Goal: Task Accomplishment & Management: Manage account settings

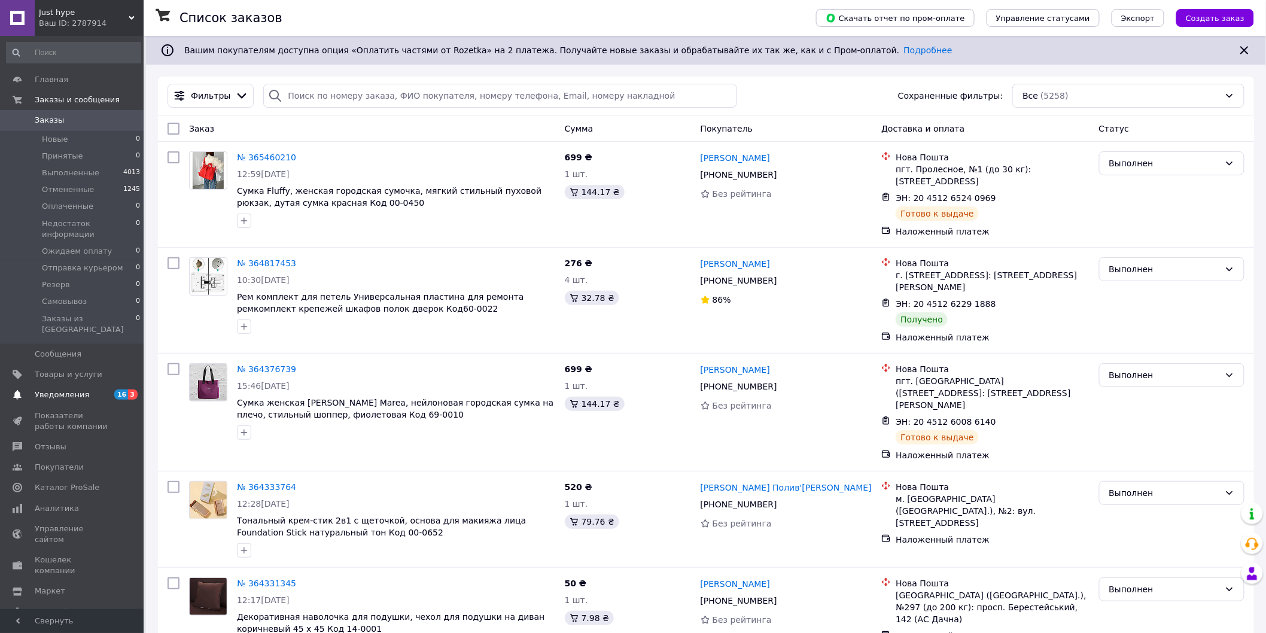
click at [68, 385] on link "Уведомления 16 3" at bounding box center [73, 395] width 147 height 20
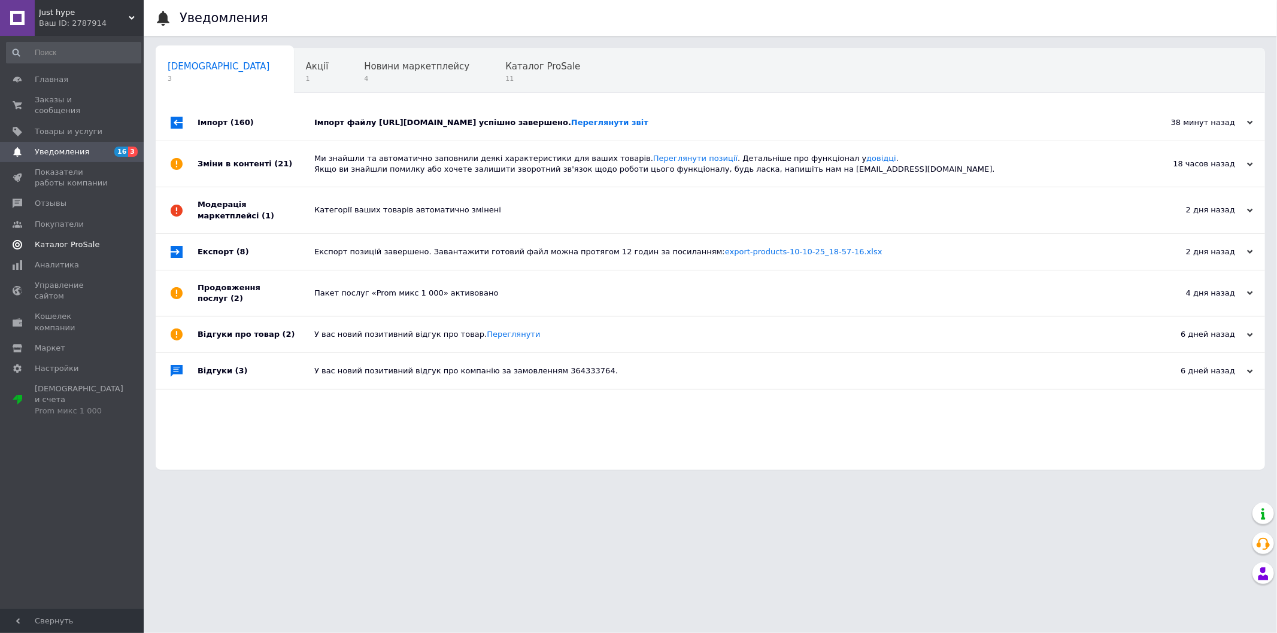
click at [60, 239] on span "Каталог ProSale" at bounding box center [67, 244] width 65 height 11
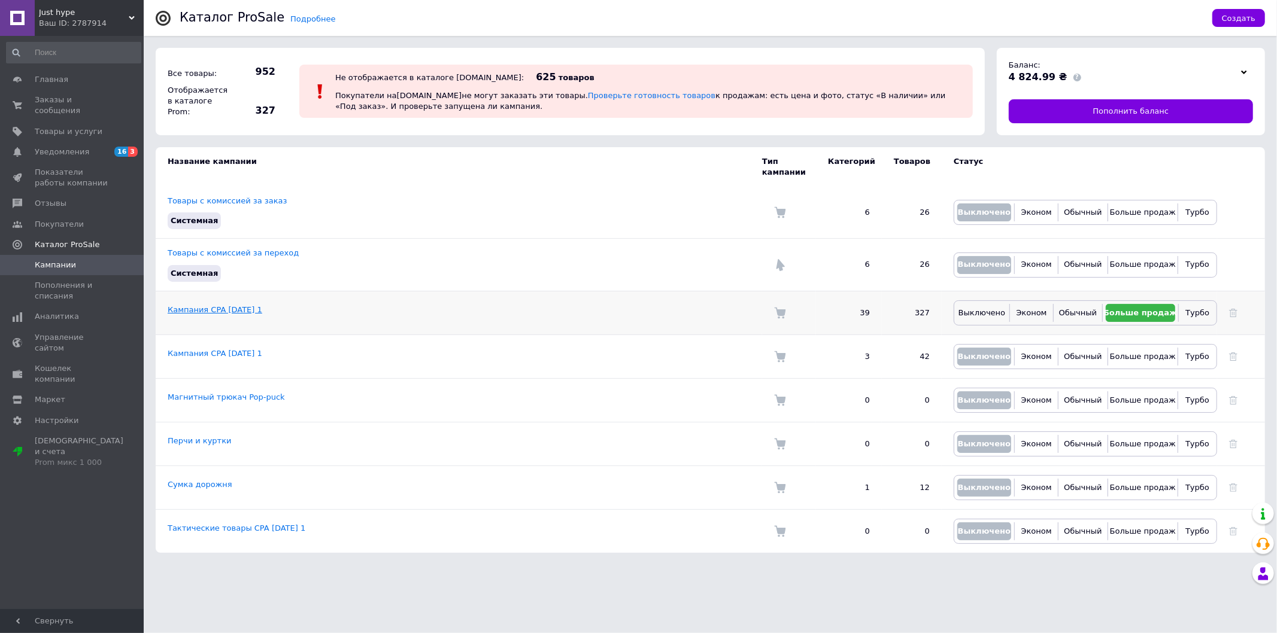
click at [207, 305] on link "Кампания CPA [DATE] 1" at bounding box center [215, 309] width 95 height 9
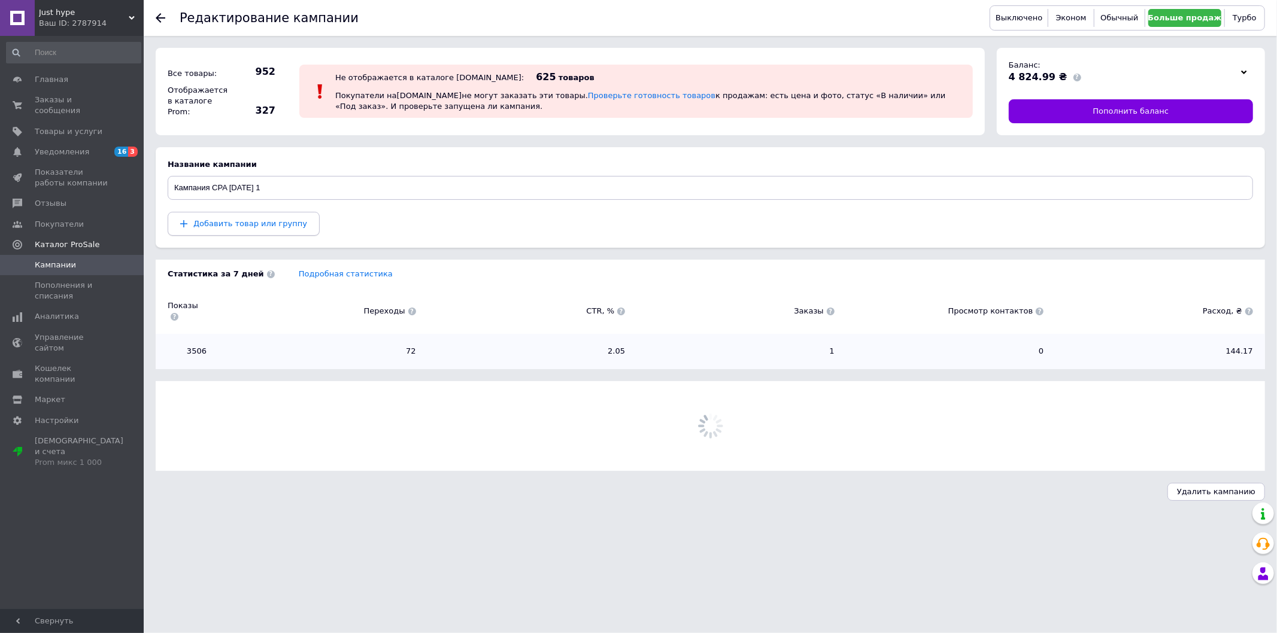
click at [230, 226] on span "Добавить товар или группу" at bounding box center [250, 223] width 114 height 9
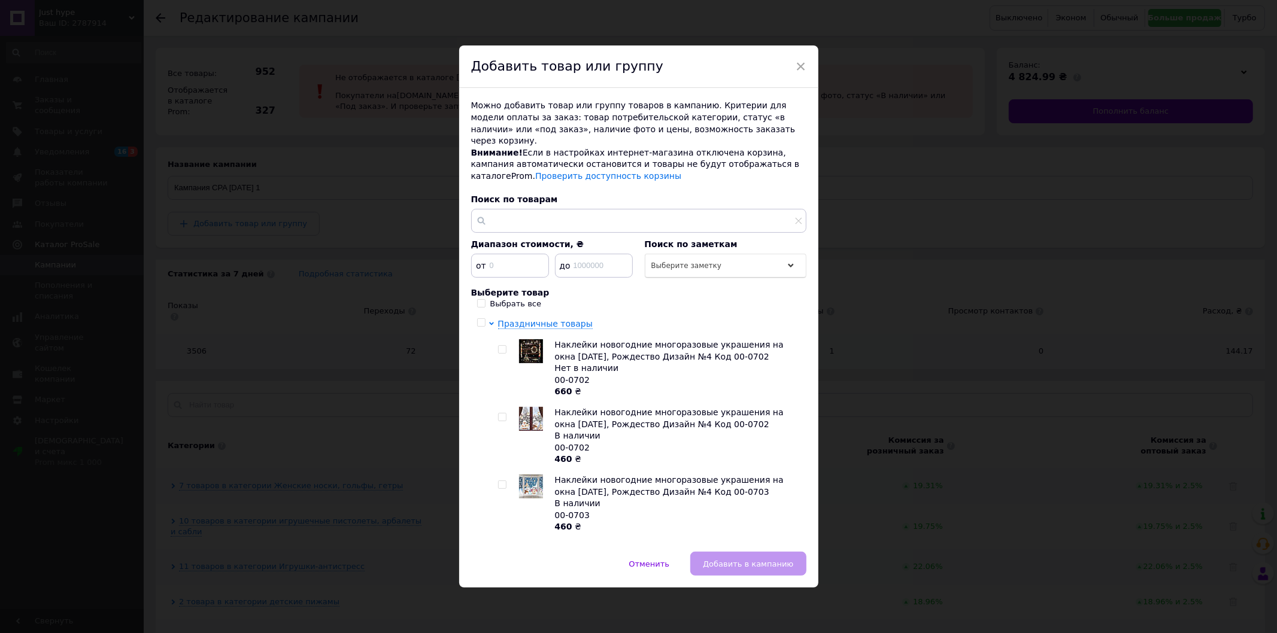
click at [477, 300] on input "Выбрать все" at bounding box center [481, 303] width 8 height 8
checkbox input "true"
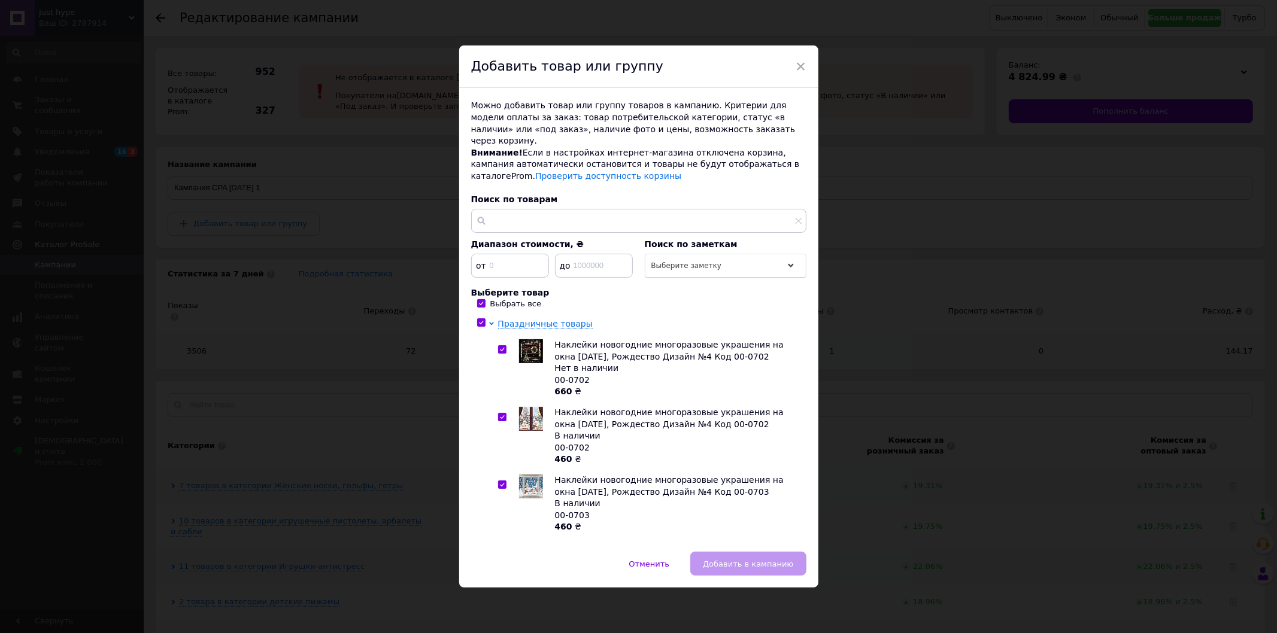
checkbox input "true"
click at [740, 563] on span "Добавить в кампанию" at bounding box center [748, 564] width 90 height 9
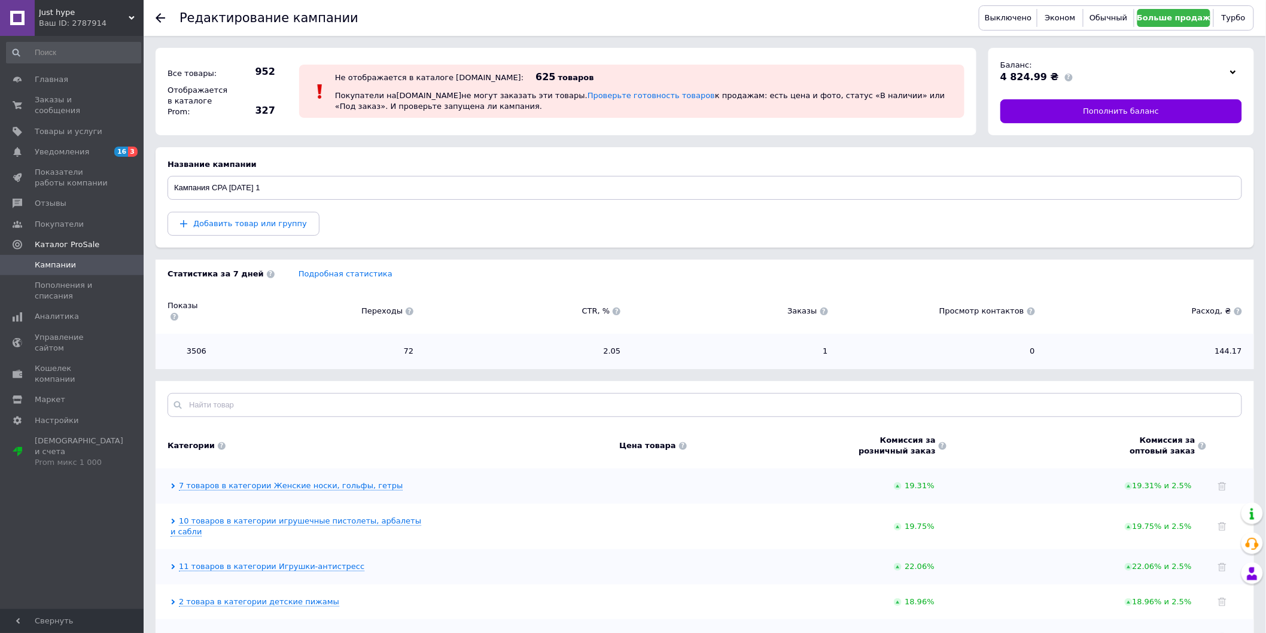
click at [1232, 75] on icon at bounding box center [1234, 72] width 6 height 6
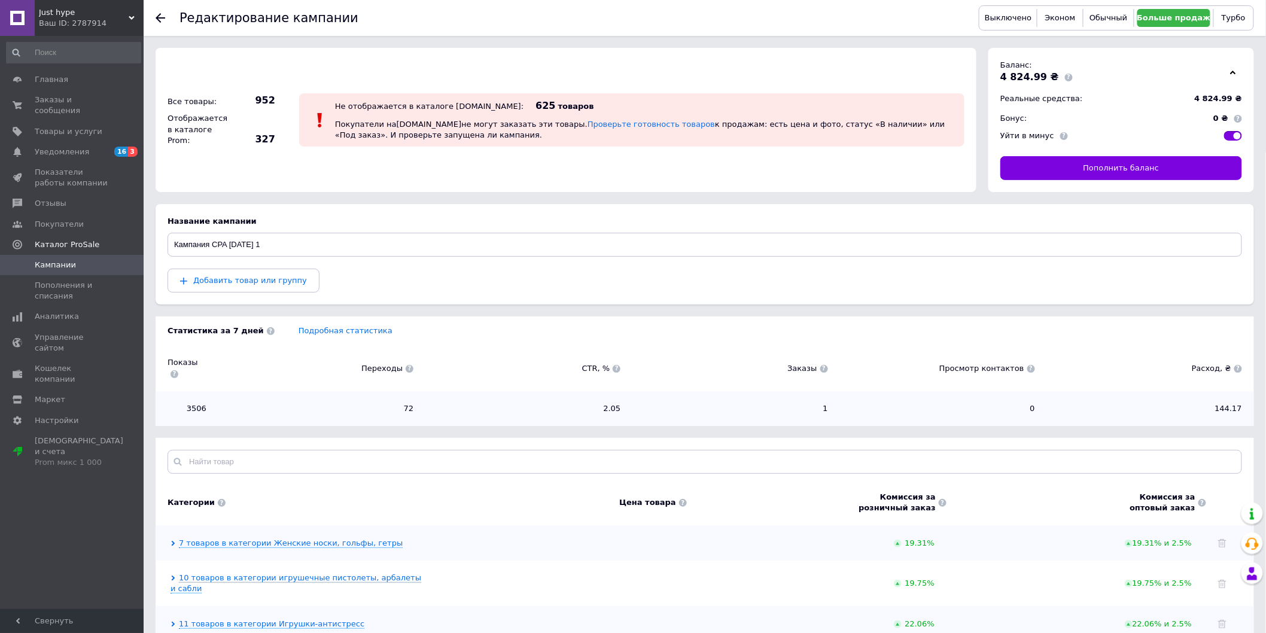
click at [1232, 75] on icon at bounding box center [1234, 72] width 6 height 6
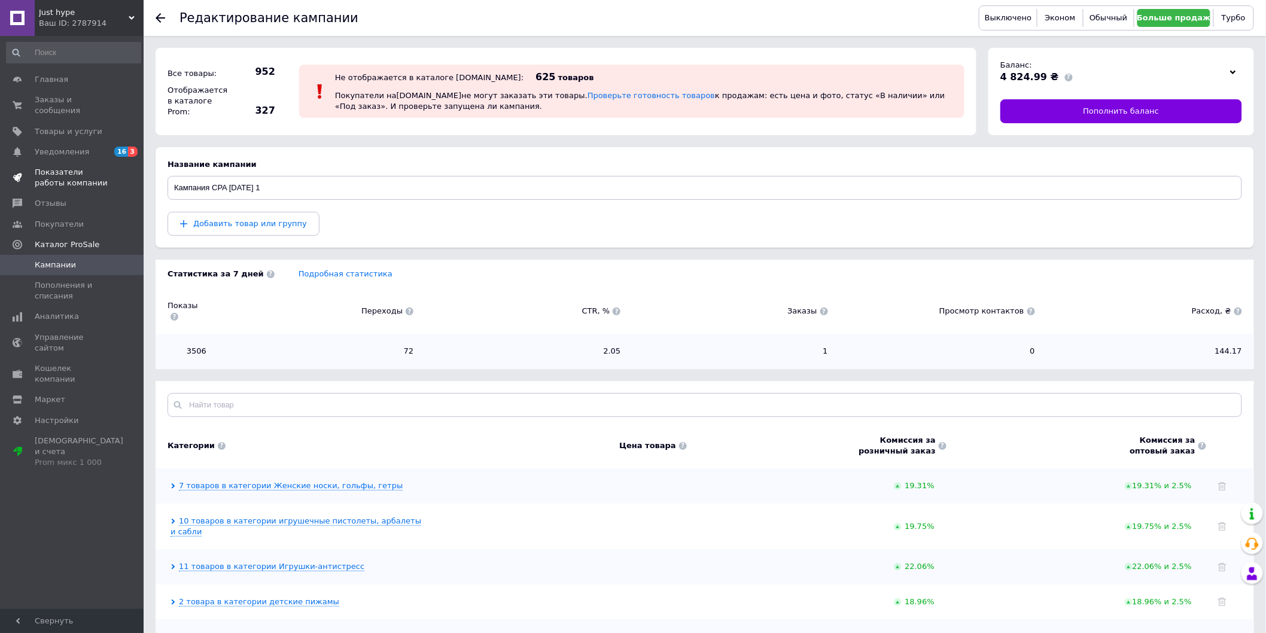
click at [47, 167] on span "Показатели работы компании" at bounding box center [73, 178] width 76 height 22
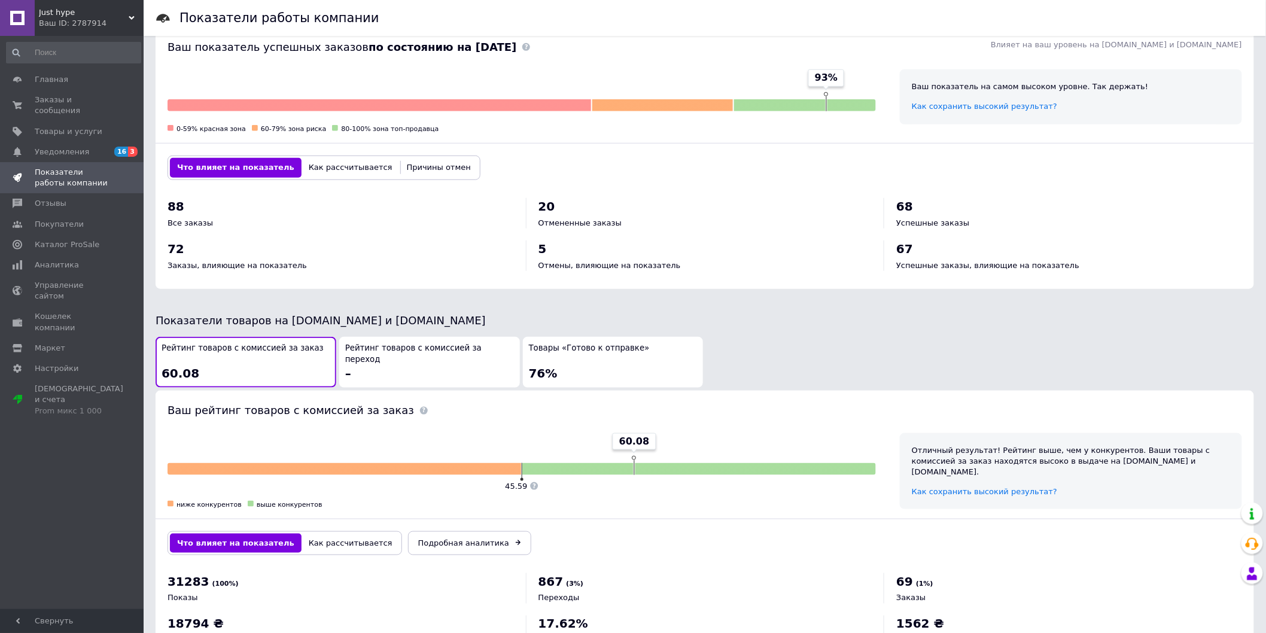
scroll to position [399, 0]
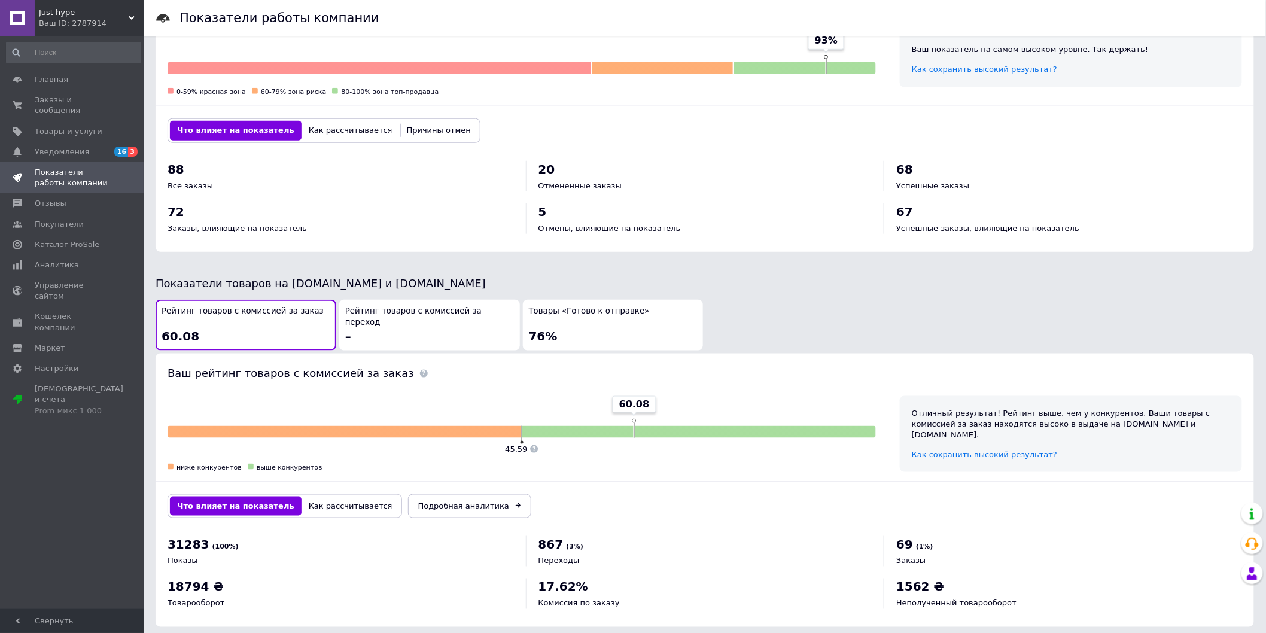
click at [591, 326] on div "Товары «Готово к отправке» 76%" at bounding box center [613, 325] width 169 height 39
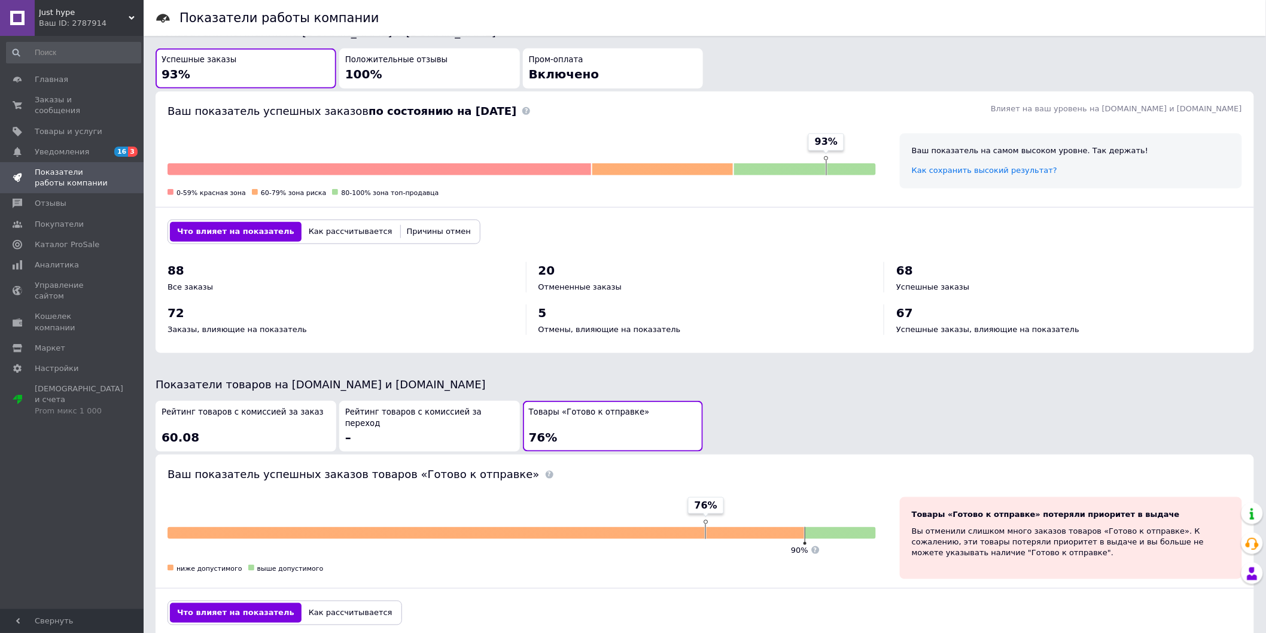
scroll to position [66, 0]
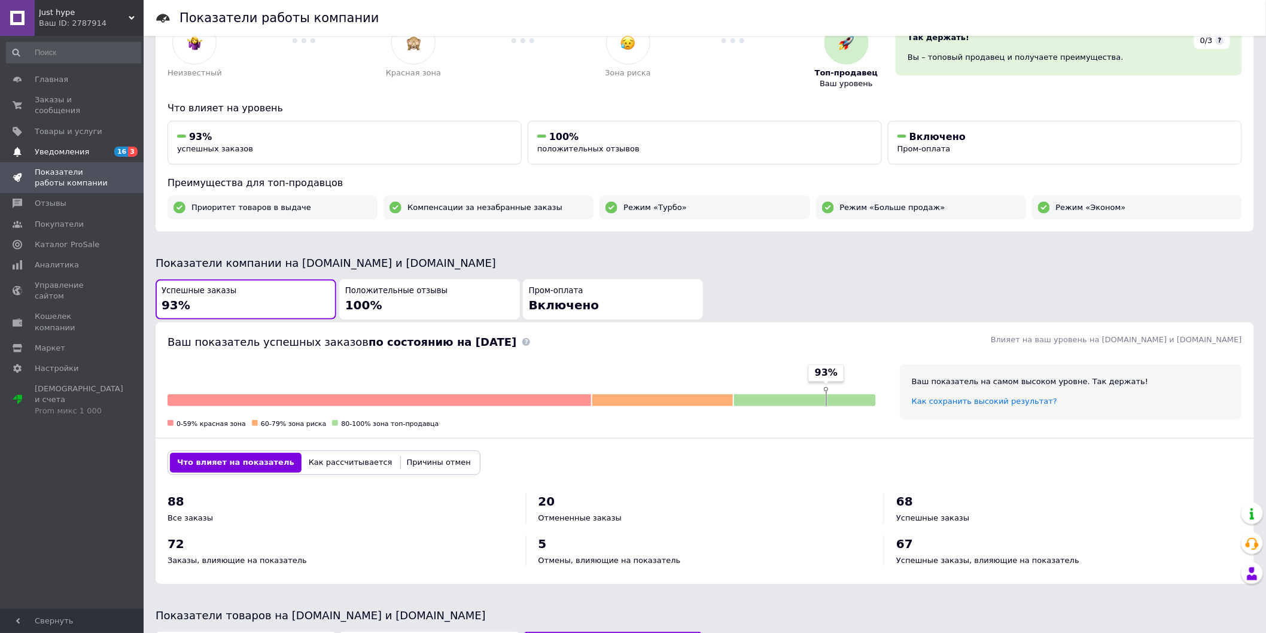
click at [66, 147] on span "Уведомления" at bounding box center [62, 152] width 54 height 11
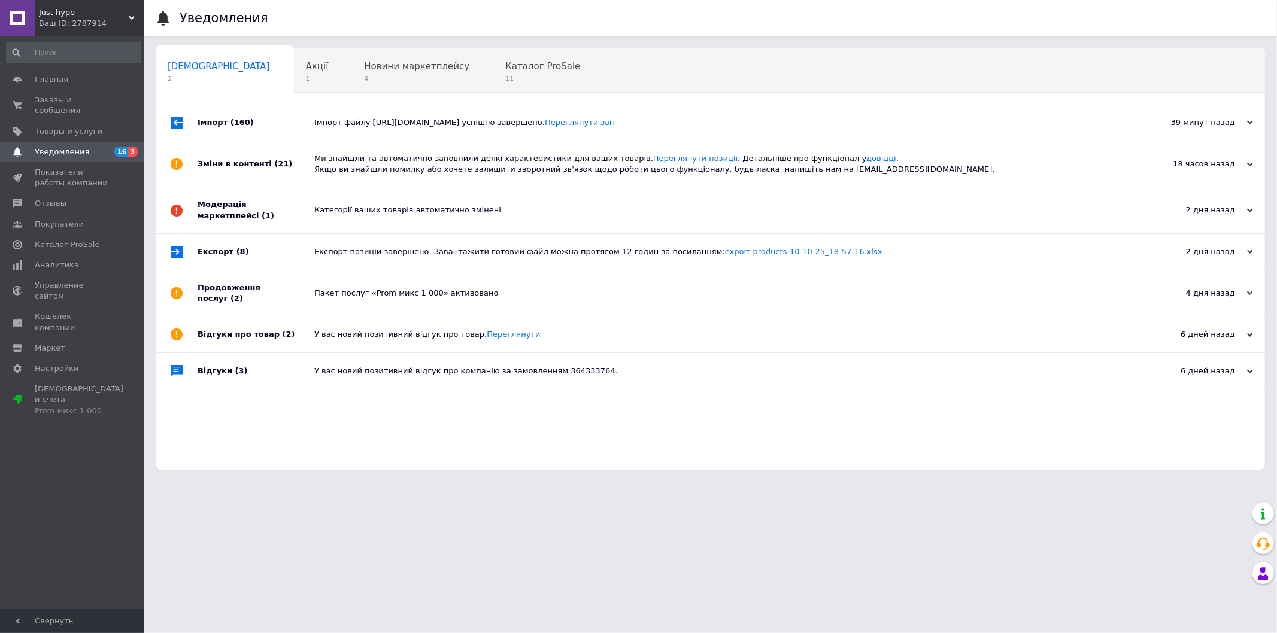
click at [1154, 128] on div "39 минут назад" at bounding box center [1193, 122] width 120 height 11
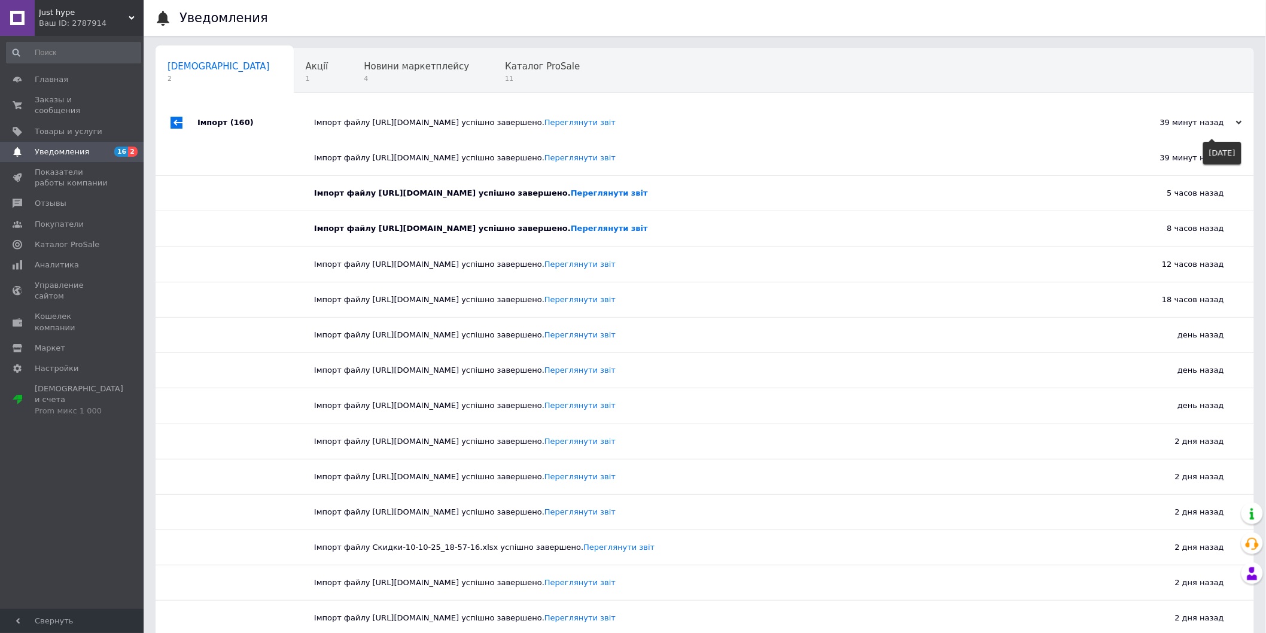
click at [1154, 128] on div "39 минут назад" at bounding box center [1183, 122] width 120 height 11
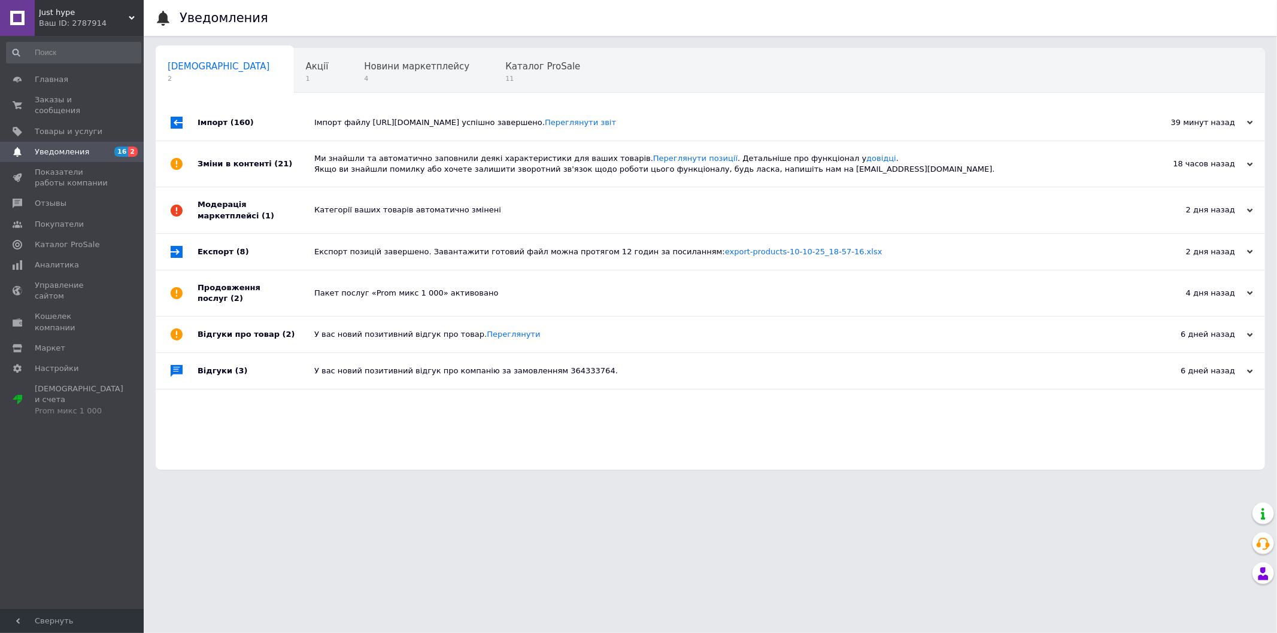
click at [126, 16] on span "Just hype" at bounding box center [84, 12] width 90 height 11
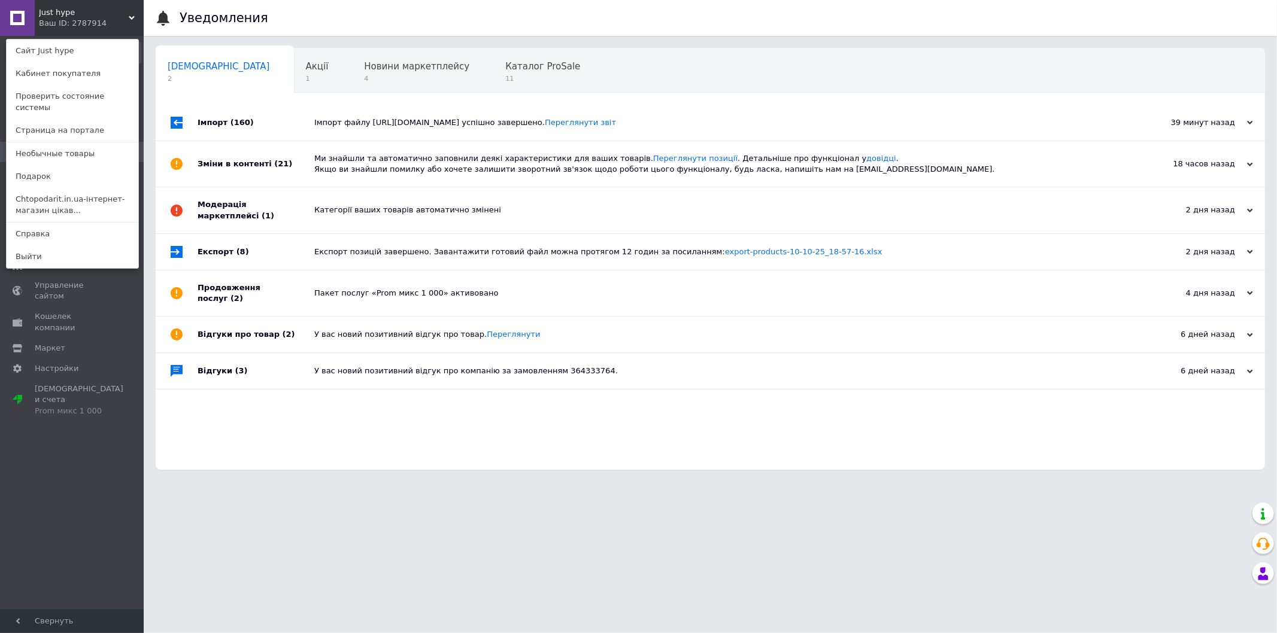
click at [126, 16] on div "Just hype Ваш ID: 2787914 Сайт Just hype Кабинет покупателя Проверить состояние…" at bounding box center [72, 18] width 144 height 36
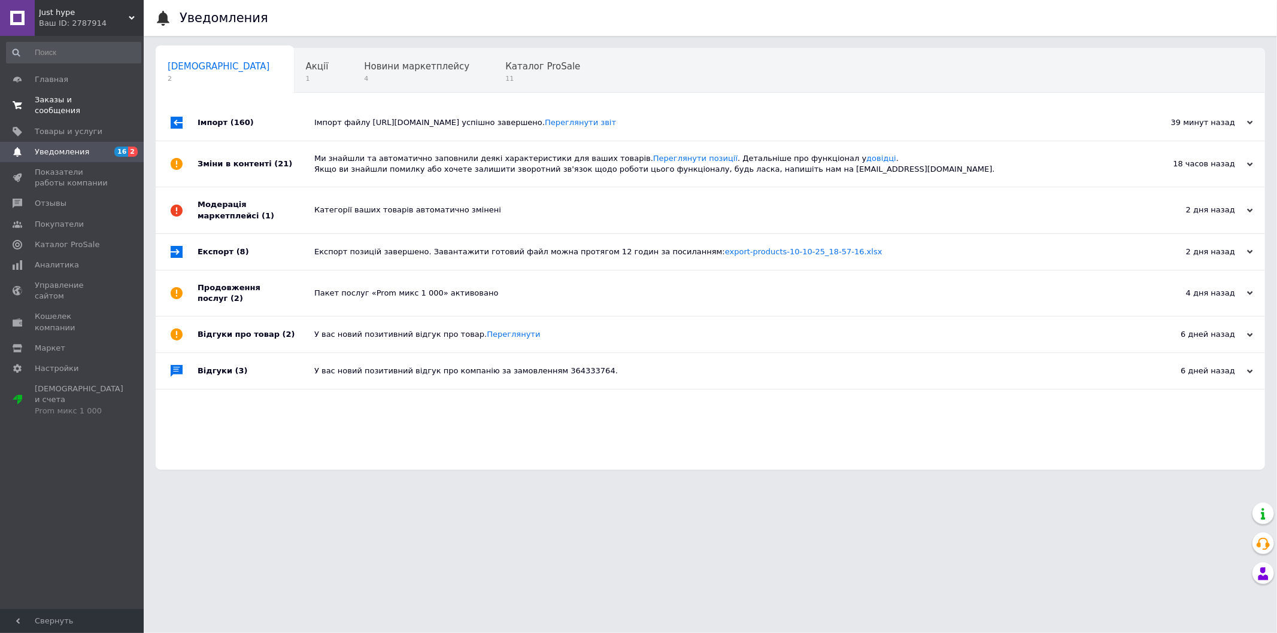
click at [68, 103] on span "Заказы и сообщения" at bounding box center [73, 106] width 76 height 22
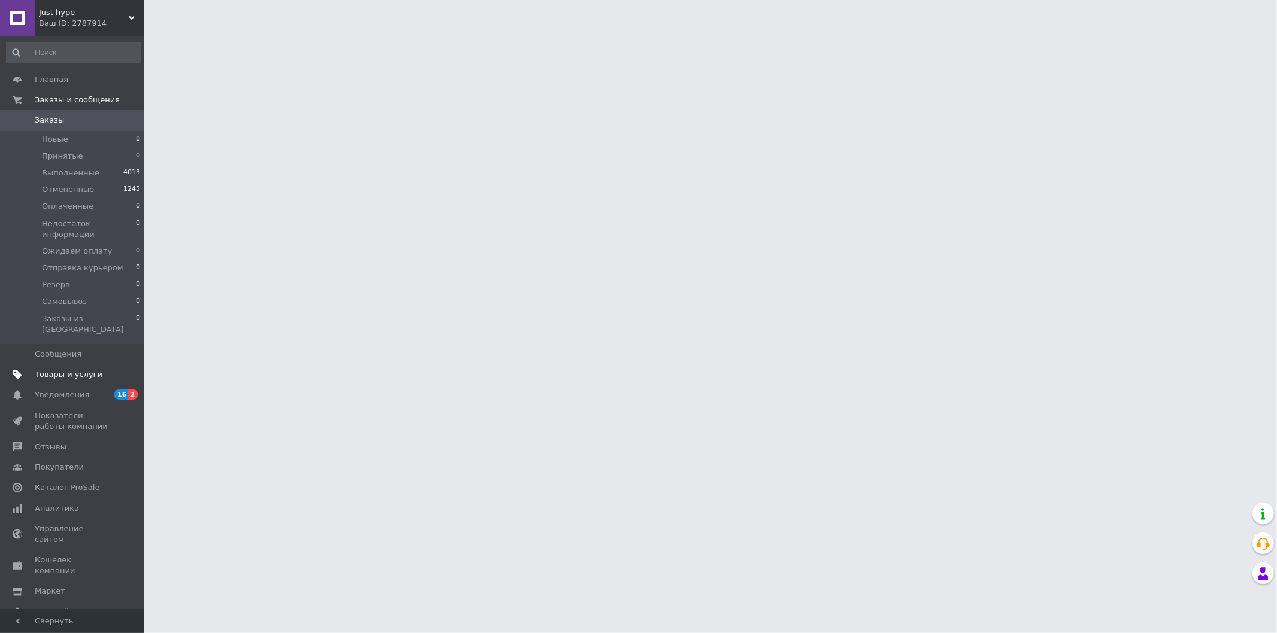
click at [63, 369] on span "Товары и услуги" at bounding box center [69, 374] width 68 height 11
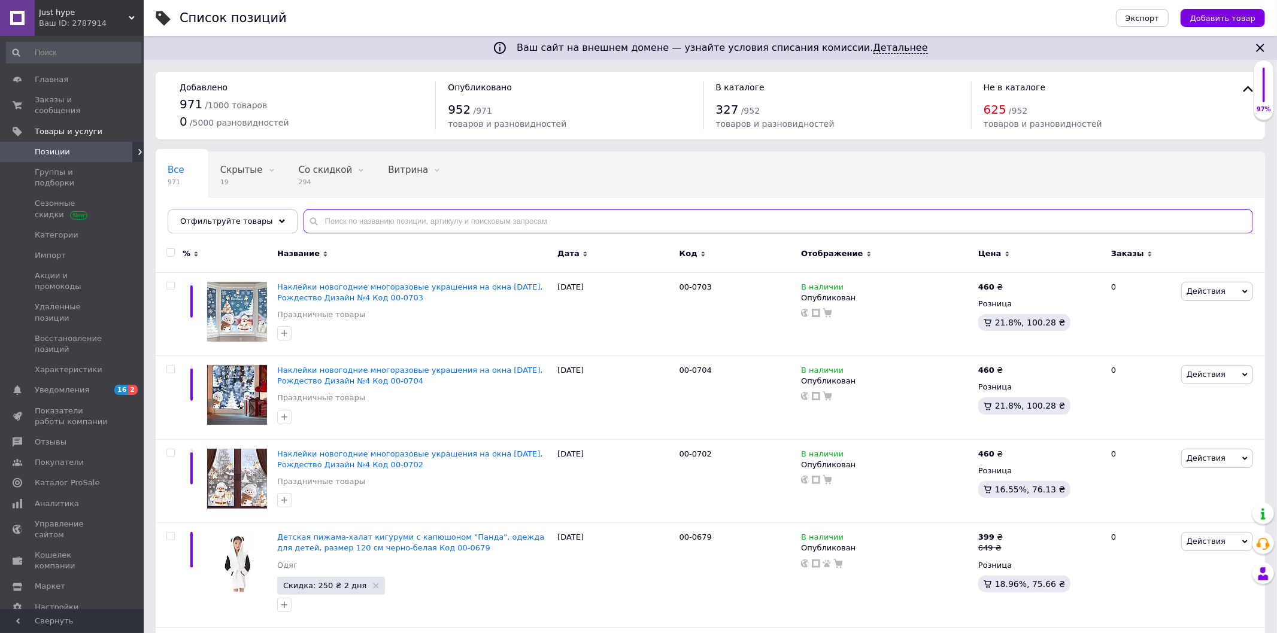
click at [360, 224] on input "text" at bounding box center [777, 221] width 949 height 24
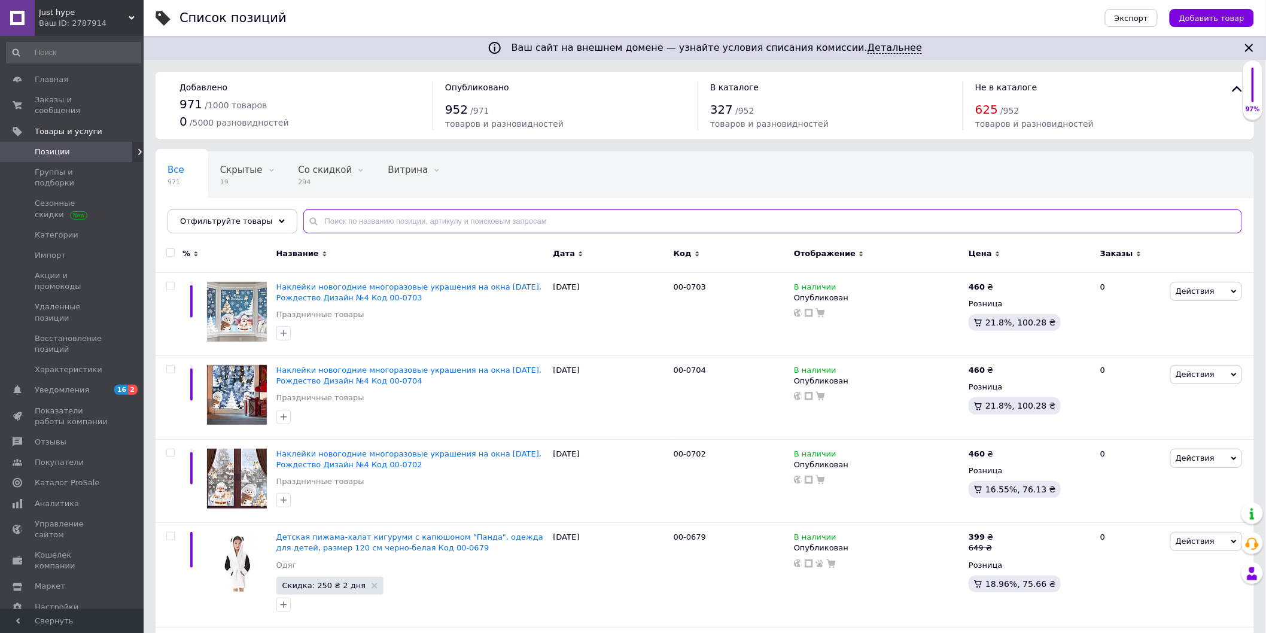
click at [360, 224] on input "text" at bounding box center [772, 221] width 939 height 24
type input "наклей"
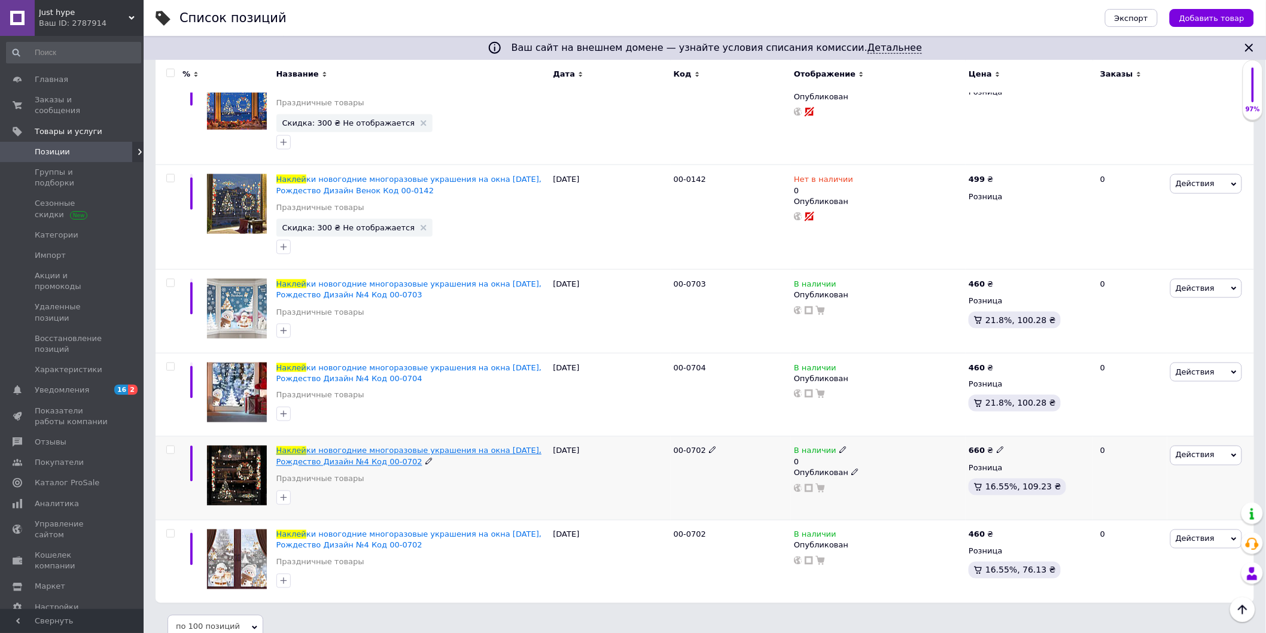
scroll to position [4389, 0]
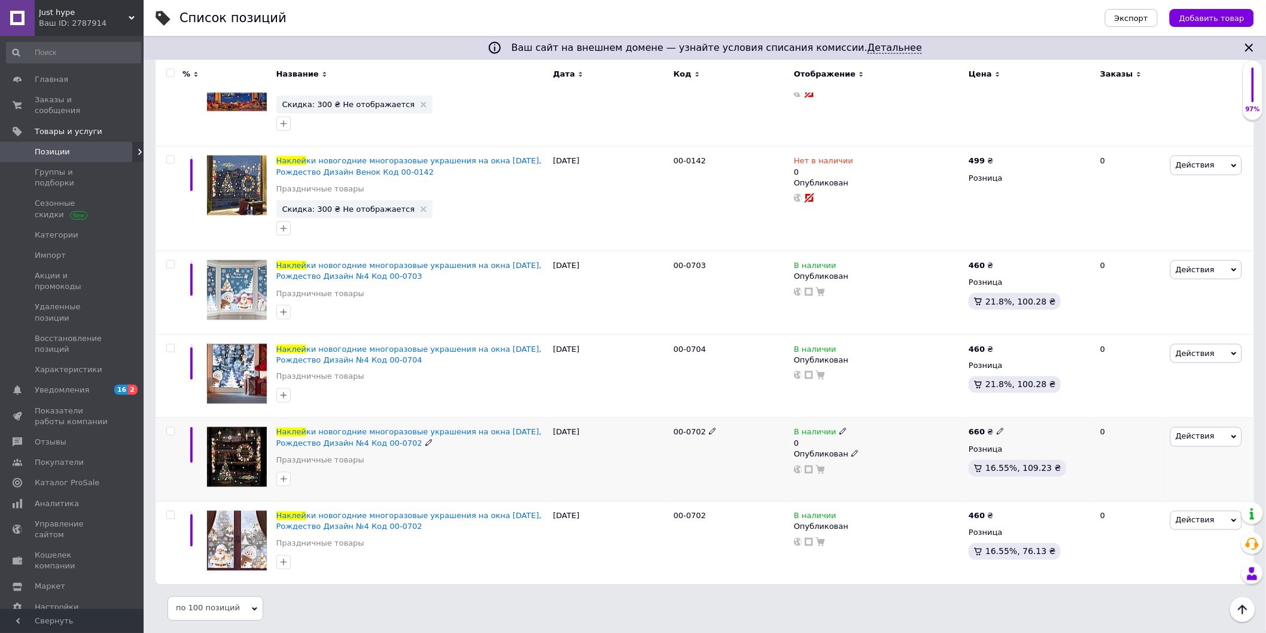
click at [840, 434] on icon at bounding box center [843, 431] width 7 height 7
click at [880, 449] on li "Нет в наличии" at bounding box center [910, 447] width 114 height 17
click at [705, 450] on div "00-0702" at bounding box center [731, 460] width 120 height 84
click at [710, 379] on div "00-0704" at bounding box center [731, 377] width 120 height 84
click at [101, 24] on div "Ваш ID: 2787914" at bounding box center [91, 23] width 105 height 11
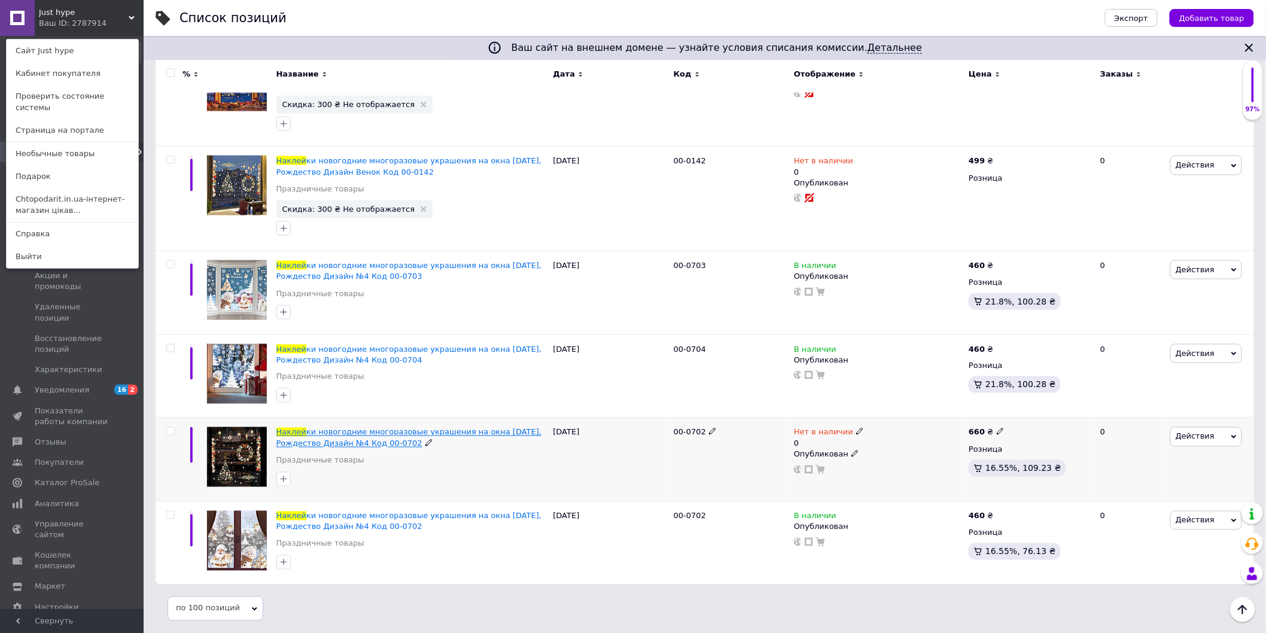
drag, startPoint x: 271, startPoint y: 429, endPoint x: 297, endPoint y: 441, distance: 29.5
click at [401, 444] on div "Наклей ки новогодние многоразовые украшения на окна Новый год, Рождество Дизайн…" at bounding box center [705, 460] width 1099 height 84
click at [372, 416] on div "Наклей ки новогодние многоразовые украшения на окна Новый год, Рождество Дизайн…" at bounding box center [412, 377] width 277 height 84
drag, startPoint x: 273, startPoint y: 432, endPoint x: 403, endPoint y: 448, distance: 131.5
click at [403, 448] on div "Наклей ки новогодние многоразовые украшения на окна Новый год, Рождество Дизайн…" at bounding box center [412, 460] width 277 height 84
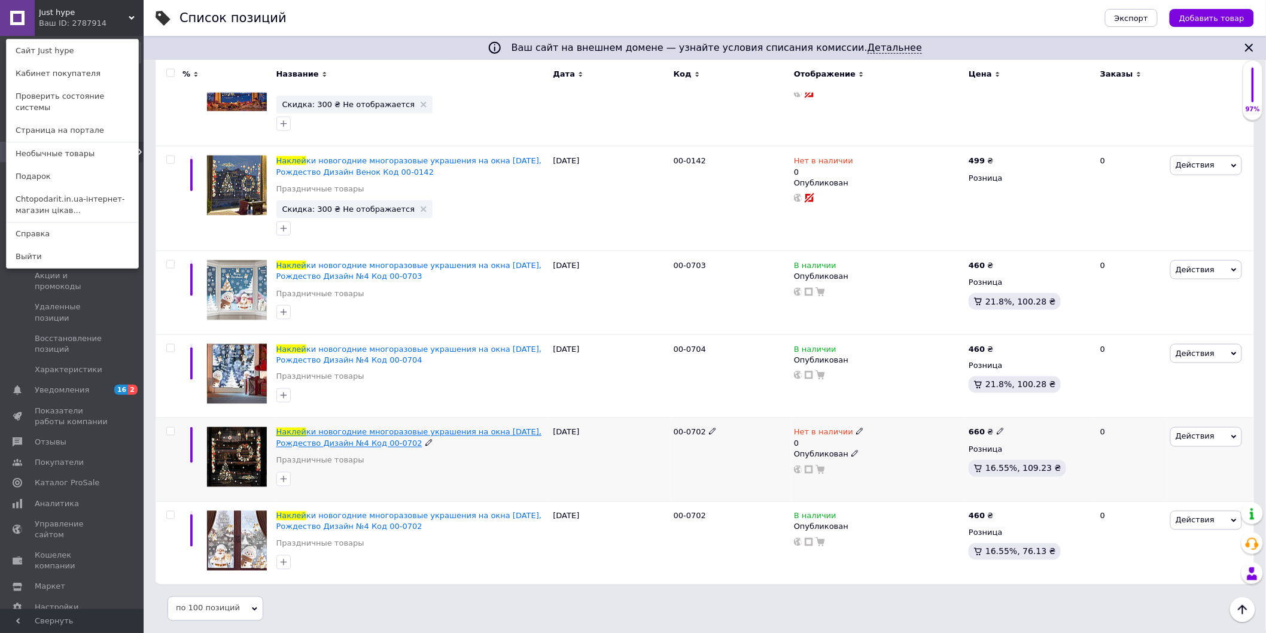
copy span "Наклей ки новогодние многоразовые украшения на окна Новый год, Рождество Дизайн…"
click at [66, 198] on link "Chtopodarit.in.ua-інтернет-магазин цікав..." at bounding box center [73, 205] width 132 height 34
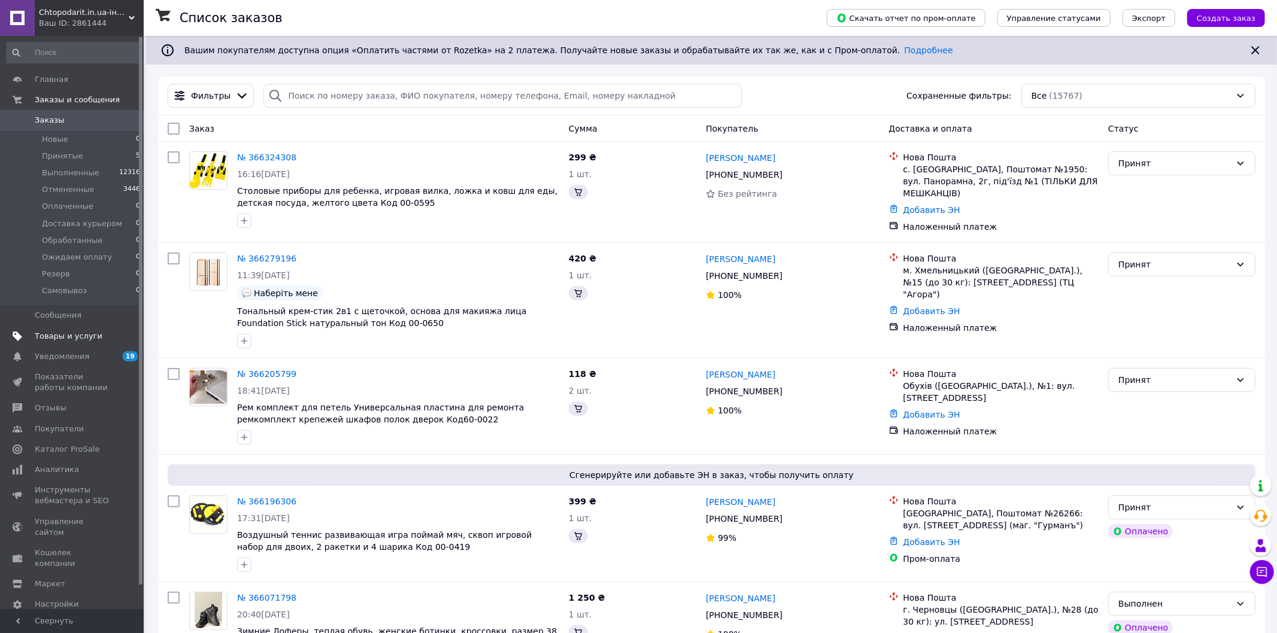
click at [79, 334] on span "Товары и услуги" at bounding box center [69, 336] width 68 height 11
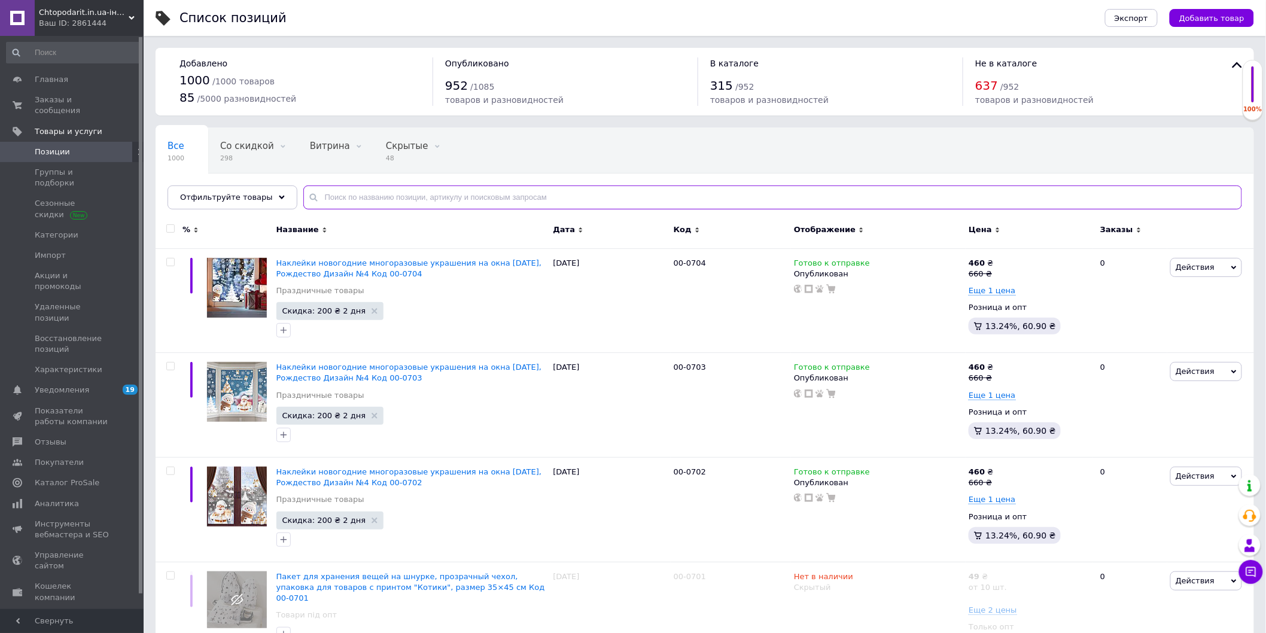
click at [356, 198] on input "text" at bounding box center [772, 198] width 939 height 24
paste input "Наклейки новогодние многоразовые украшения на окна [DATE], Рождество Дизайн №4 …"
type input "Наклейки новогодние многоразовые украшения на окна [DATE], Рождество Дизайн №4 …"
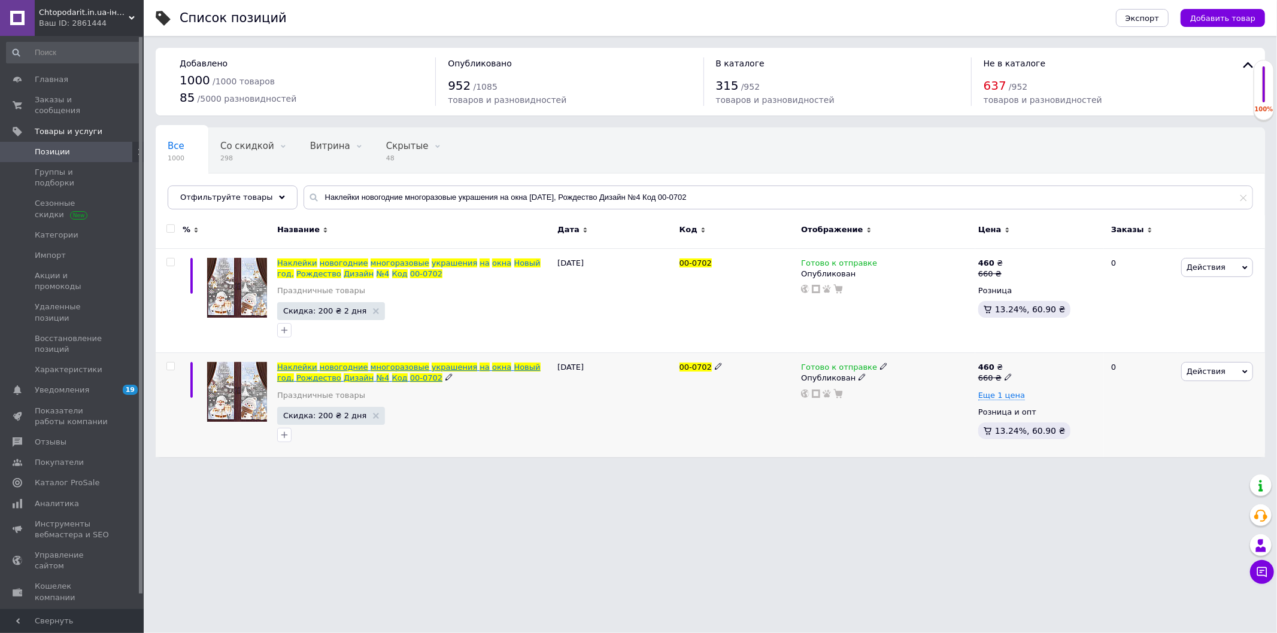
click at [408, 375] on span at bounding box center [409, 377] width 2 height 9
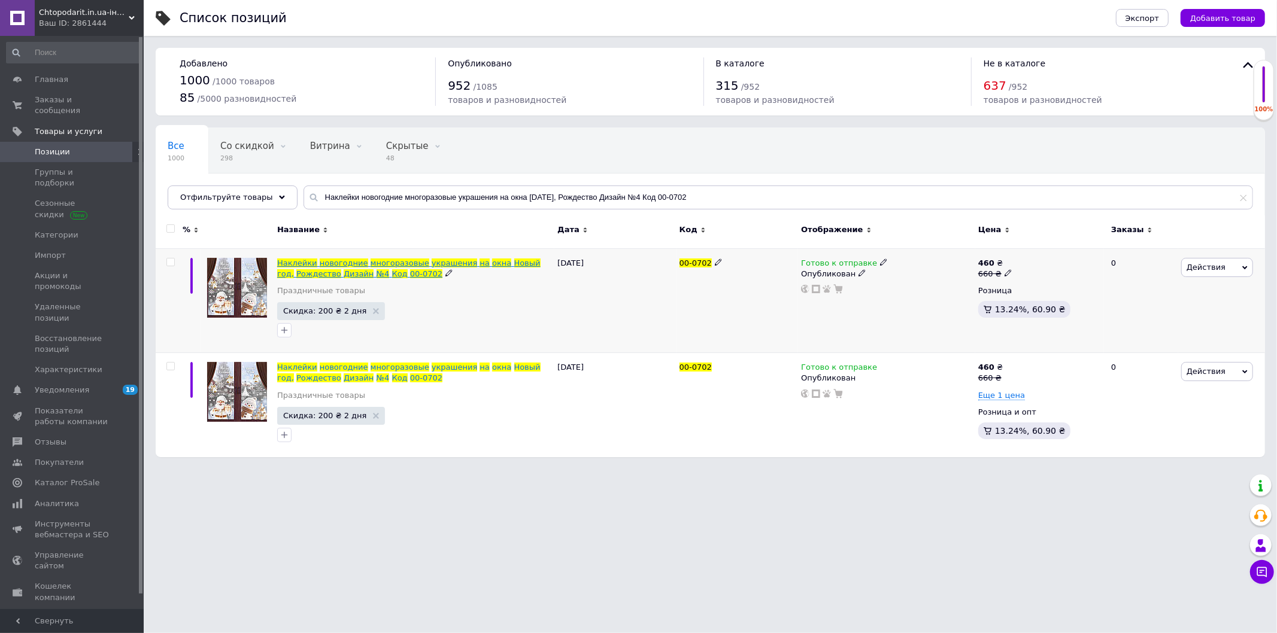
click at [324, 263] on span "новогодние" at bounding box center [344, 263] width 48 height 9
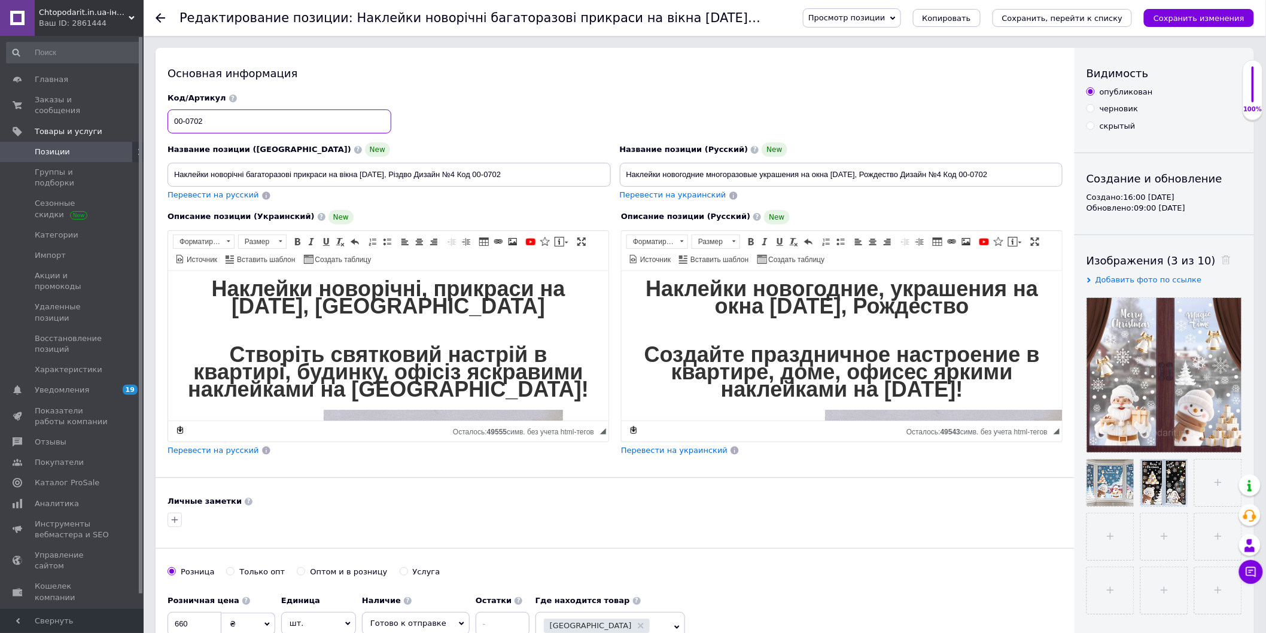
click at [234, 126] on input "00-0702" at bounding box center [280, 122] width 224 height 24
drag, startPoint x: 525, startPoint y: 176, endPoint x: 142, endPoint y: 168, distance: 383.1
drag, startPoint x: 1009, startPoint y: 174, endPoint x: 457, endPoint y: 172, distance: 551.8
click at [457, 172] on div "Название позиции (Украинский) New Наклейки новорічні багаторазові прикраси на в…" at bounding box center [615, 147] width 904 height 117
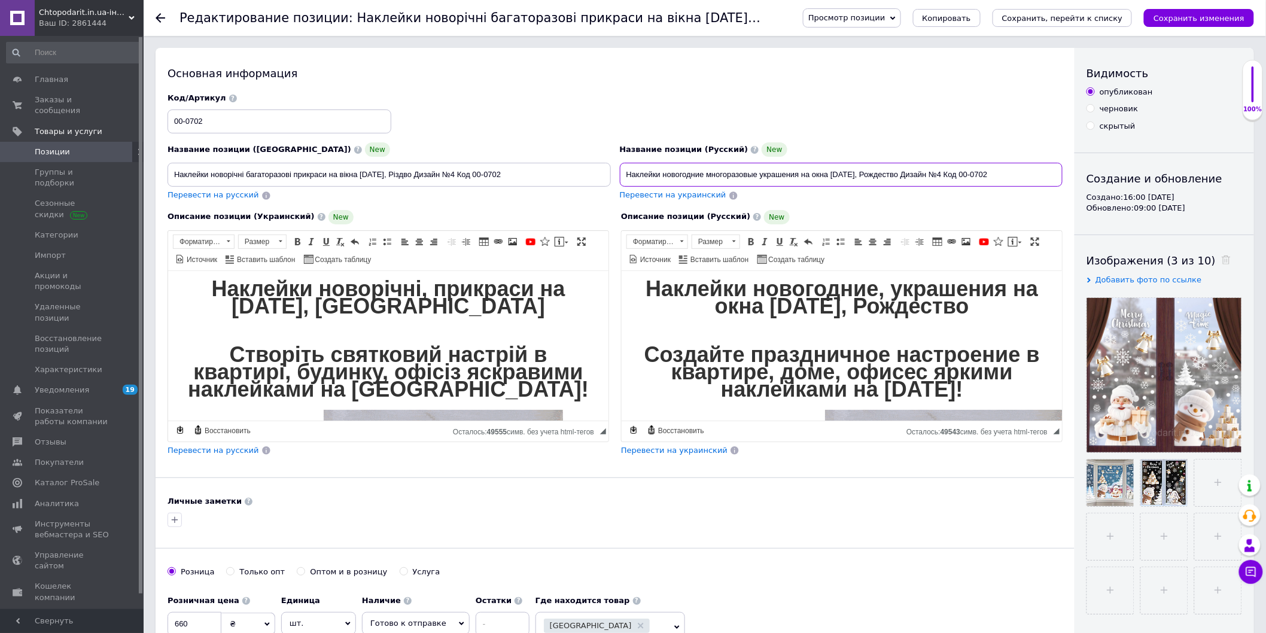
paste input "Stickers на Новый год, Рождество Дизайн №4 Код 10-3073"
type input "Наклейки новогодние многоразовые украшения Stickers на Новый год, Рождество Диз…"
drag, startPoint x: 485, startPoint y: 175, endPoint x: 436, endPoint y: 177, distance: 49.1
click at [162, 175] on div "Основная информация Название позиции (Украинский) New Наклейки новорічні багато…" at bounding box center [615, 382] width 919 height 668
click at [541, 174] on input "Наклейки новорічні багаторазові прикраси на вікна Новий рік, Різдво Дизайн №4 К…" at bounding box center [390, 175] width 444 height 24
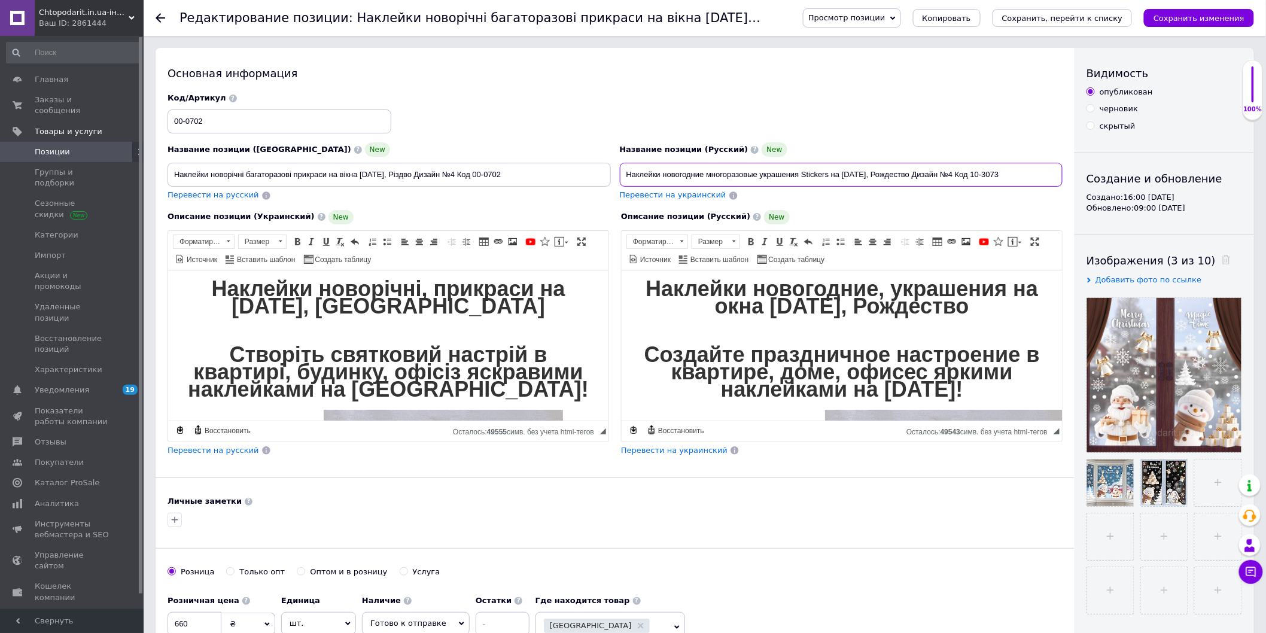
drag, startPoint x: 1018, startPoint y: 175, endPoint x: 985, endPoint y: 178, distance: 33.7
click at [985, 178] on input "Наклейки новогодние многоразовые украшения Stickers на Новый год, Рождество Диз…" at bounding box center [842, 175] width 444 height 24
drag, startPoint x: 510, startPoint y: 180, endPoint x: 484, endPoint y: 180, distance: 26.3
click at [484, 180] on input "Наклейки новорічні багаторазові прикраси на вікна Новий рік, Різдво Дизайн №4 К…" at bounding box center [390, 175] width 444 height 24
paste input "10-3073"
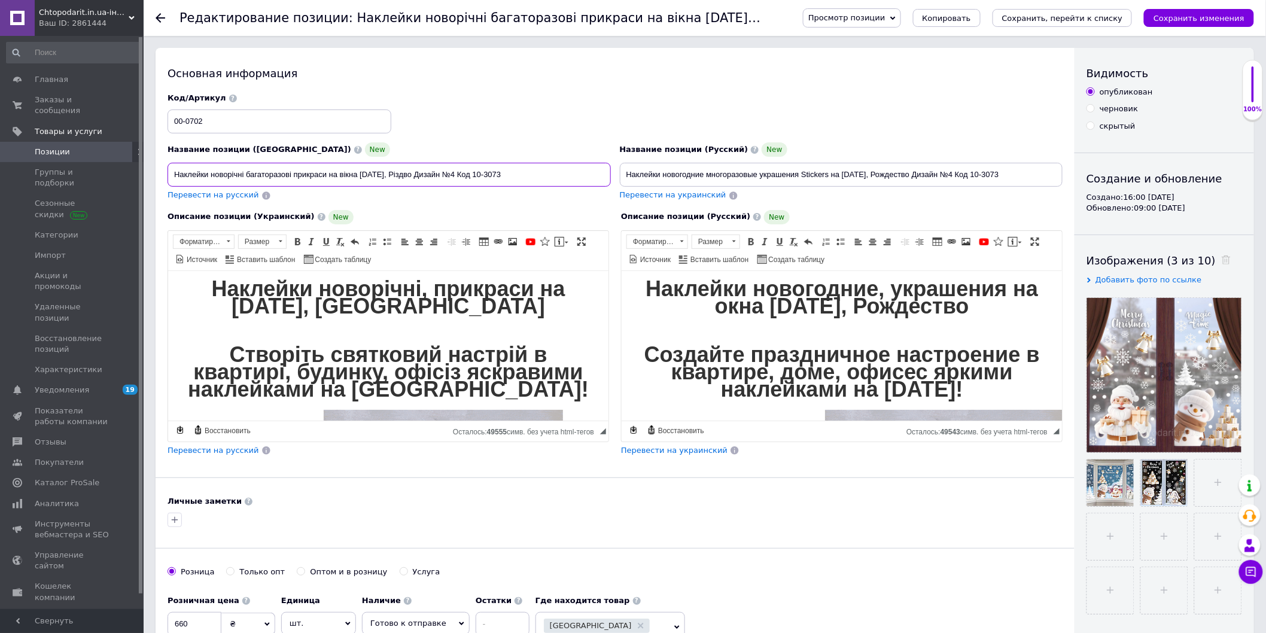
type input "Наклейки новорічні багаторазові прикраси на вікна Новий рік, Різдво Дизайн №4 К…"
drag, startPoint x: 208, startPoint y: 122, endPoint x: 75, endPoint y: 129, distance: 132.4
paste input "10-3073"
click at [648, 102] on div "Код/Артикул 10-3073" at bounding box center [615, 114] width 904 height 50
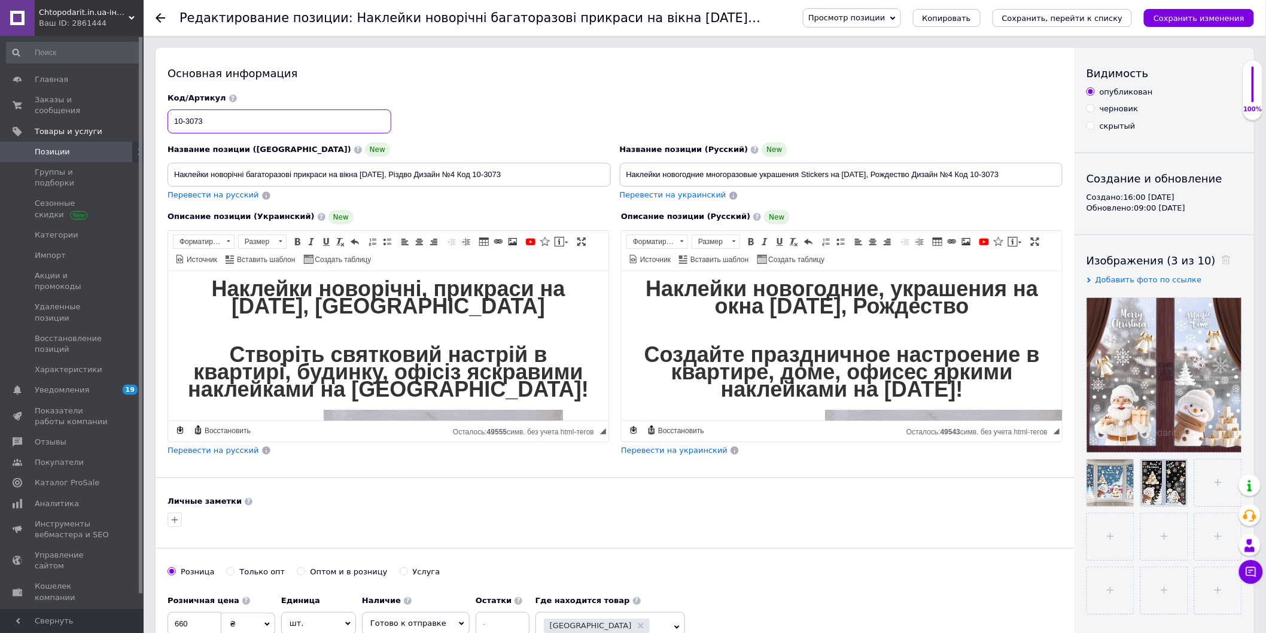
click at [231, 129] on input "10-3073" at bounding box center [280, 122] width 224 height 24
type input "10-3073"
click at [703, 106] on div "Код/Артикул 10-3073" at bounding box center [615, 114] width 904 height 50
click at [1210, 19] on icon "Сохранить изменения" at bounding box center [1199, 18] width 91 height 9
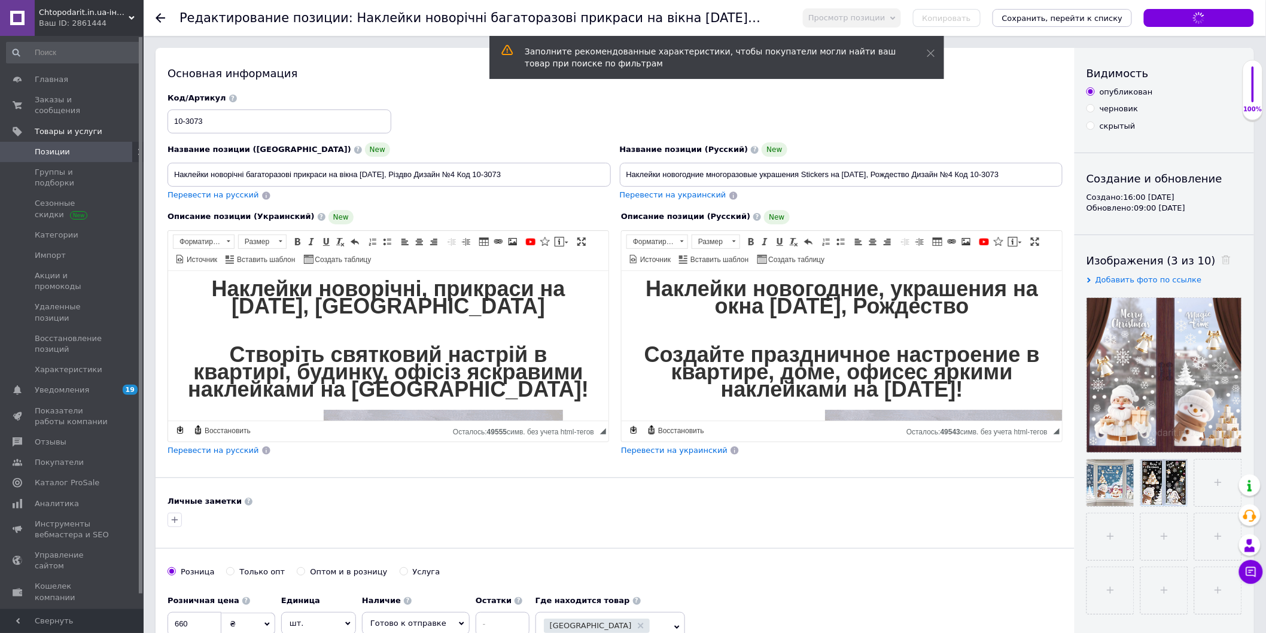
type input "Наклейки новорічні багаторазові прикраси на вікна [DATE], Різдво Дизайн №4 Код …"
type input "Наклейки новогодние многоразовые украшения Stickers на Новый год, Рождество Диз…"
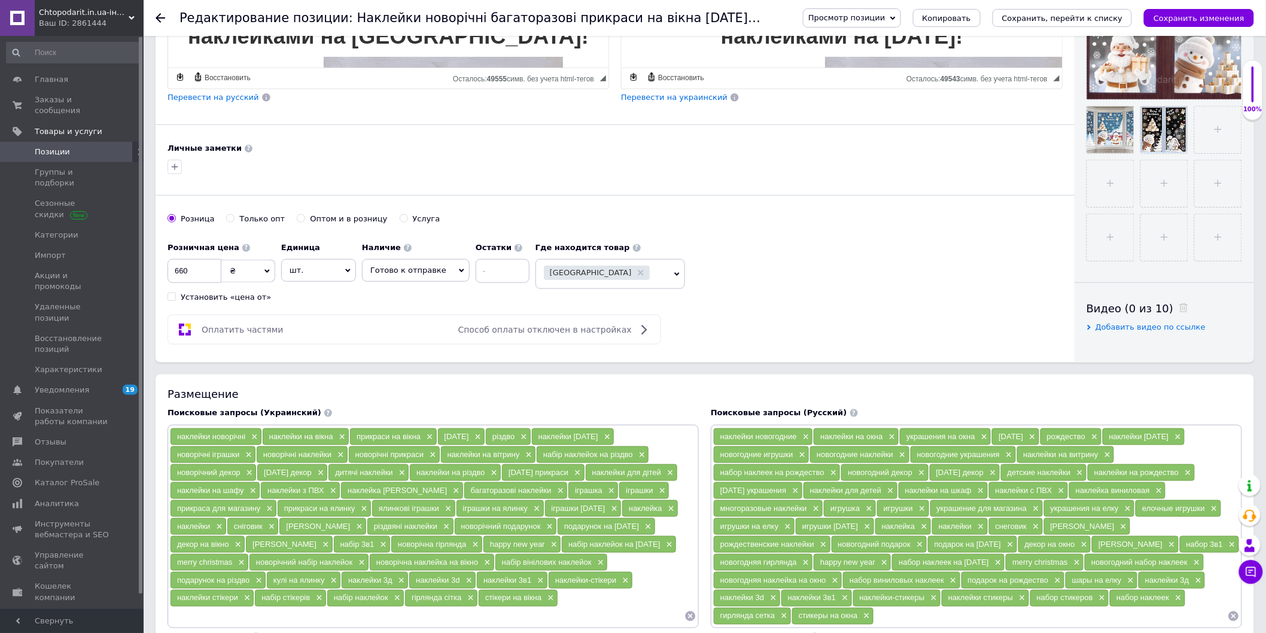
scroll to position [399, 0]
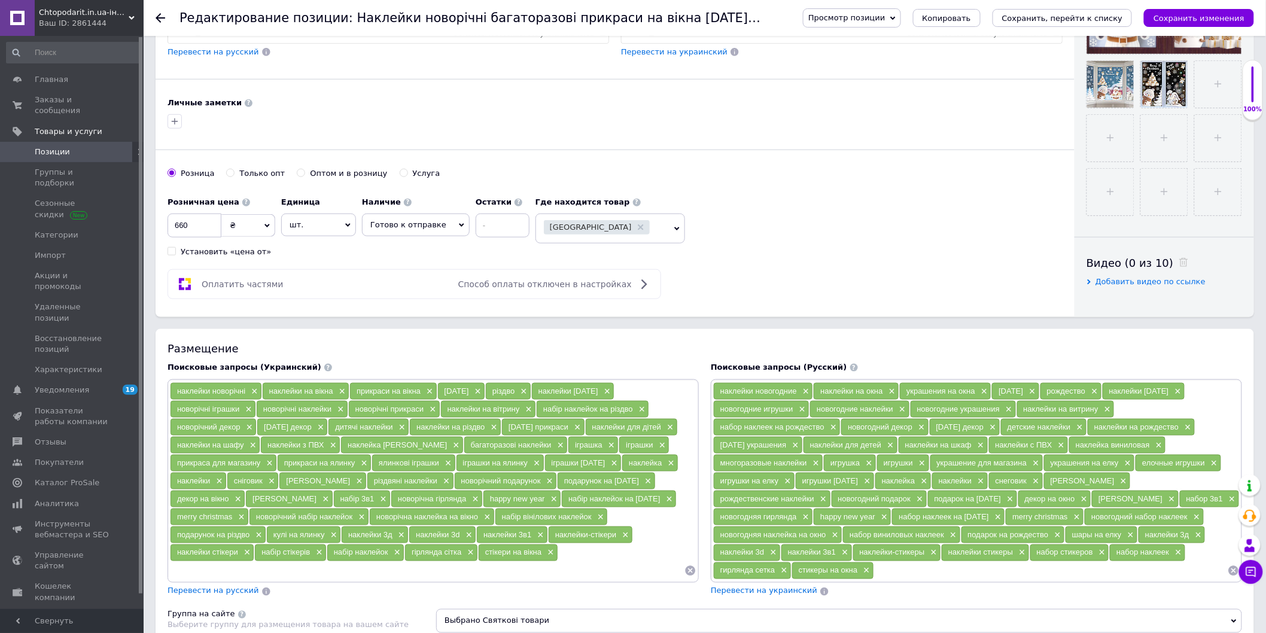
click at [402, 226] on span "Готово к отправке" at bounding box center [408, 224] width 76 height 9
drag, startPoint x: 394, startPoint y: 270, endPoint x: 408, endPoint y: 293, distance: 27.4
click at [392, 270] on li "Нет в наличии" at bounding box center [416, 266] width 107 height 17
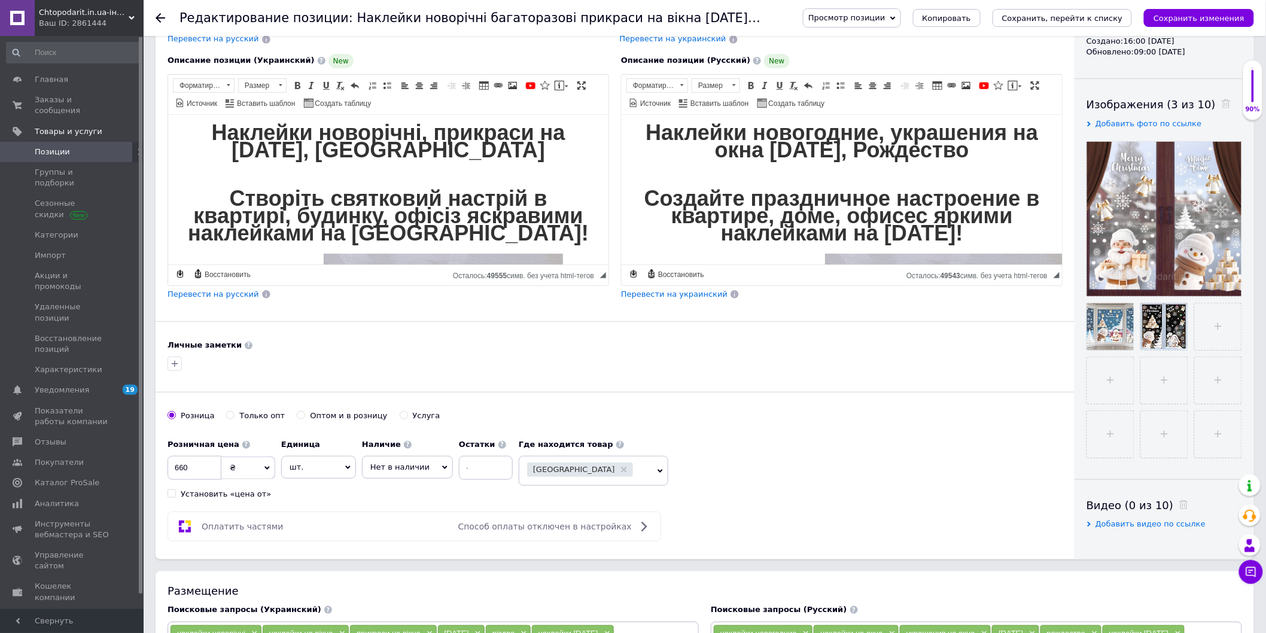
scroll to position [0, 0]
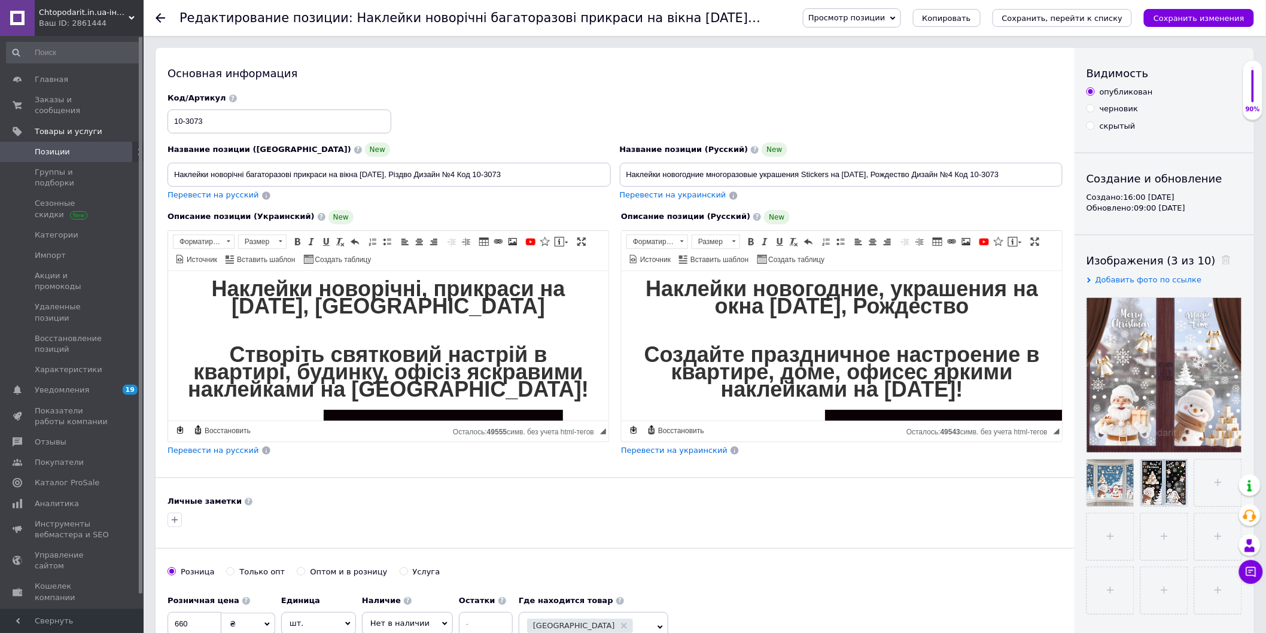
drag, startPoint x: 1197, startPoint y: 16, endPoint x: 1180, endPoint y: 34, distance: 25.0
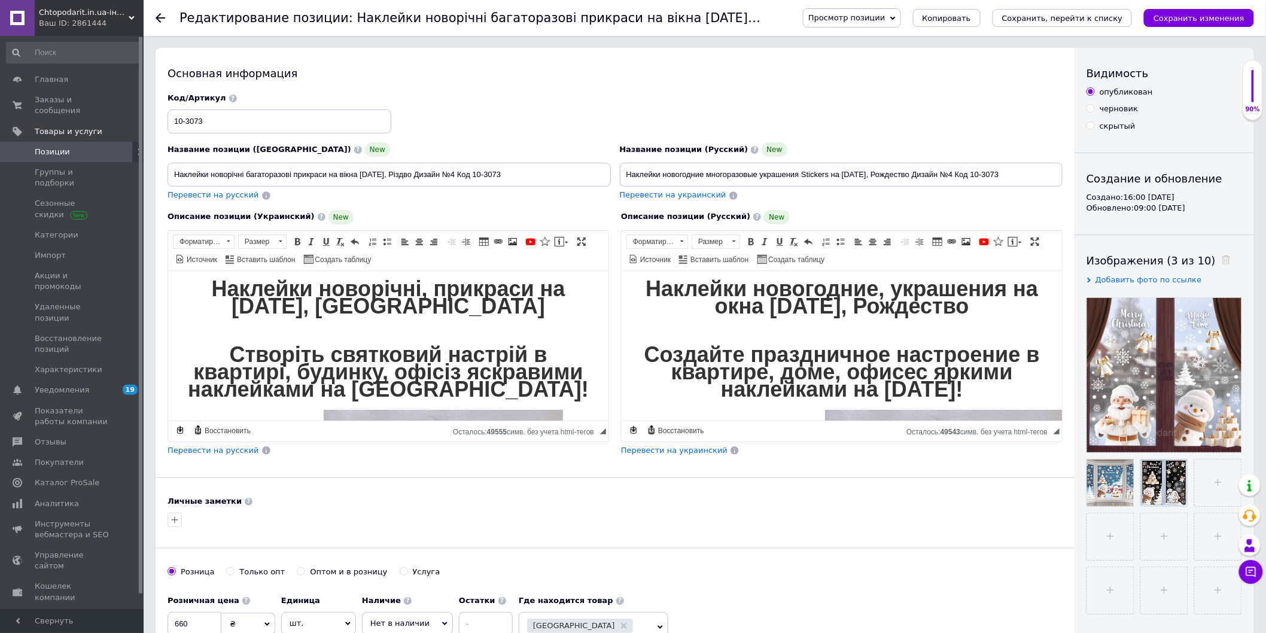
click at [1195, 17] on icon "Сохранить изменения" at bounding box center [1199, 18] width 91 height 9
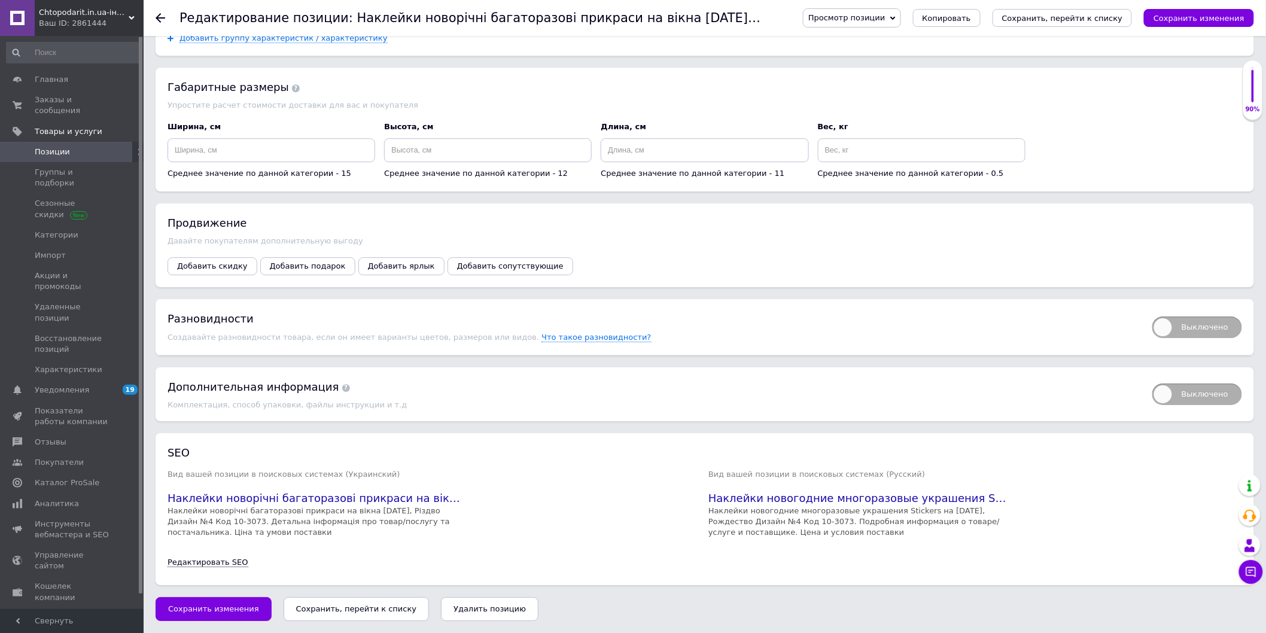
scroll to position [1637, 0]
click at [198, 612] on span "Сохранить изменения" at bounding box center [213, 609] width 91 height 9
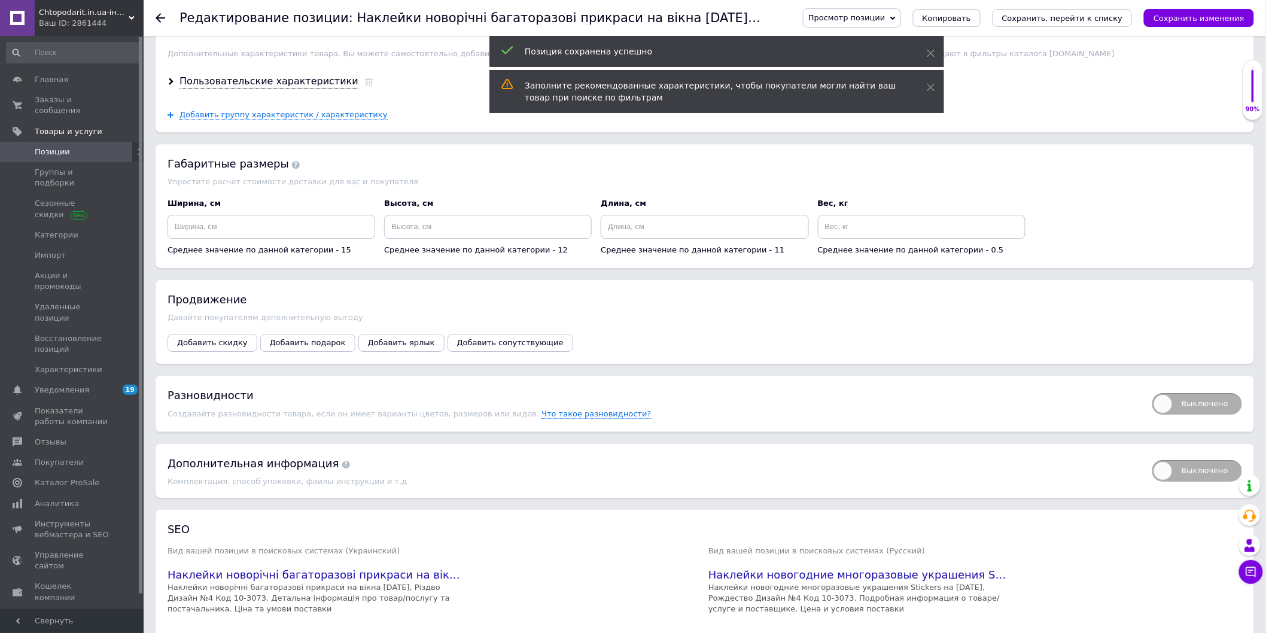
scroll to position [1305, 0]
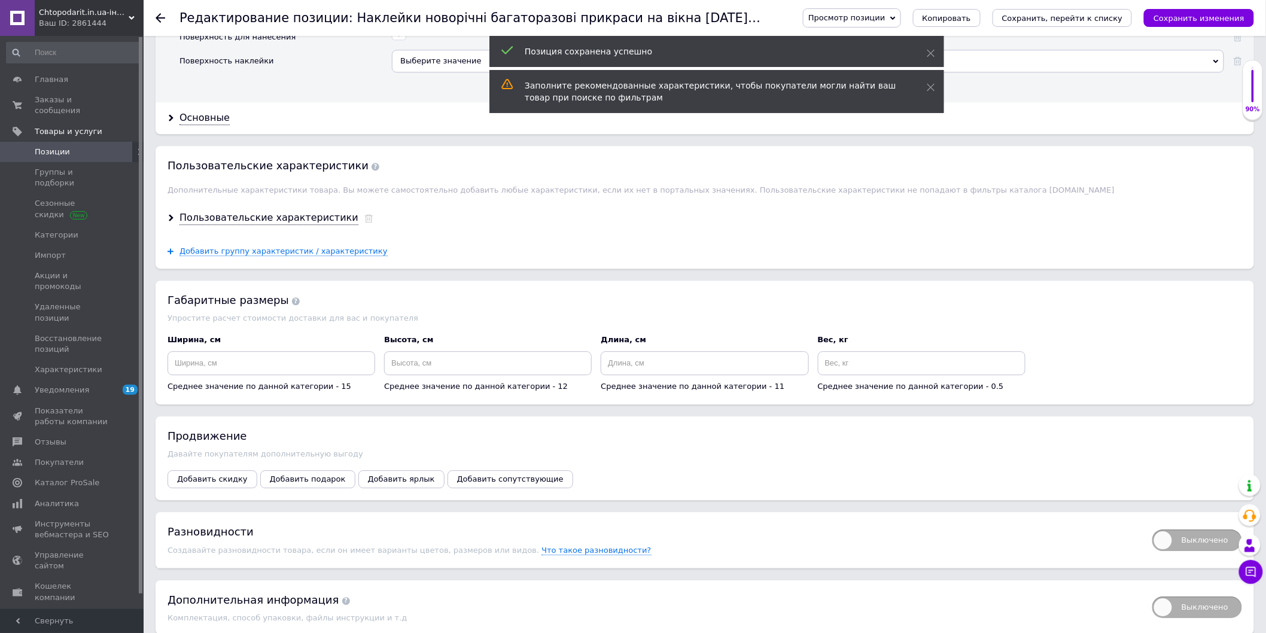
click at [159, 13] on icon at bounding box center [161, 18] width 10 height 10
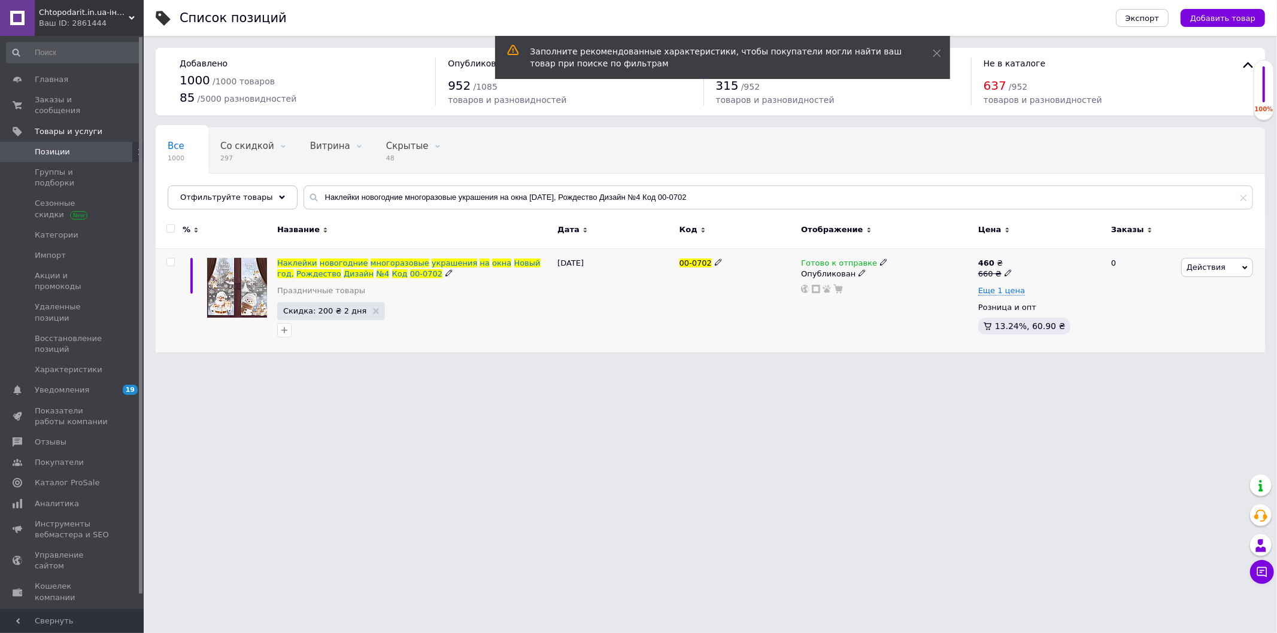
click at [467, 308] on div "Скидка: 200 ₴ 2 дня" at bounding box center [414, 321] width 274 height 38
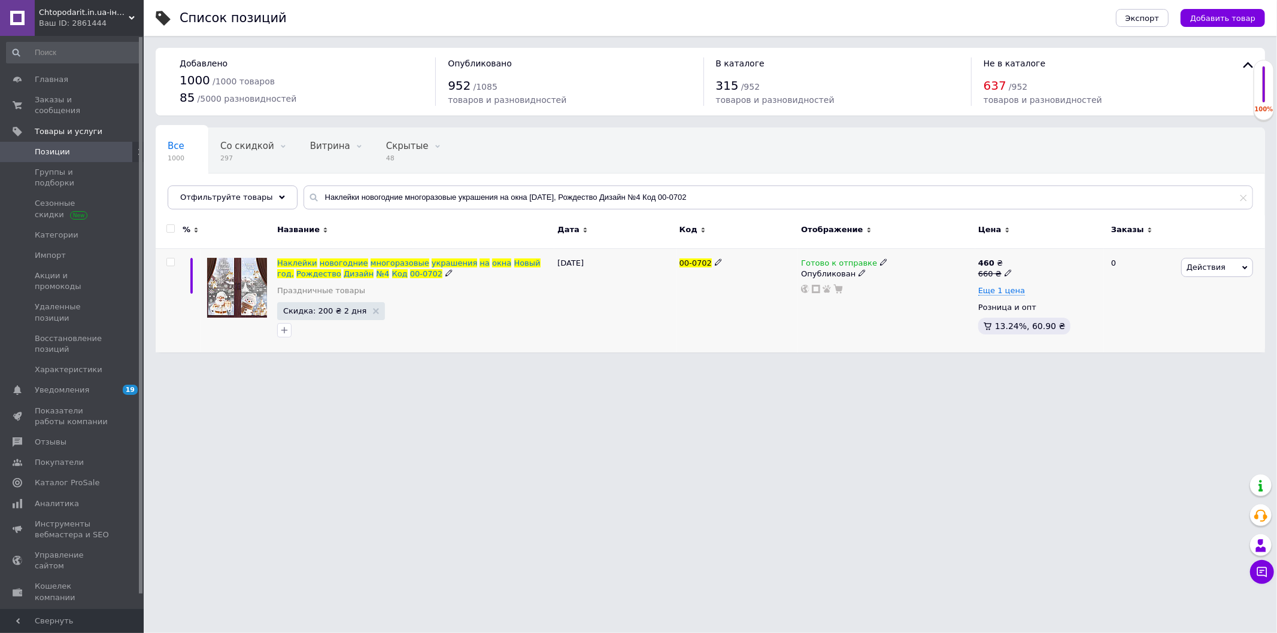
click at [464, 306] on div "Скидка: 200 ₴ 2 дня" at bounding box center [414, 321] width 274 height 38
drag, startPoint x: 345, startPoint y: 196, endPoint x: 931, endPoint y: 199, distance: 585.4
click at [931, 199] on input "Наклейки новогодние многоразовые украшения на окна [DATE], Рождество Дизайн №4 …" at bounding box center [777, 198] width 949 height 24
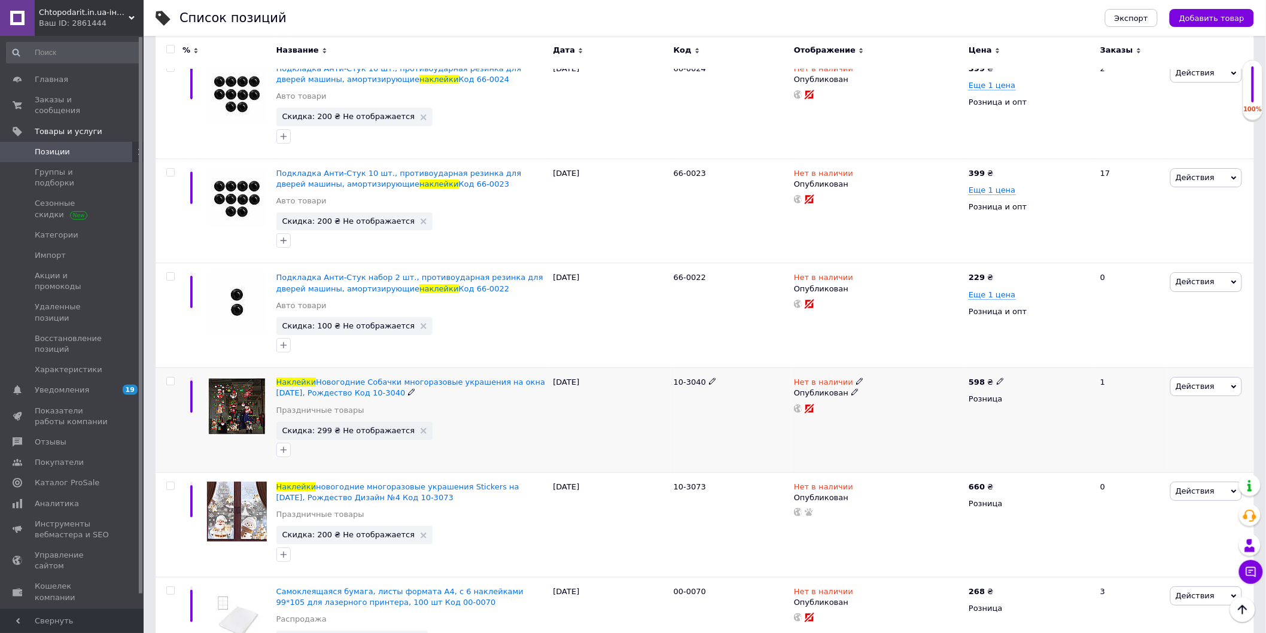
scroll to position [3075, 0]
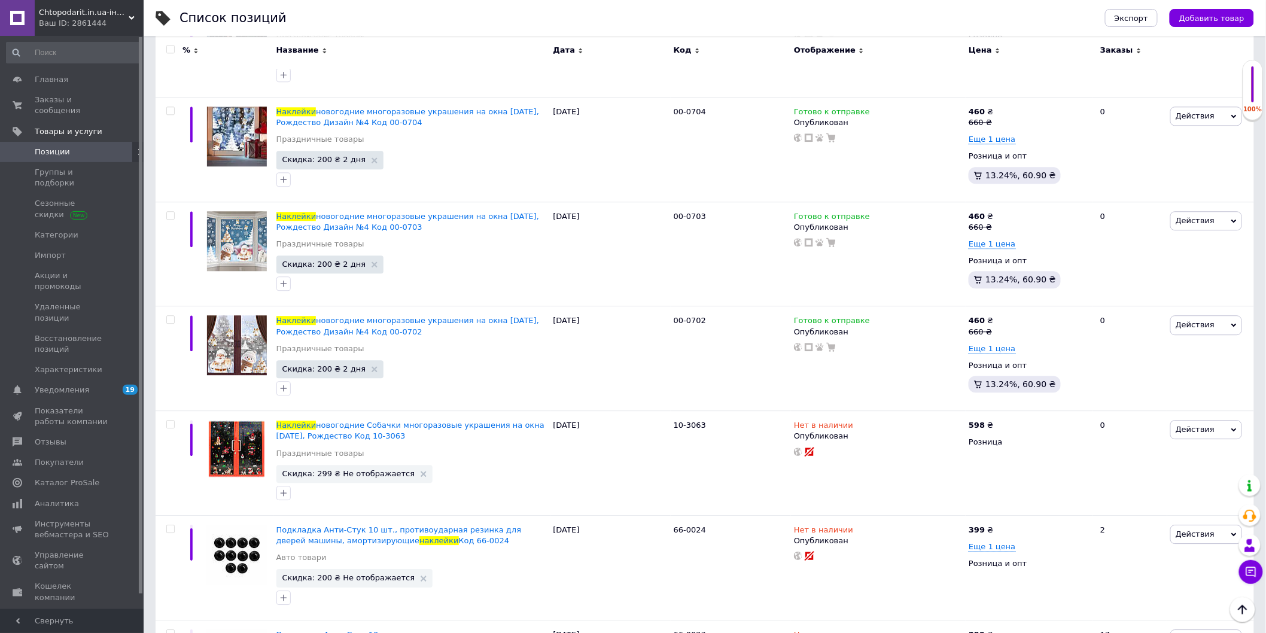
type input "Наклейки"
click at [117, 11] on span "Chtopodarit.in.ua-інтернет-магазин цікавих подарунків" at bounding box center [84, 12] width 90 height 11
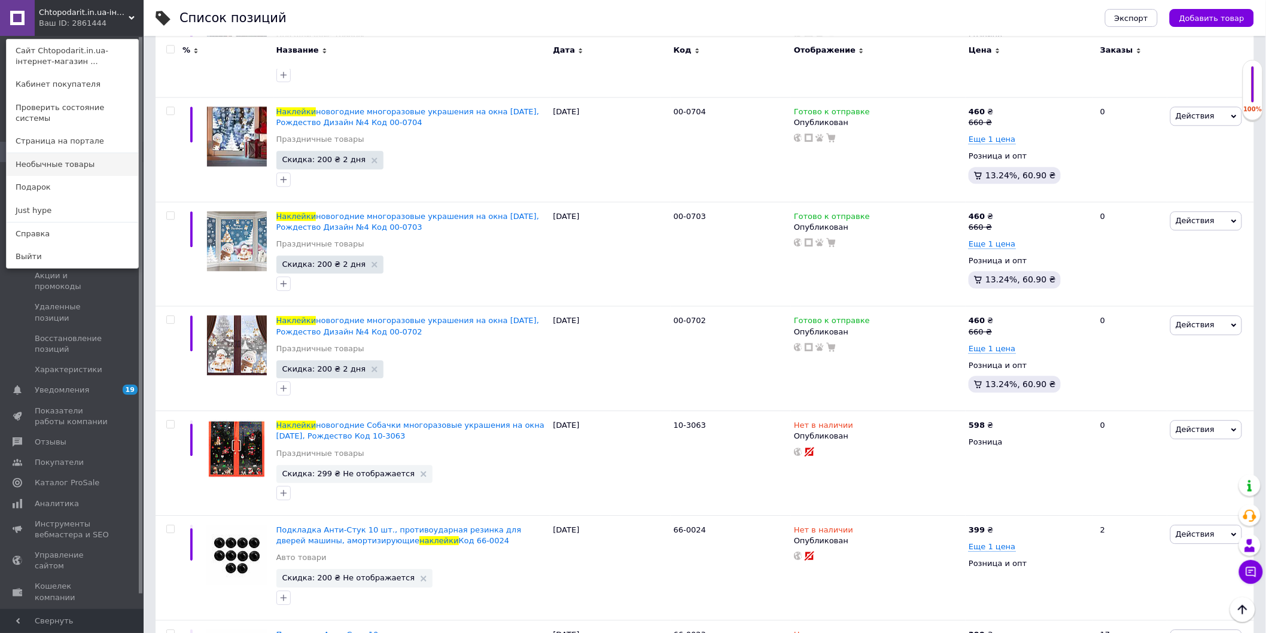
click at [69, 156] on link "Необычные товары" at bounding box center [73, 164] width 132 height 23
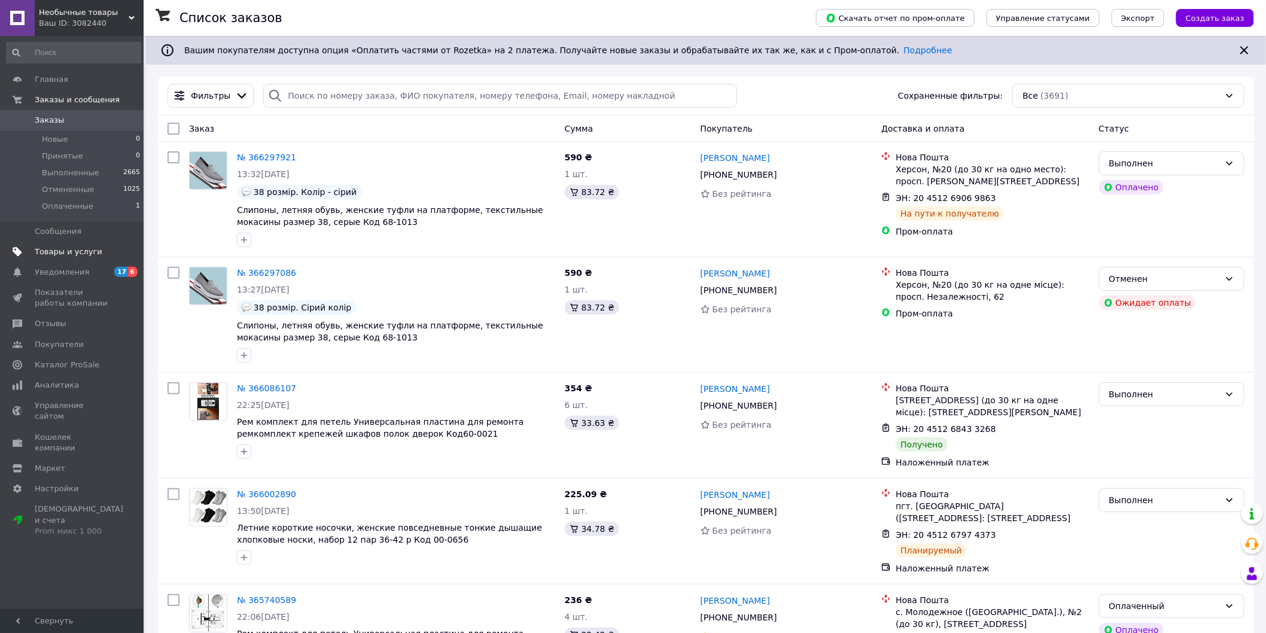
click at [68, 247] on span "Товары и услуги" at bounding box center [69, 252] width 68 height 11
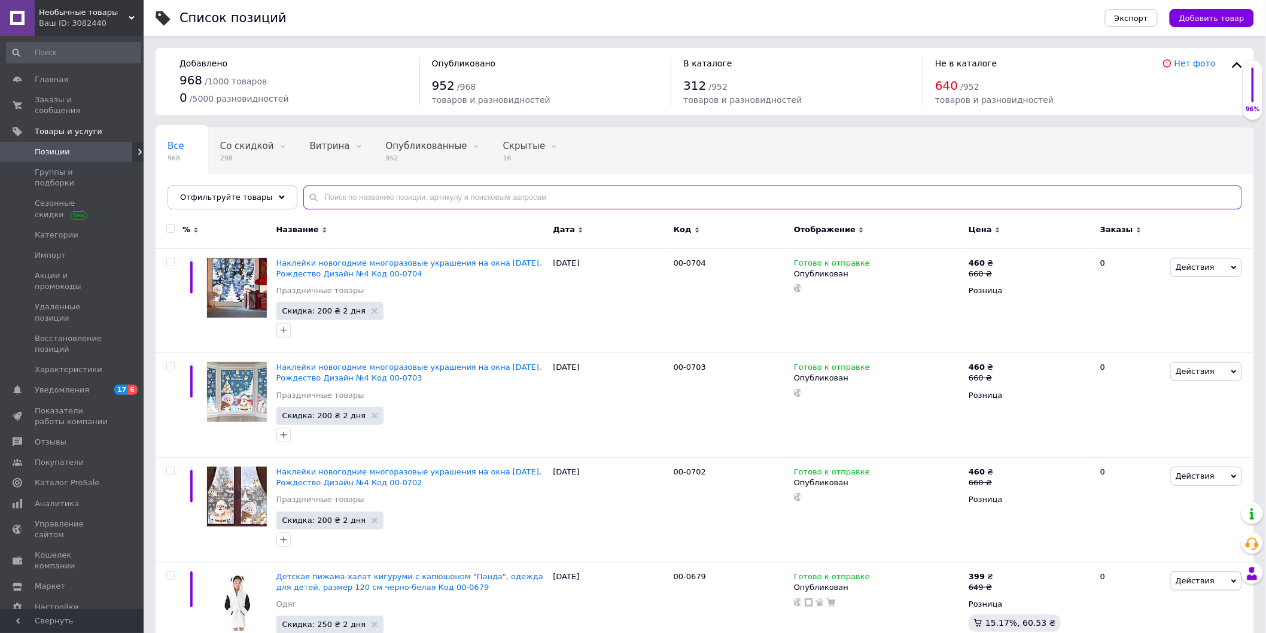
click at [351, 199] on input "text" at bounding box center [772, 198] width 939 height 24
click at [350, 199] on input "text" at bounding box center [772, 198] width 939 height 24
paste input "Наклейки новогодние многоразовые украшения Stickers на Новый год, Рождество Диз…"
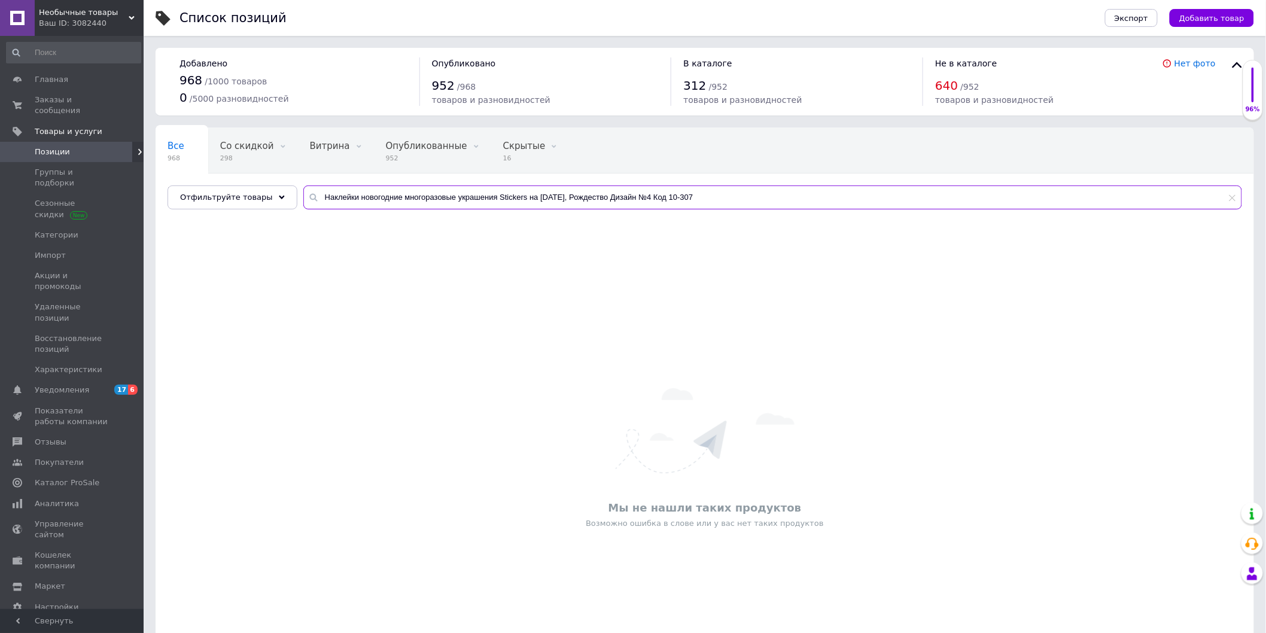
click at [1236, 206] on input "Наклейки новогодние многоразовые украшения Stickers на Новый год, Рождество Диз…" at bounding box center [772, 198] width 939 height 24
type input "Наклейки новогодние многоразовые украшения Stickers на Новый год, Рождество Диз…"
click at [1234, 201] on icon at bounding box center [1232, 197] width 7 height 7
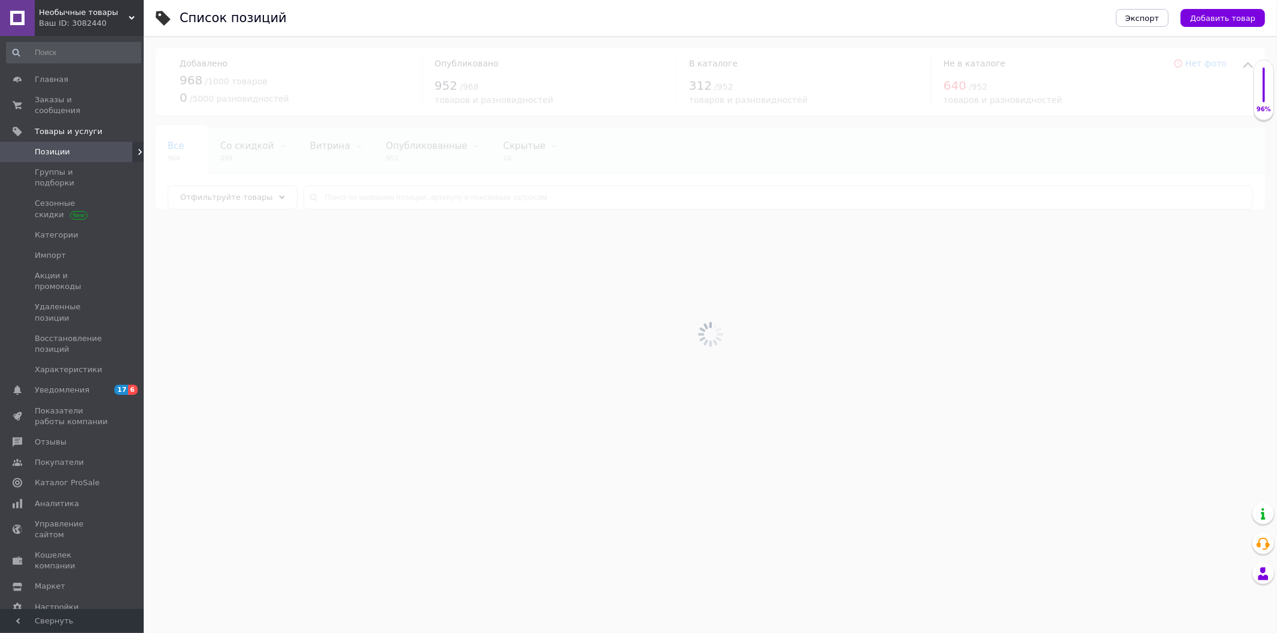
click at [356, 201] on div at bounding box center [710, 334] width 1133 height 597
click at [356, 199] on input "text" at bounding box center [777, 198] width 949 height 24
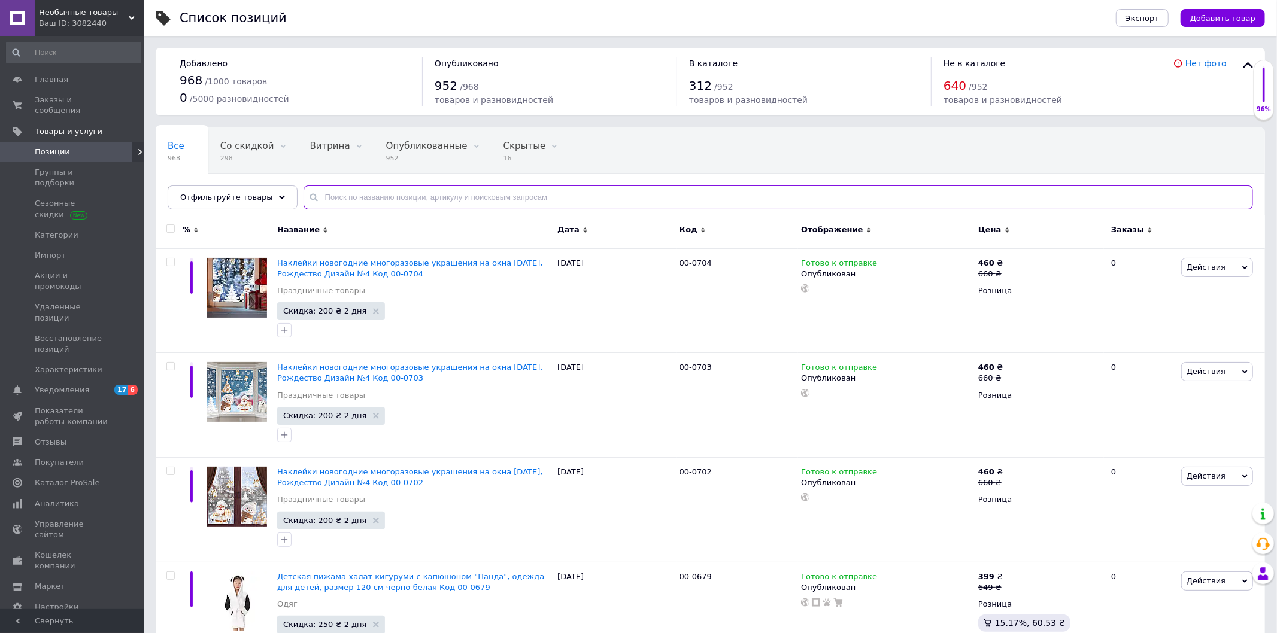
click at [356, 198] on input "text" at bounding box center [777, 198] width 949 height 24
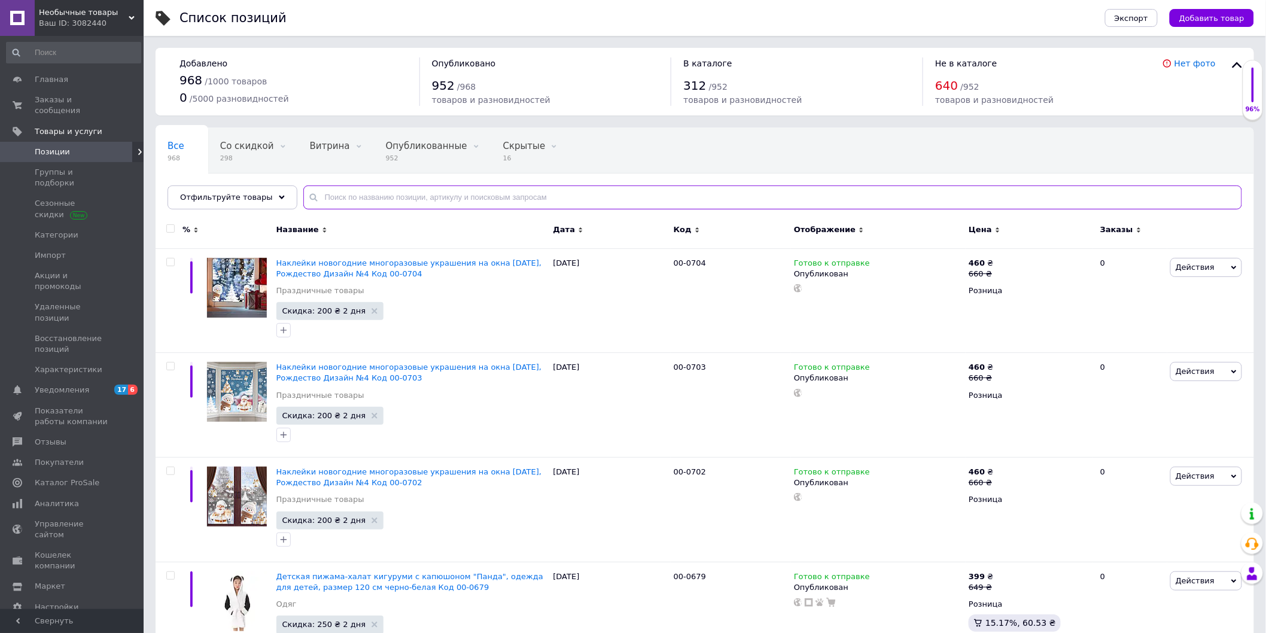
click at [356, 198] on input "text" at bounding box center [772, 198] width 939 height 24
paste input "Наклейки новогодние многоразовые украшения на окна [DATE], Рождество Дизайн №4 …"
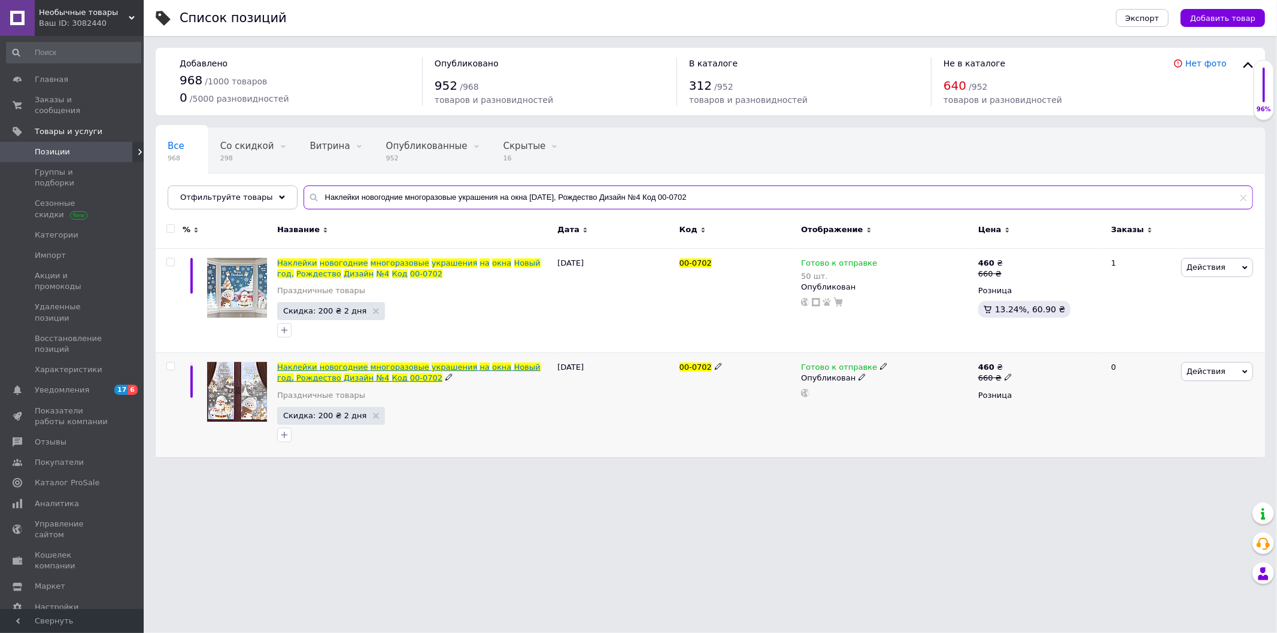
type input "Наклейки новогодние многоразовые украшения на окна [DATE], Рождество Дизайн №4 …"
click at [344, 373] on span "Дизайн" at bounding box center [359, 377] width 30 height 9
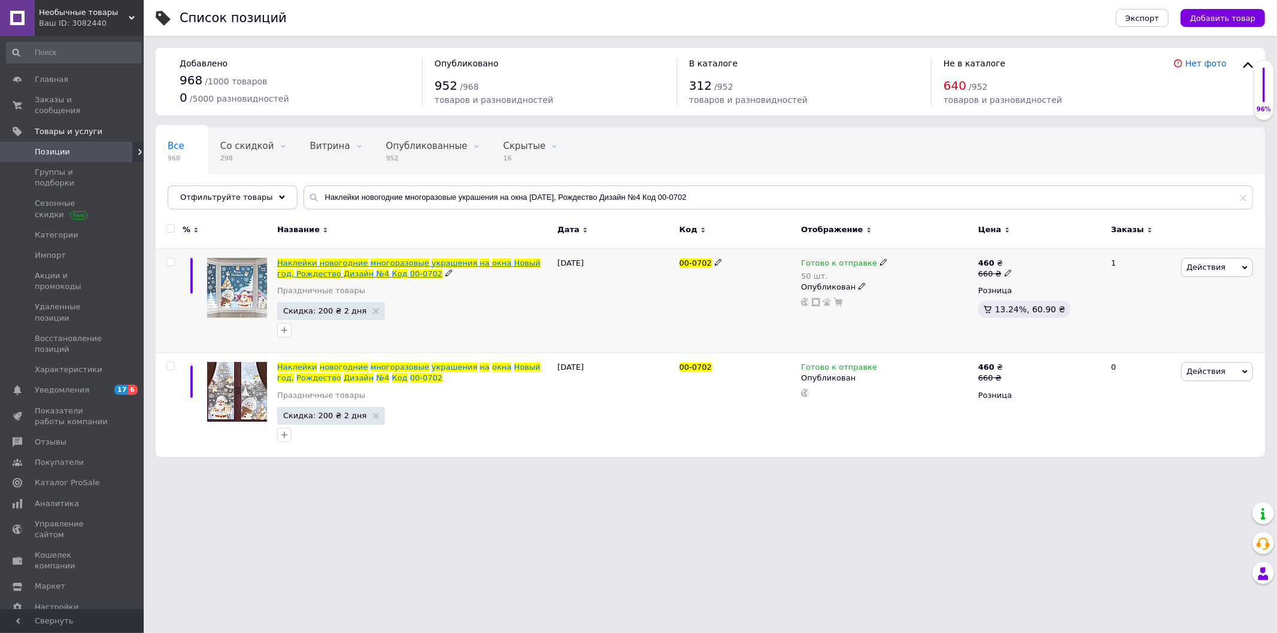
click at [370, 263] on span "многоразовые" at bounding box center [399, 263] width 59 height 9
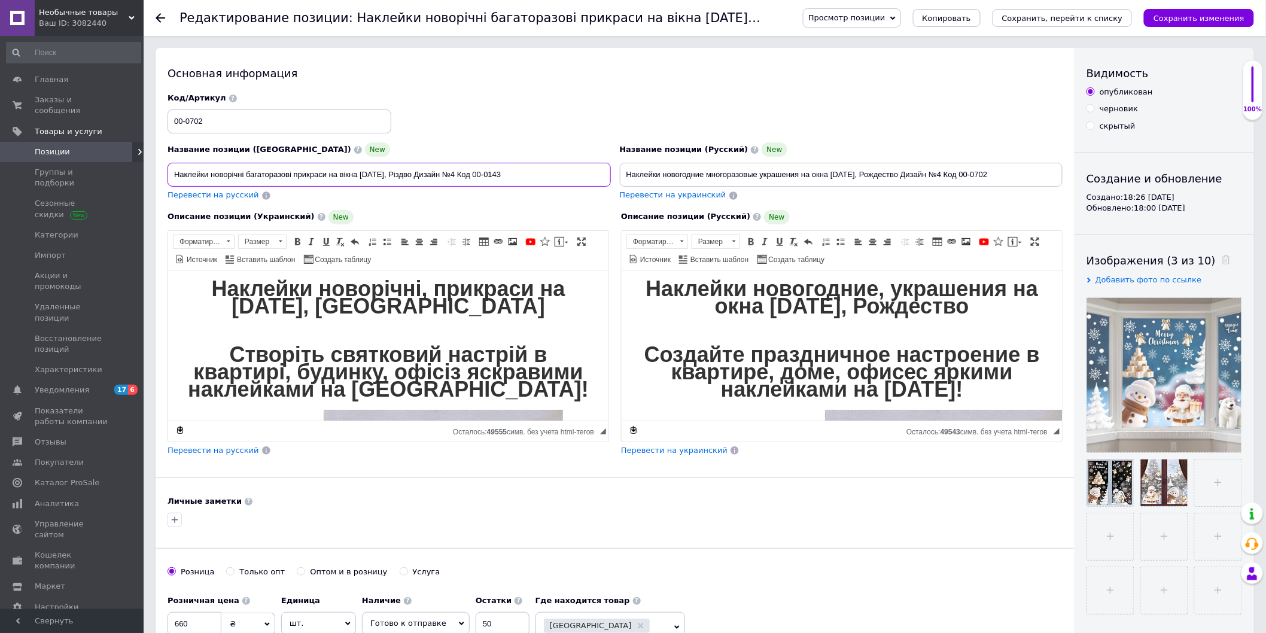
drag, startPoint x: 402, startPoint y: 177, endPoint x: 148, endPoint y: 180, distance: 253.2
click at [512, 177] on input "Наклейки новорічні багаторазові прикраси на вікна Новий рік, Різдво Дизайн №4 К…" at bounding box center [390, 175] width 444 height 24
drag, startPoint x: 528, startPoint y: 175, endPoint x: 482, endPoint y: 177, distance: 46.1
click at [482, 177] on input "Наклейки новорічні багаторазові прикраси на вікна Новий рік, Різдво Дизайн №4 К…" at bounding box center [390, 175] width 444 height 24
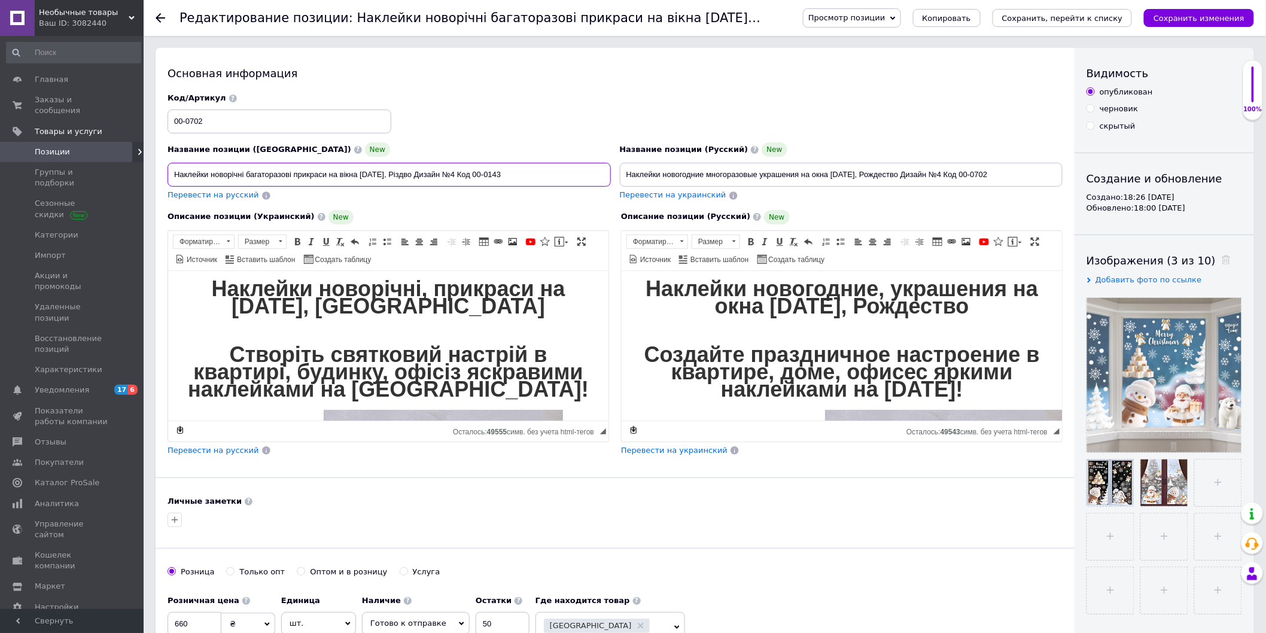
paste input "10-3073"
type input "Наклейки новорічні багаторазові прикраси на вікна Новий рік, Різдво Дизайн №4 К…"
drag, startPoint x: 1014, startPoint y: 174, endPoint x: 971, endPoint y: 178, distance: 42.7
click at [971, 178] on input "Наклейки новогодние многоразовые украшения на окна [DATE], Рождество Дизайн №4 …" at bounding box center [842, 175] width 444 height 24
paste input "10-3073"
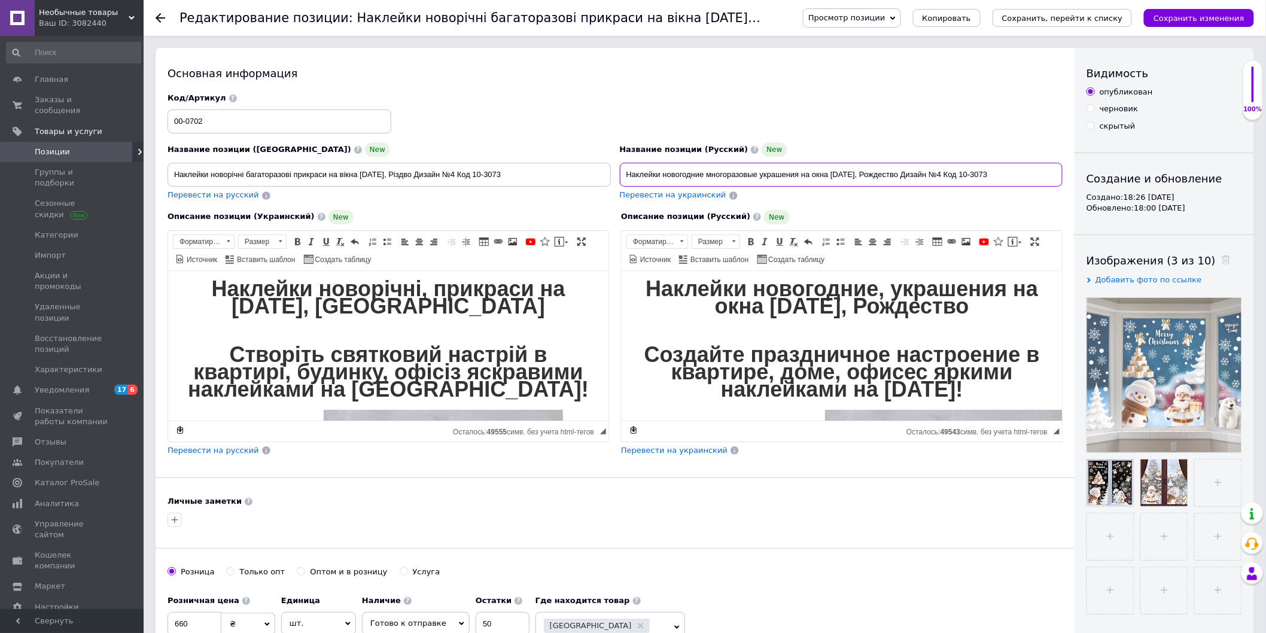
type input "Наклейки новогодние многоразовые украшения на окна Новый год, Рождество Дизайн …"
drag, startPoint x: 253, startPoint y: 121, endPoint x: 111, endPoint y: 123, distance: 141.9
paste input "10-3073"
type input "10-3073"
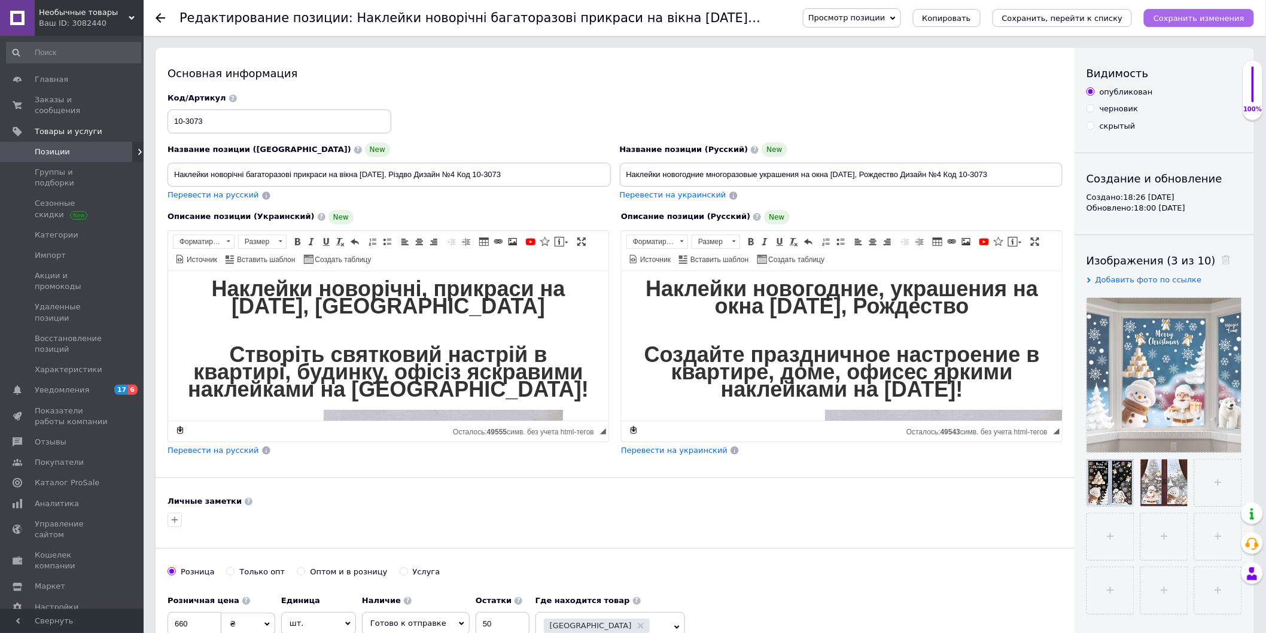
click at [1201, 15] on icon "Сохранить изменения" at bounding box center [1199, 18] width 91 height 9
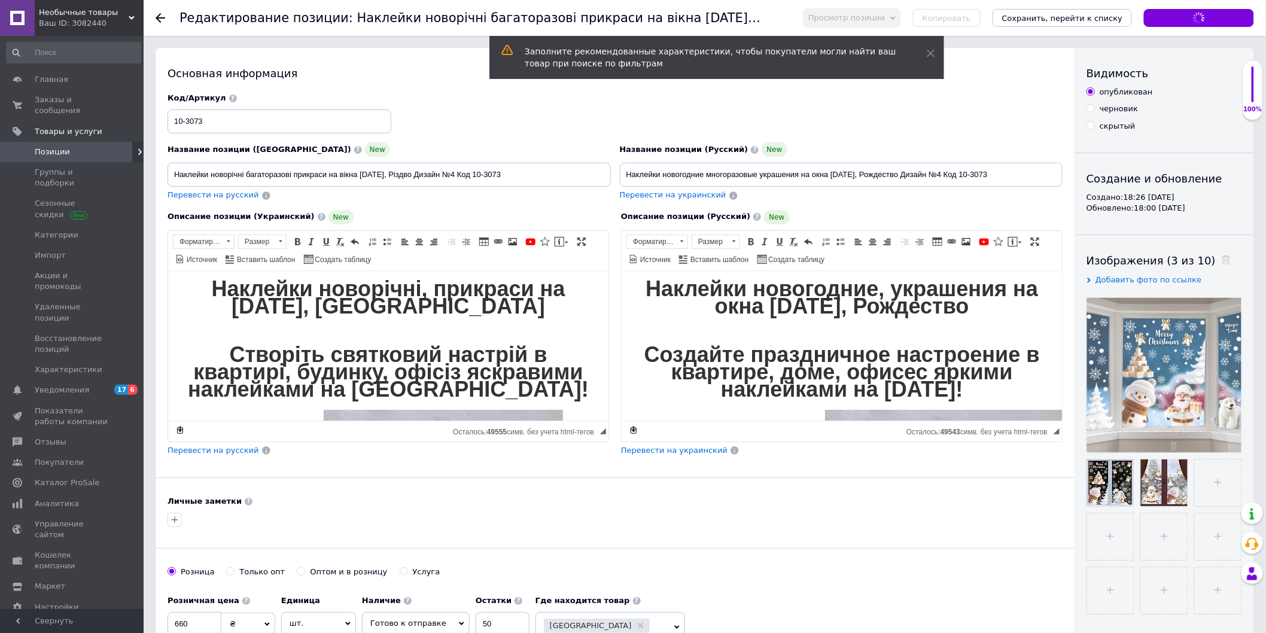
type input "Наклейки новорічні багаторазові прикраси на вікна Новий рік, Різдво Дизайн №4 К…"
type input "Наклейки новогодние многоразовые украшения на окна Новый год, Рождество Дизайн …"
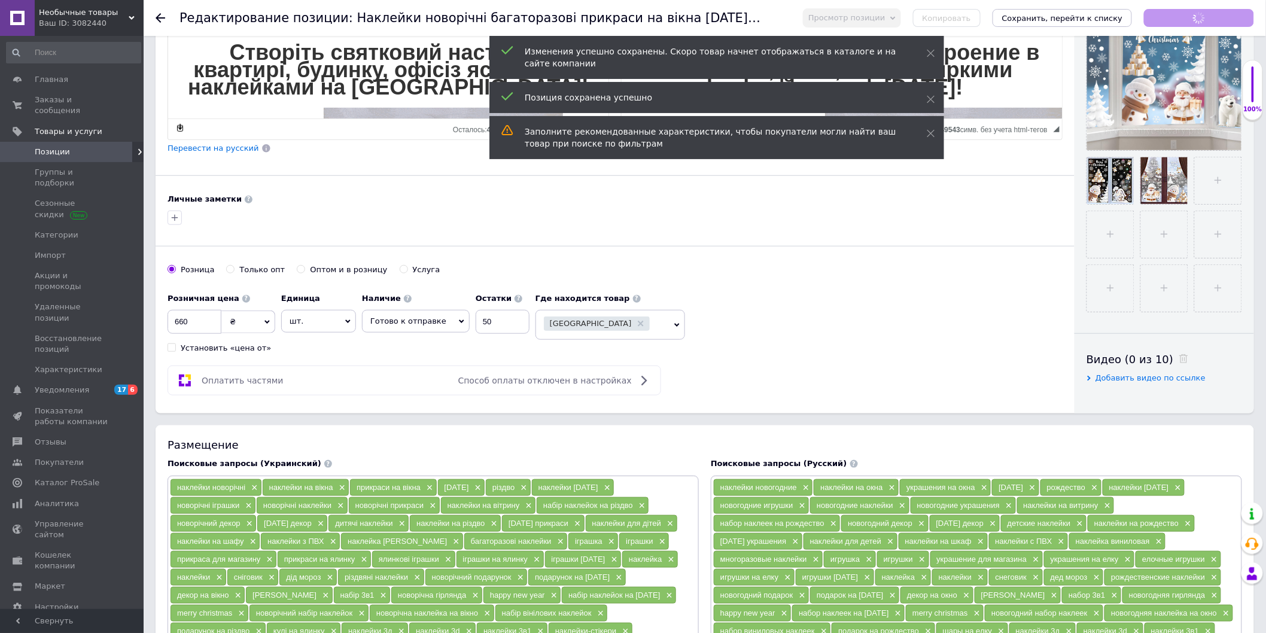
scroll to position [332, 0]
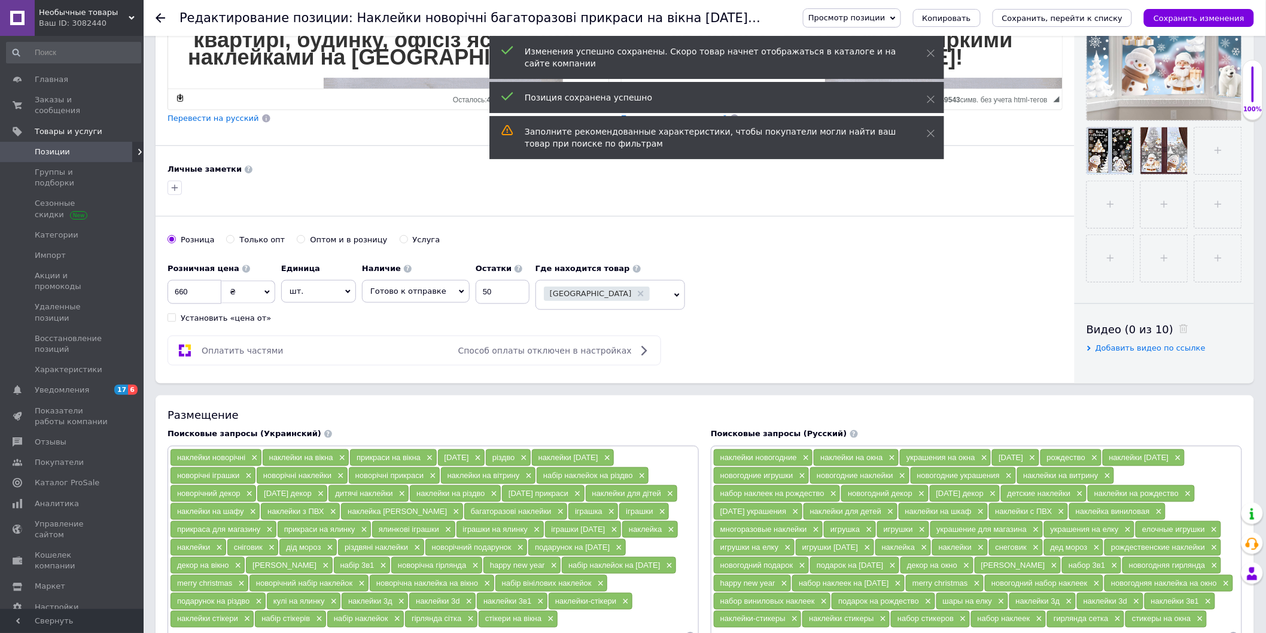
click at [418, 300] on span "Готово к отправке" at bounding box center [416, 291] width 108 height 23
click at [409, 331] on li "Нет в наличии" at bounding box center [416, 332] width 107 height 17
drag, startPoint x: 859, startPoint y: 416, endPoint x: 859, endPoint y: 397, distance: 19.2
click at [859, 384] on div "Основная информация Название позиции (Украинский) New Наклейки новорічні багато…" at bounding box center [615, 50] width 919 height 668
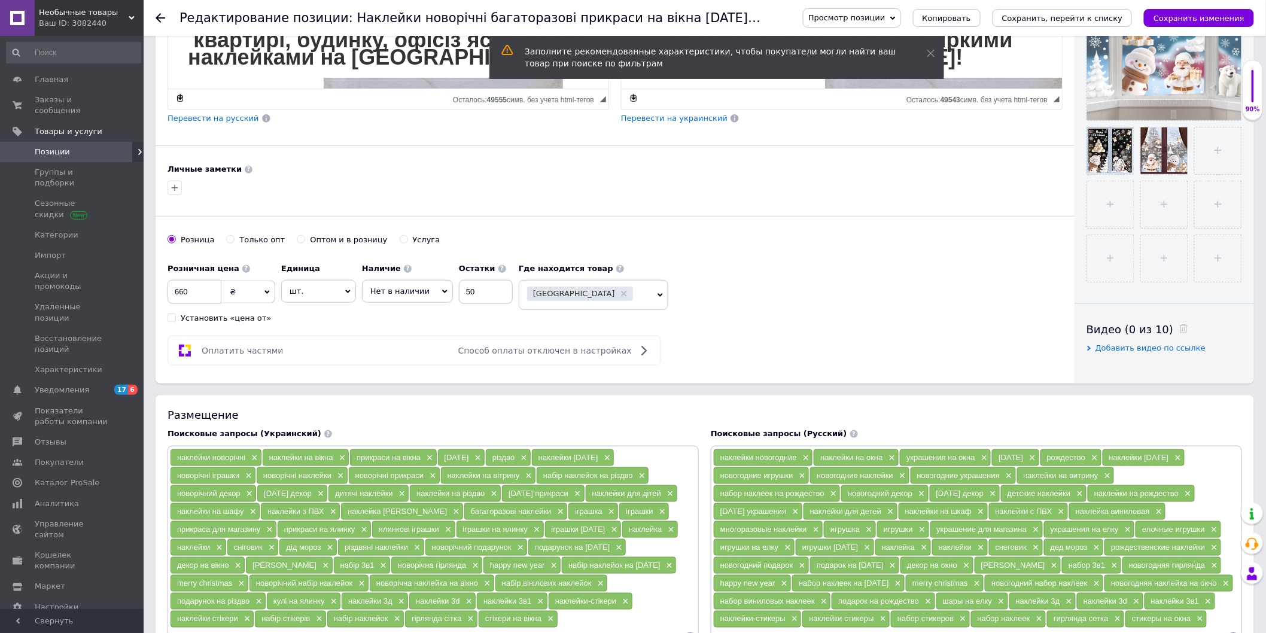
click at [1187, 10] on button "Сохранить изменения" at bounding box center [1199, 18] width 110 height 18
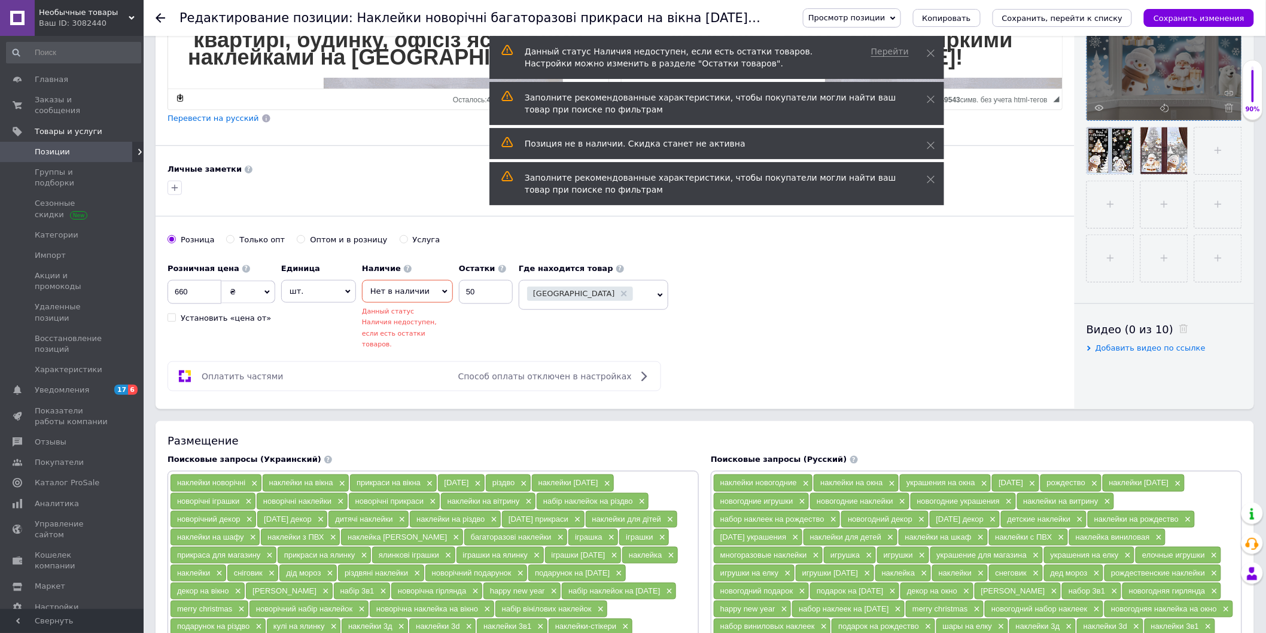
scroll to position [339, 0]
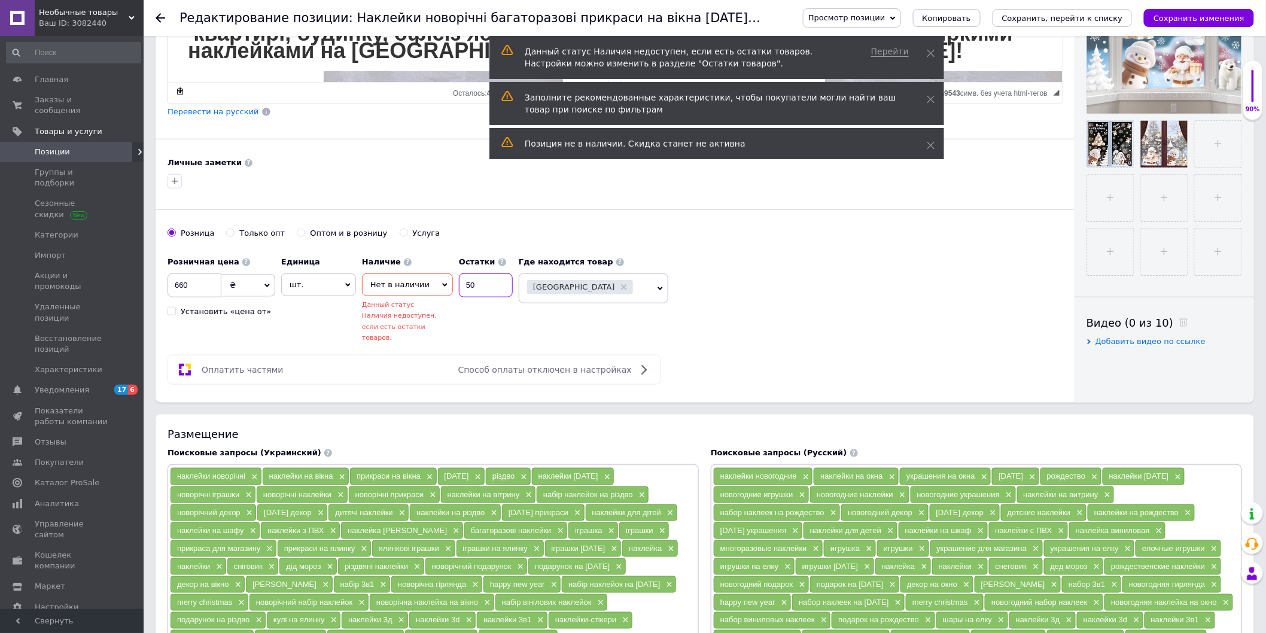
drag, startPoint x: 472, startPoint y: 284, endPoint x: 386, endPoint y: 286, distance: 85.6
click at [386, 286] on div "Наличие Нет в наличии В наличии Под заказ Готово к отправке Данный статус Налич…" at bounding box center [437, 297] width 151 height 92
type input "0"
click at [507, 403] on div "Основная информация Название позиции (Украинский) New Наклейки новорічні багато…" at bounding box center [615, 56] width 919 height 694
click at [1200, 14] on icon "Сохранить изменения" at bounding box center [1199, 18] width 91 height 9
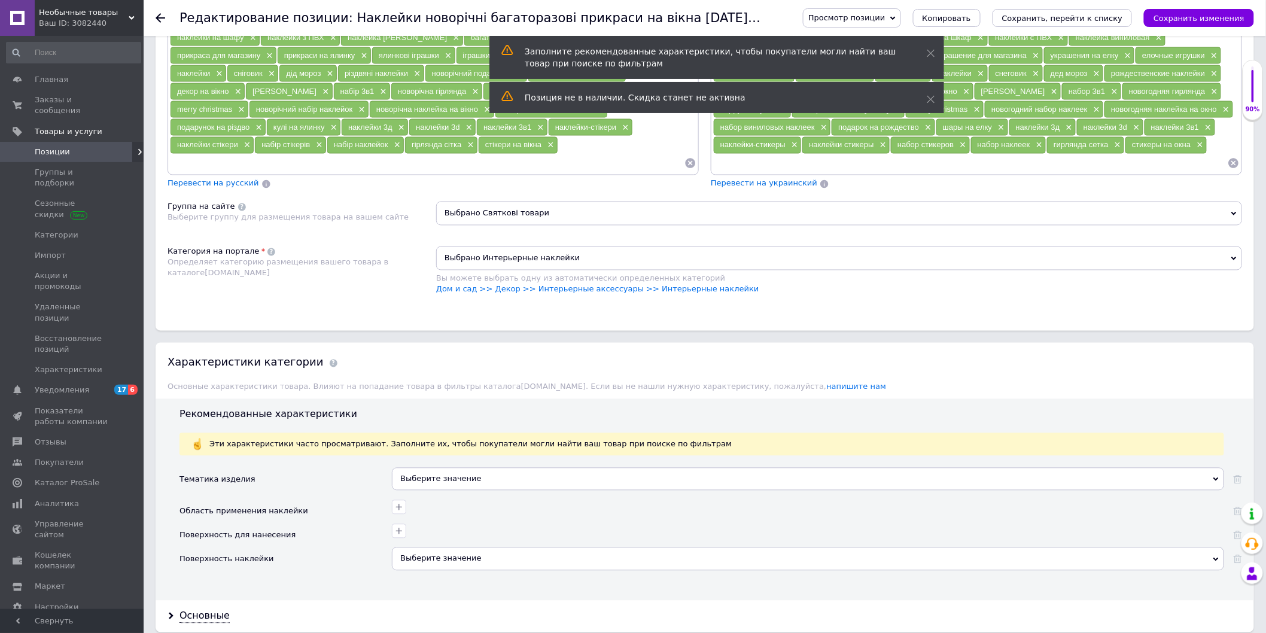
scroll to position [274, 0]
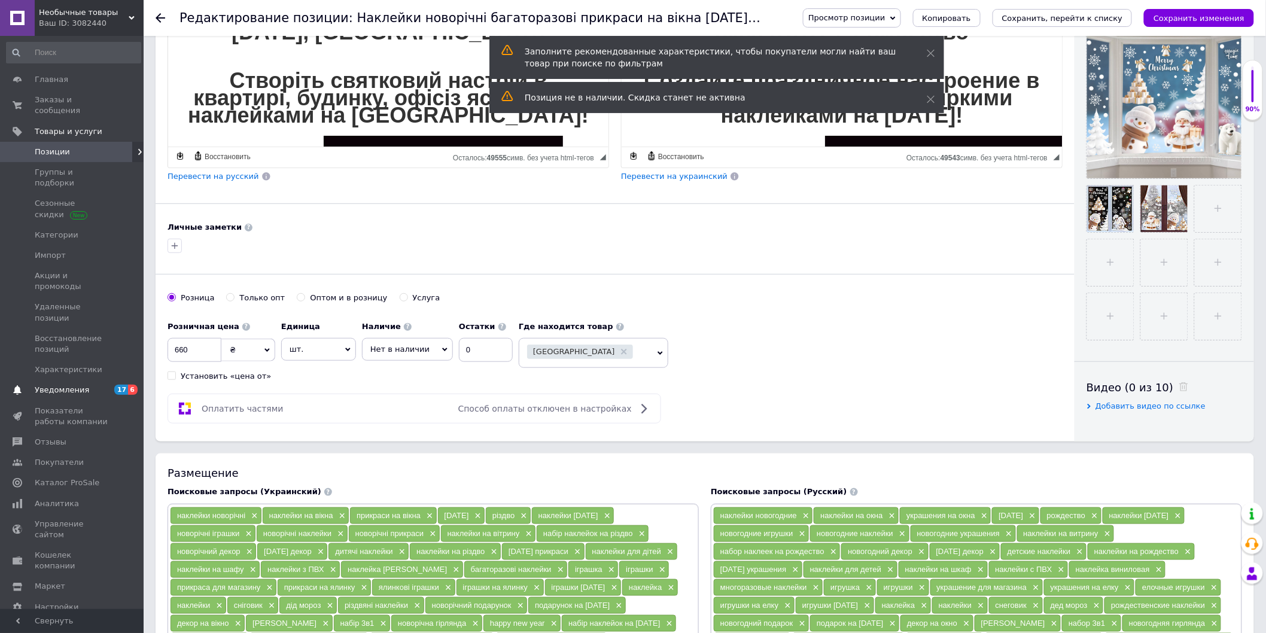
click at [62, 385] on span "Уведомления" at bounding box center [62, 390] width 54 height 11
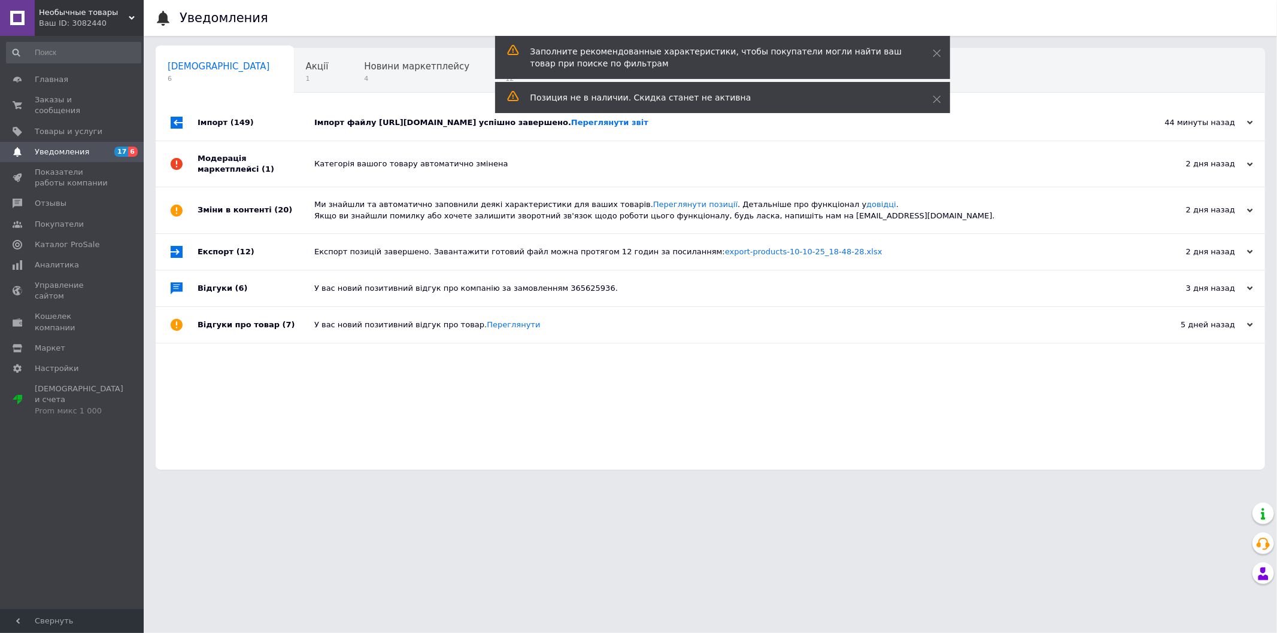
click at [1168, 126] on div "44 минуты назад 12.10.2025" at bounding box center [1199, 123] width 132 height 36
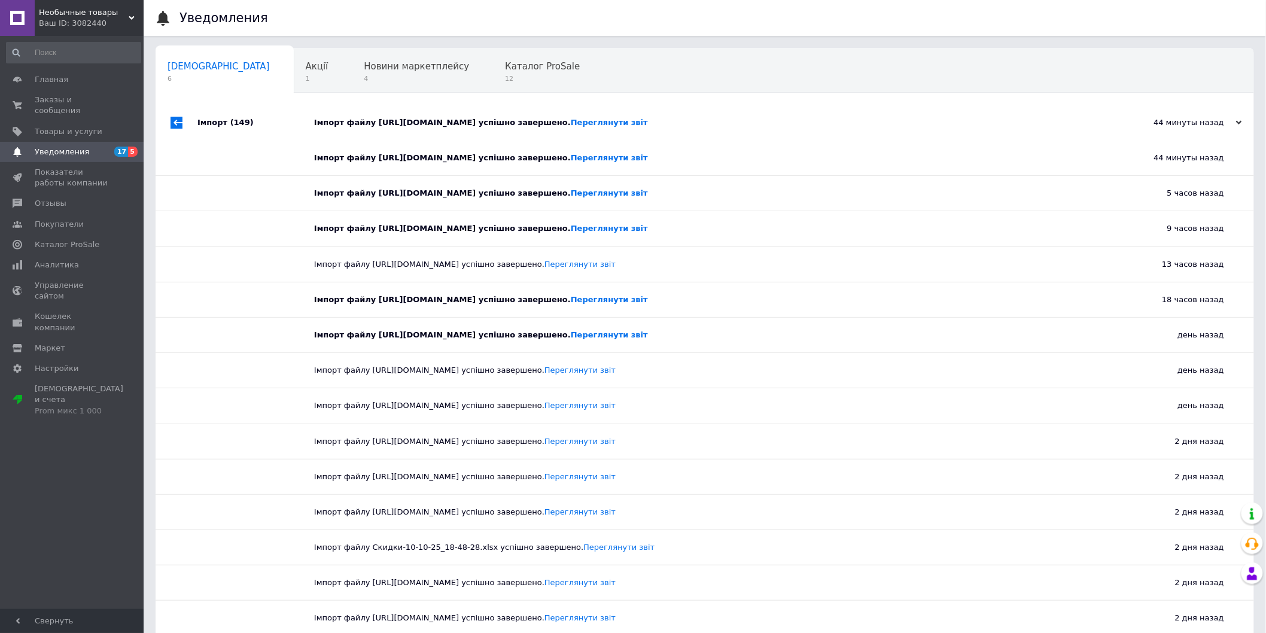
click at [116, 15] on span "Необычные товары" at bounding box center [84, 12] width 90 height 11
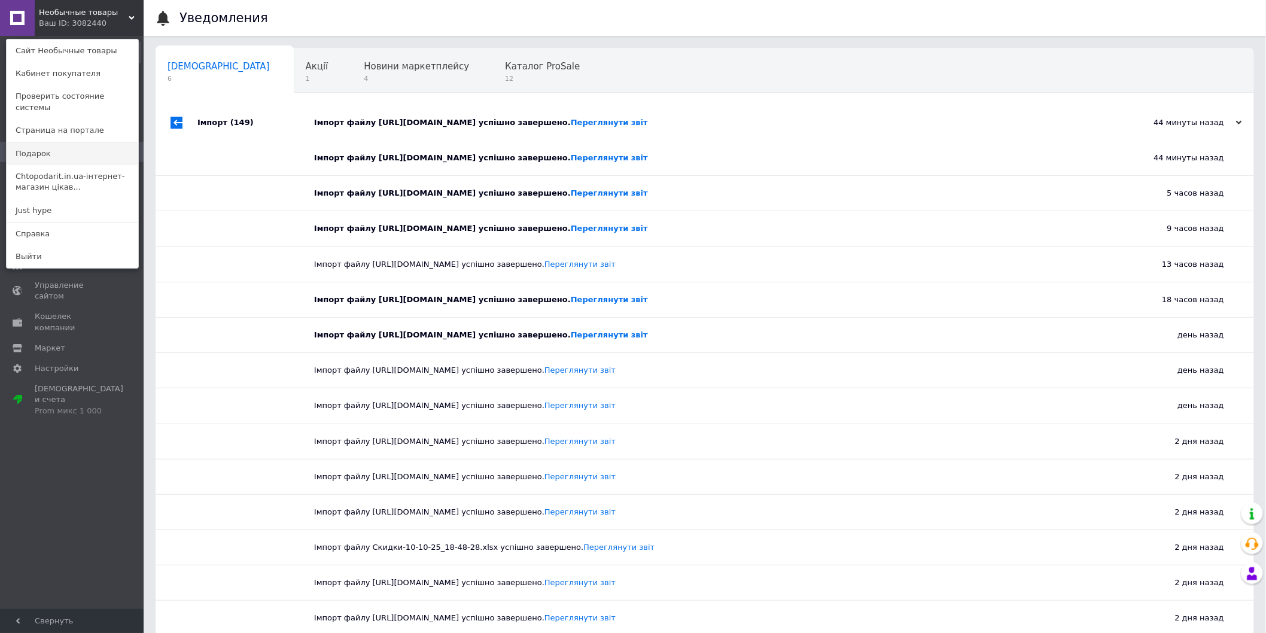
click at [62, 144] on link "Подарок" at bounding box center [73, 153] width 132 height 23
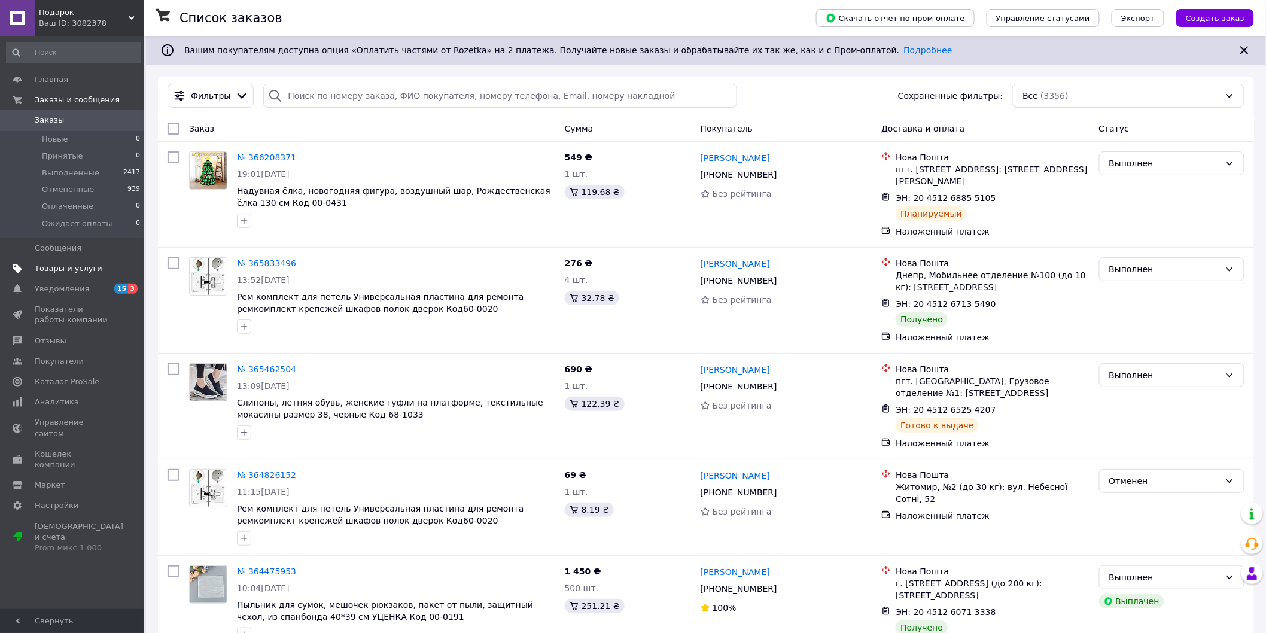
click at [57, 271] on span "Товары и услуги" at bounding box center [69, 268] width 68 height 11
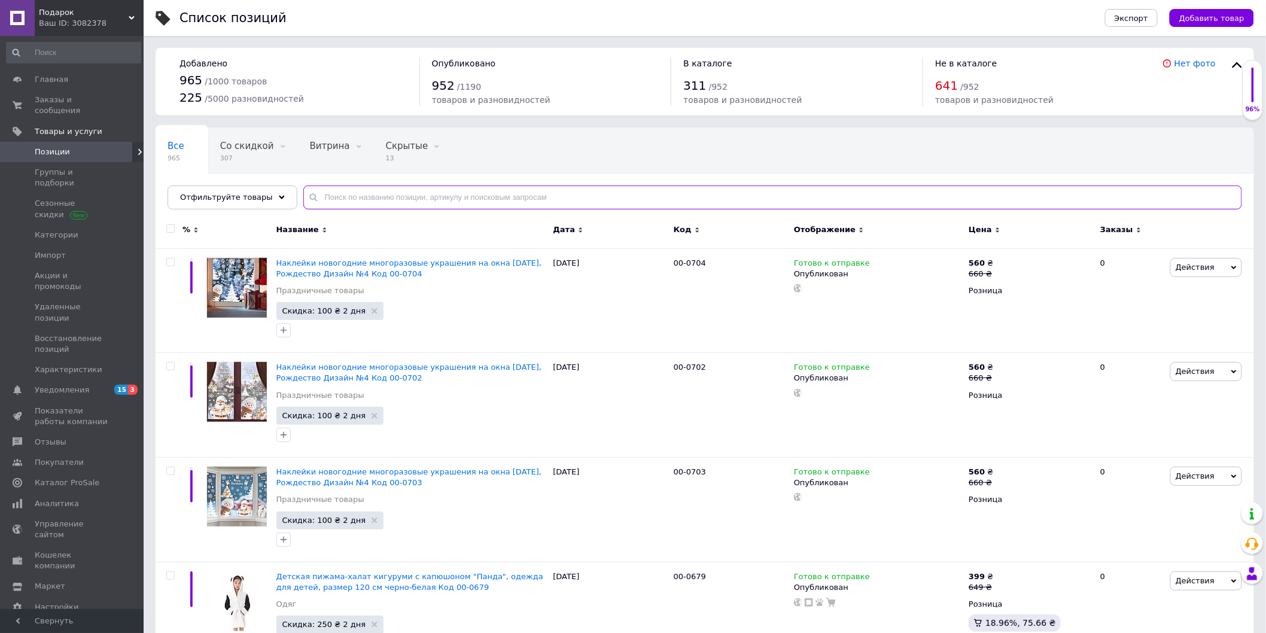
click at [330, 196] on input "text" at bounding box center [772, 198] width 939 height 24
paste input "Наклейки новогодние многоразовые украшения на окна [DATE], Рождество Дизайн №4 …"
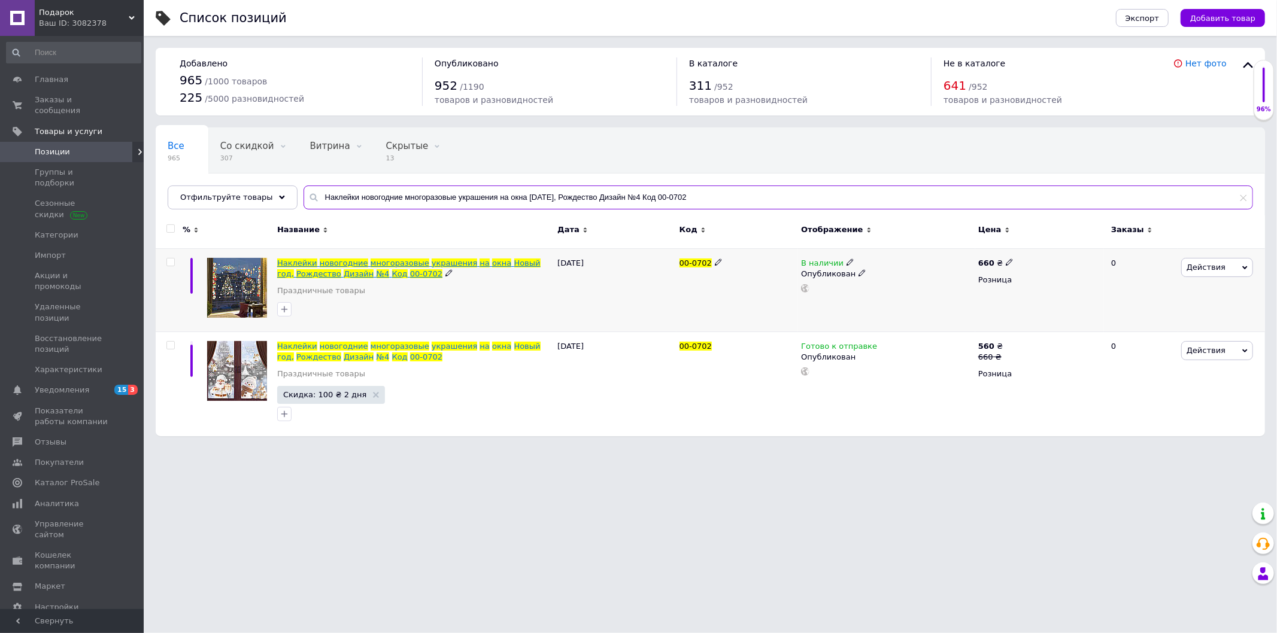
type input "Наклейки новогодние многоразовые украшения на окна [DATE], Рождество Дизайн №4 …"
click at [317, 267] on span at bounding box center [318, 263] width 2 height 9
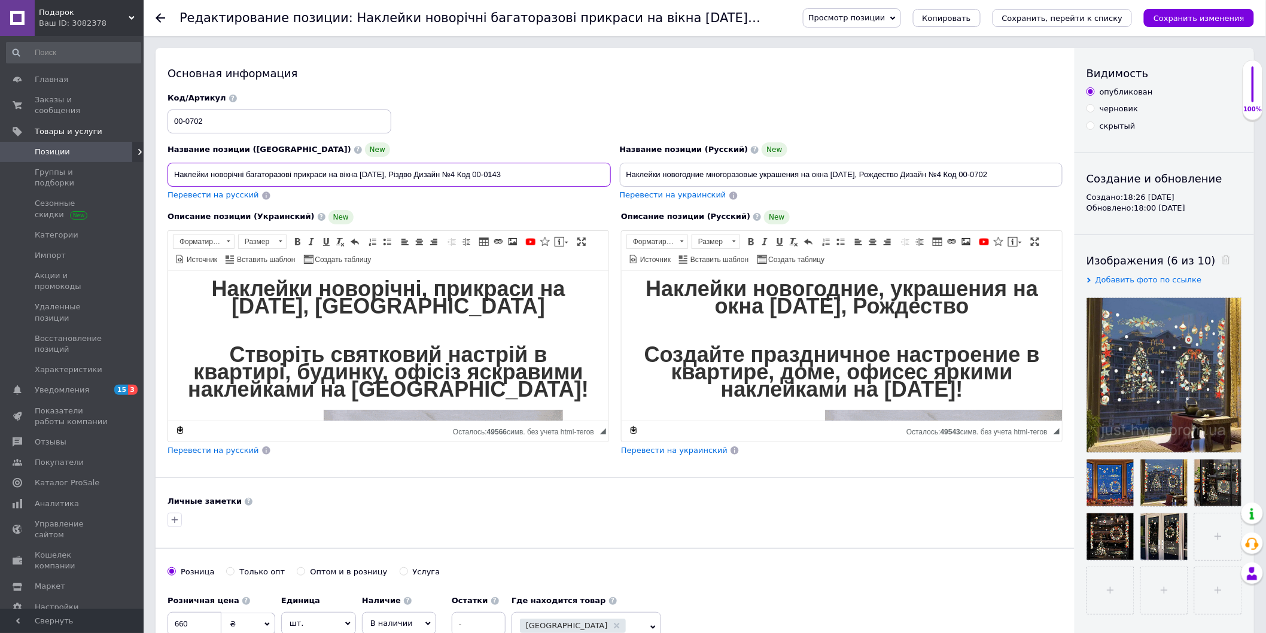
drag, startPoint x: 523, startPoint y: 175, endPoint x: 482, endPoint y: 180, distance: 41.5
click at [482, 180] on input "Наклейки новорічні багаторазові прикраси на вікна Новий рік, Різдво Дизайн №4 К…" at bounding box center [390, 175] width 444 height 24
click at [516, 178] on input "Наклейки новорічні багаторазові прикраси на вікна Новий рік, Різдво Дизайн №4 К…" at bounding box center [390, 175] width 444 height 24
drag, startPoint x: 542, startPoint y: 177, endPoint x: 482, endPoint y: 178, distance: 59.9
click at [482, 178] on input "Наклейки новорічні багаторазові прикраси на вікна Новий рік, Різдво Дизайн №4 К…" at bounding box center [390, 175] width 444 height 24
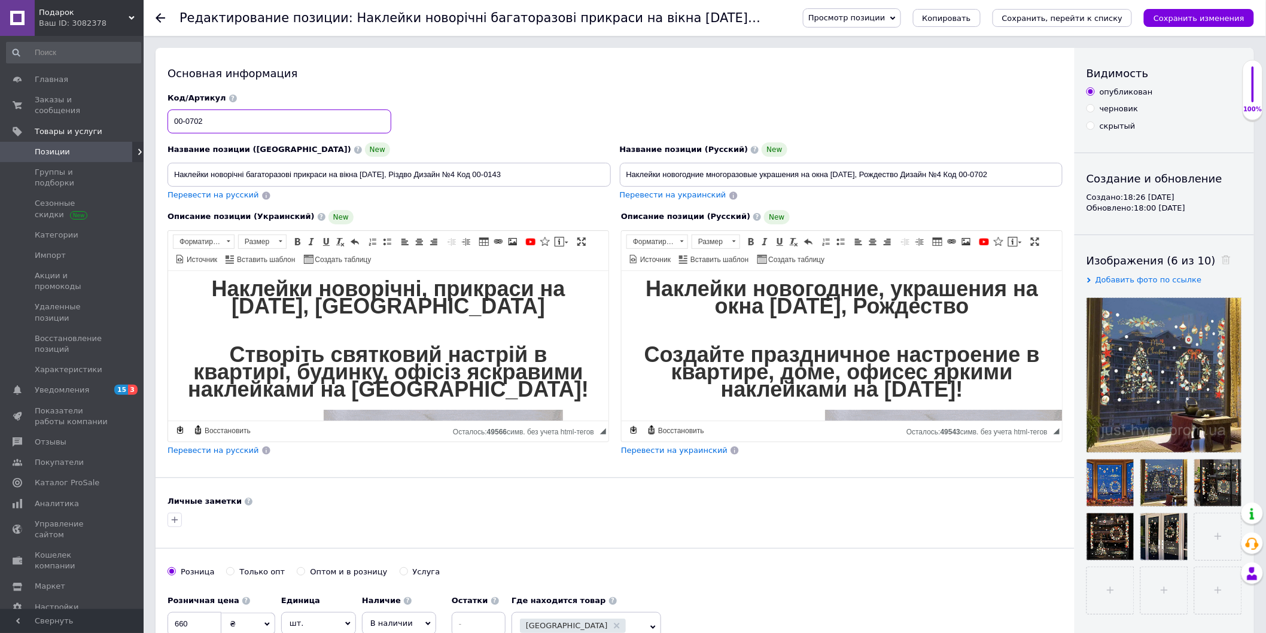
drag, startPoint x: 220, startPoint y: 114, endPoint x: 99, endPoint y: 130, distance: 122.0
paste input "143"
type input "00-0143"
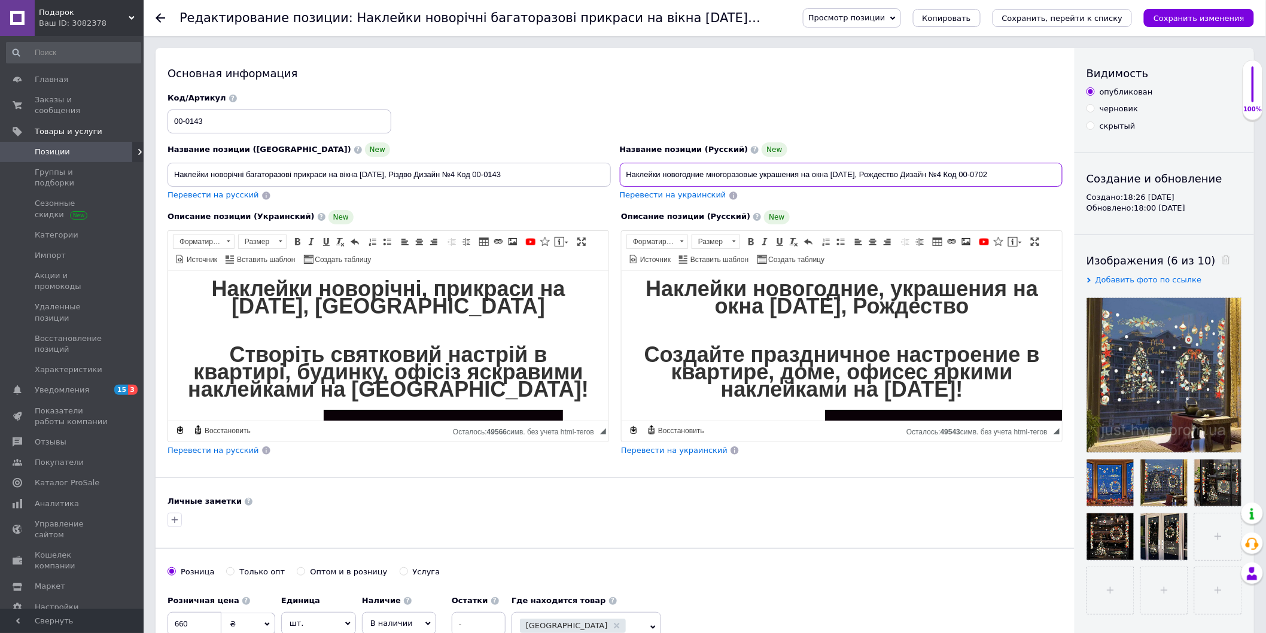
drag, startPoint x: 974, startPoint y: 168, endPoint x: 953, endPoint y: 169, distance: 21.6
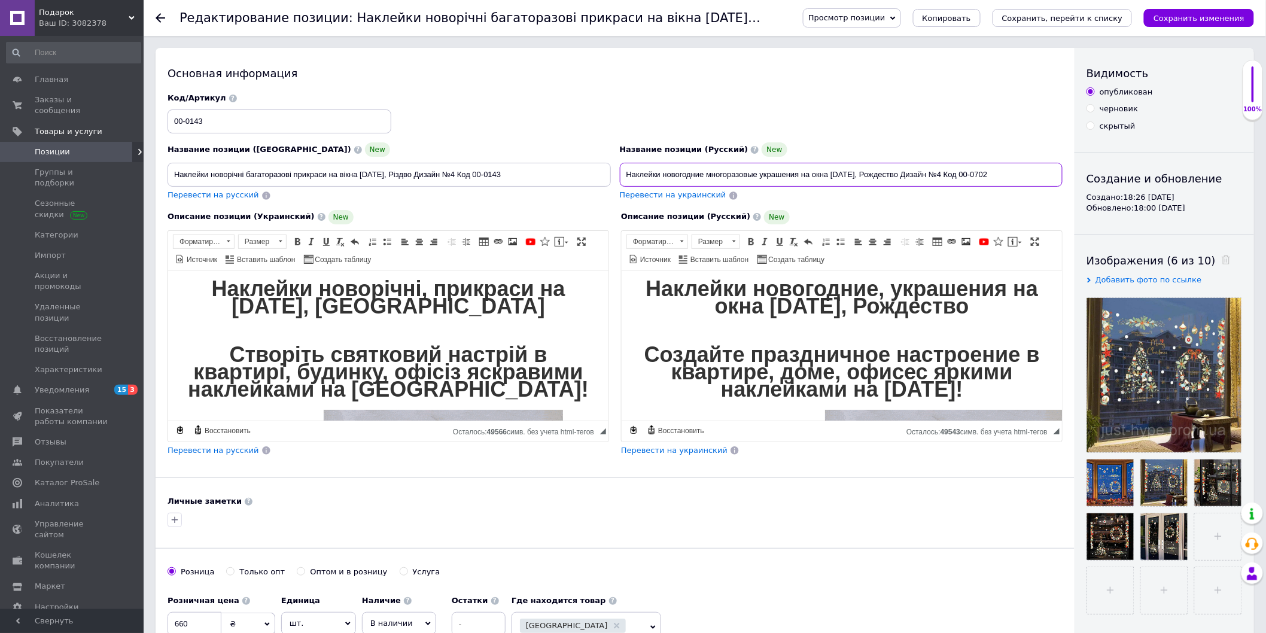
click at [953, 169] on input "Наклейки новогодние многоразовые украшения на окна [DATE], Рождество Дизайн №4 …" at bounding box center [842, 175] width 444 height 24
click at [1012, 166] on input "Наклейки новогодние многоразовые украшения на окна [DATE], Рождество Дизайн №4 …" at bounding box center [842, 175] width 444 height 24
drag, startPoint x: 1016, startPoint y: 177, endPoint x: 972, endPoint y: 181, distance: 44.5
click at [972, 181] on input "Наклейки новогодние многоразовые украшения на окна [DATE], Рождество Дизайн №4 …" at bounding box center [842, 175] width 444 height 24
paste input "143"
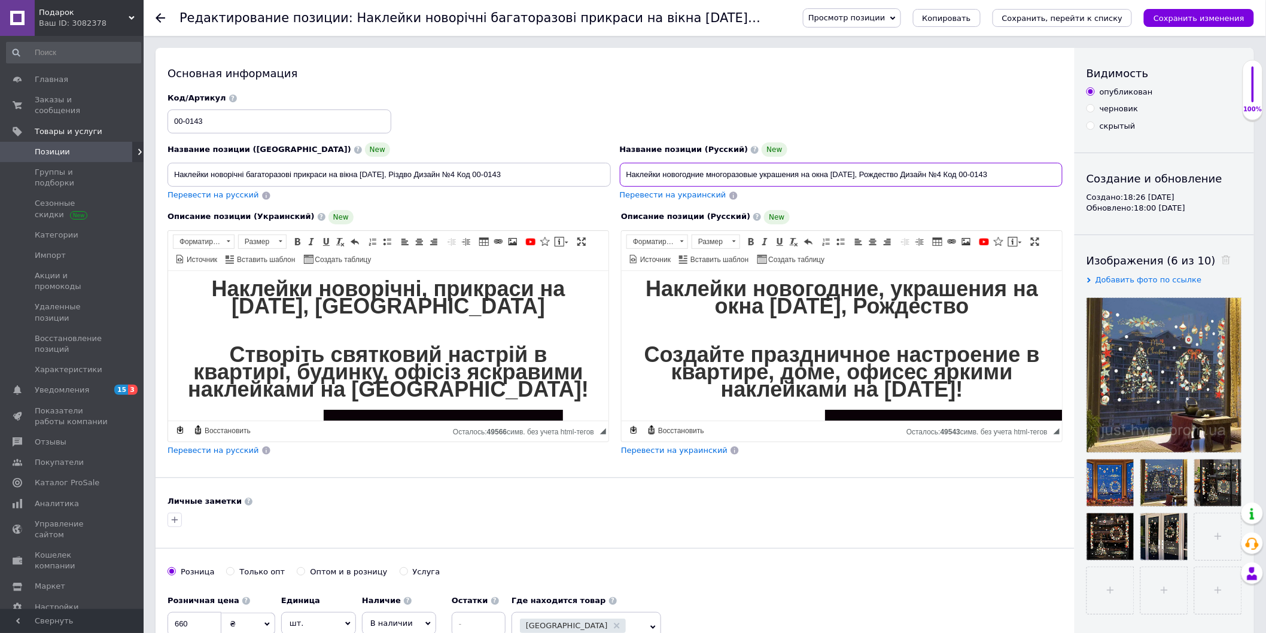
type input "Наклейки новогодние многоразовые украшения на окна Новый год, Рождество Дизайн …"
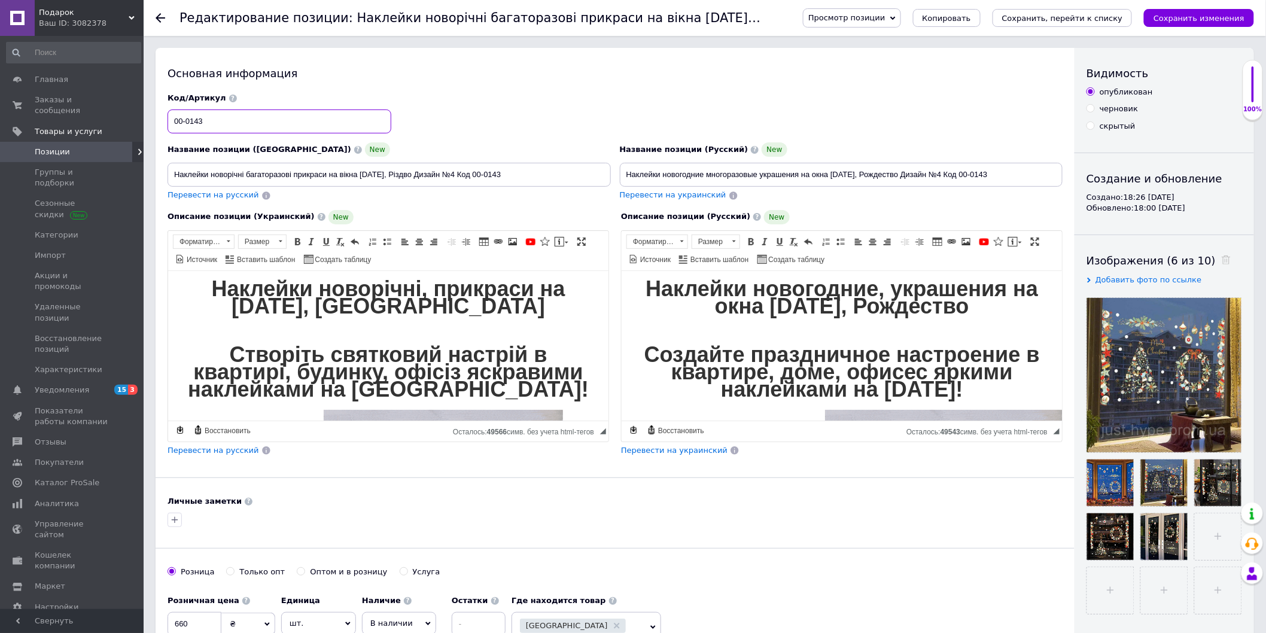
drag, startPoint x: 219, startPoint y: 121, endPoint x: 152, endPoint y: 127, distance: 67.4
click at [792, 105] on div "Код/Артикул 00-0143" at bounding box center [615, 114] width 904 height 50
click at [1207, 11] on button "Сохранить изменения" at bounding box center [1199, 18] width 110 height 18
click at [130, 14] on div "Подарок Ваш ID: 3082378" at bounding box center [89, 18] width 109 height 36
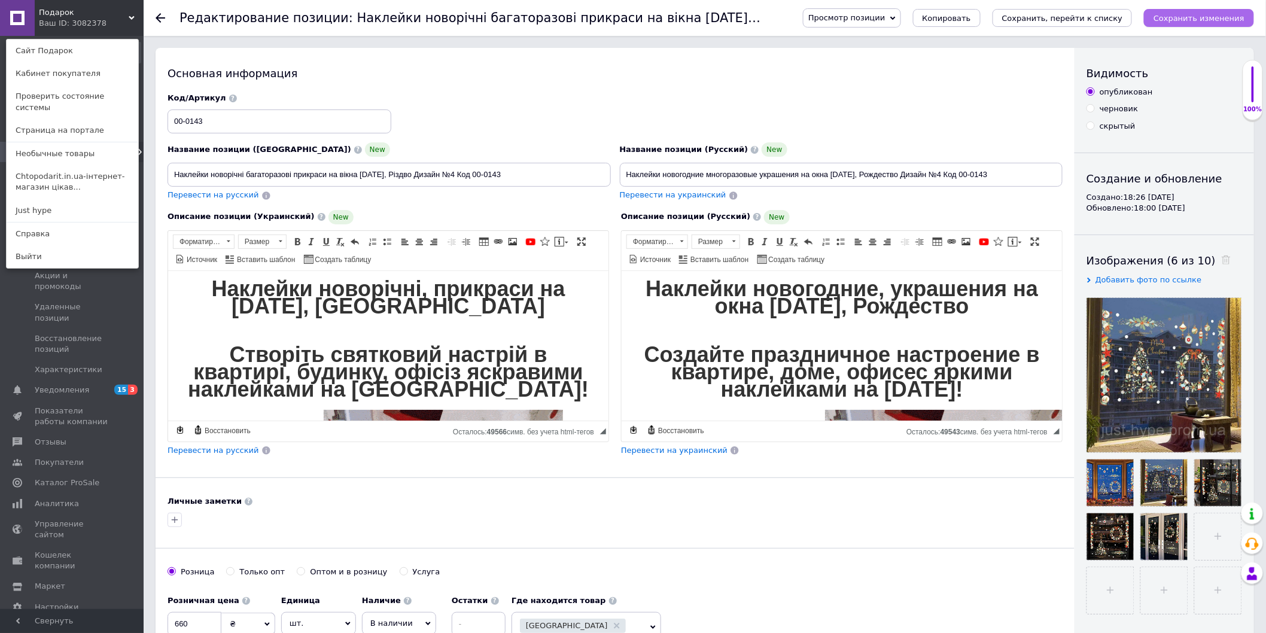
click at [1203, 16] on icon "Сохранить изменения" at bounding box center [1199, 18] width 91 height 9
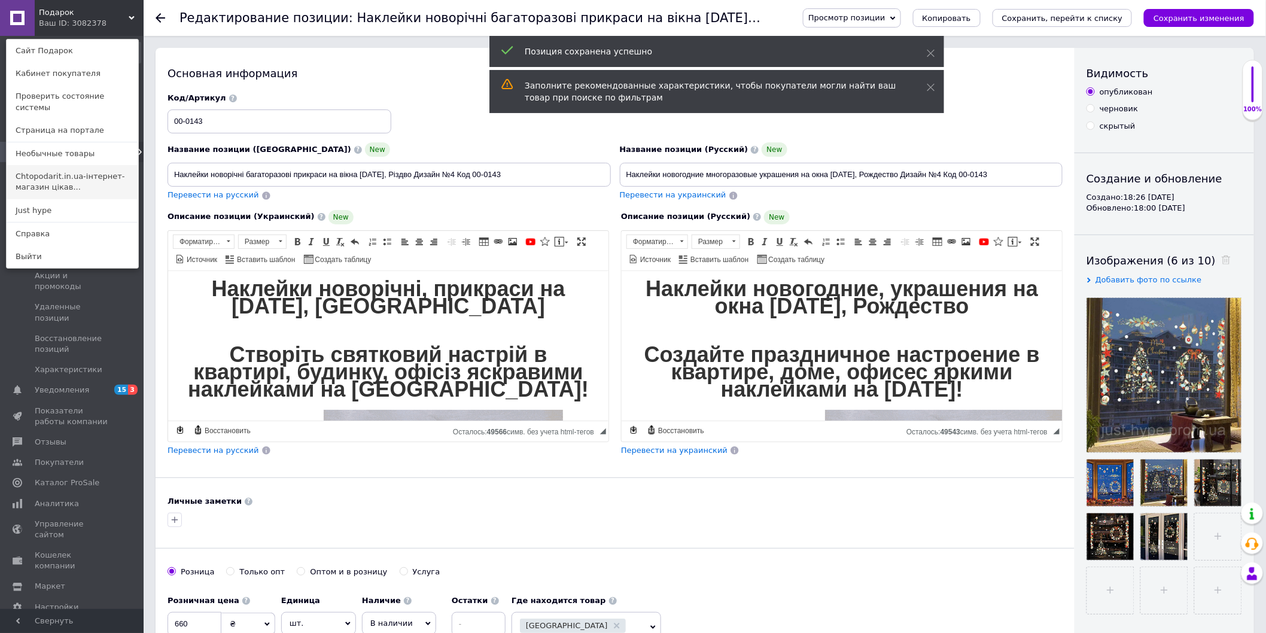
click at [63, 165] on link "Chtopodarit.in.ua-інтернет-магазин цікав..." at bounding box center [73, 182] width 132 height 34
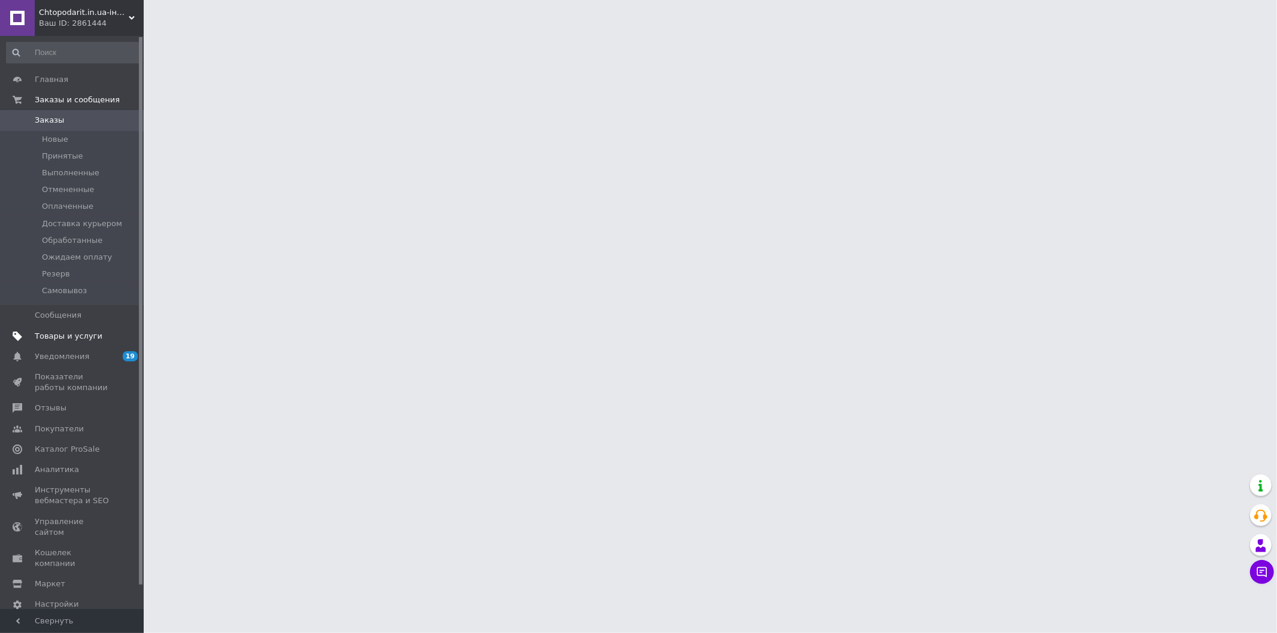
click at [58, 332] on span "Товары и услуги" at bounding box center [69, 336] width 68 height 11
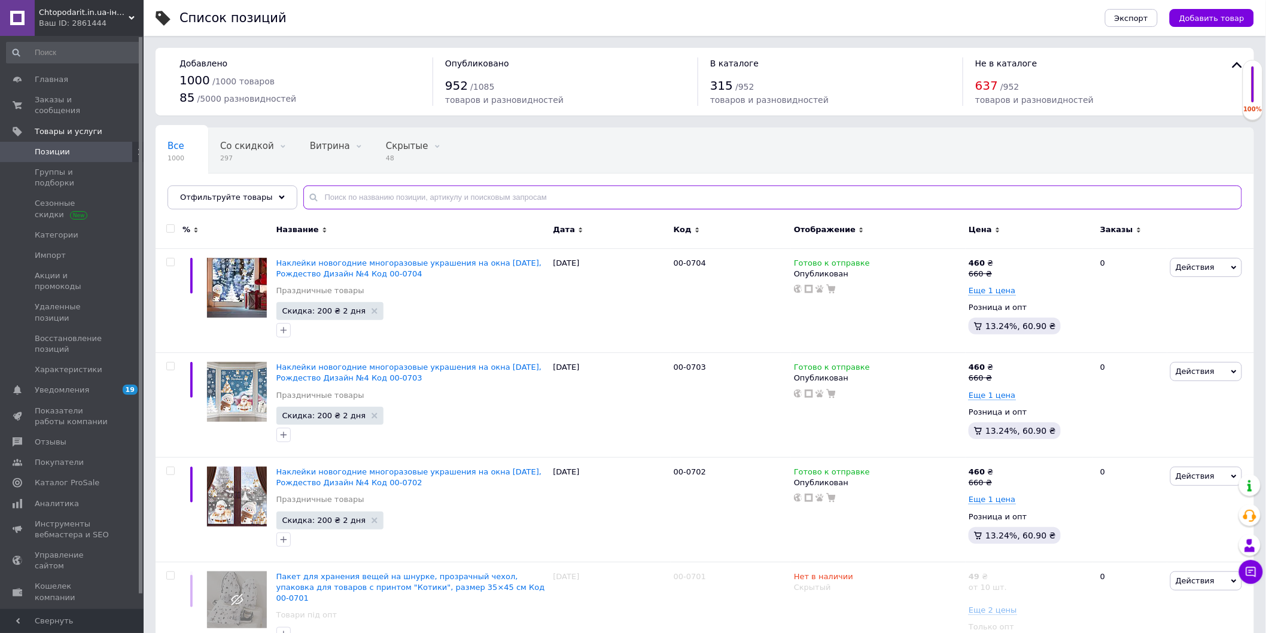
click at [332, 199] on input "text" at bounding box center [772, 198] width 939 height 24
paste input "00-0143"
type input "00-0143"
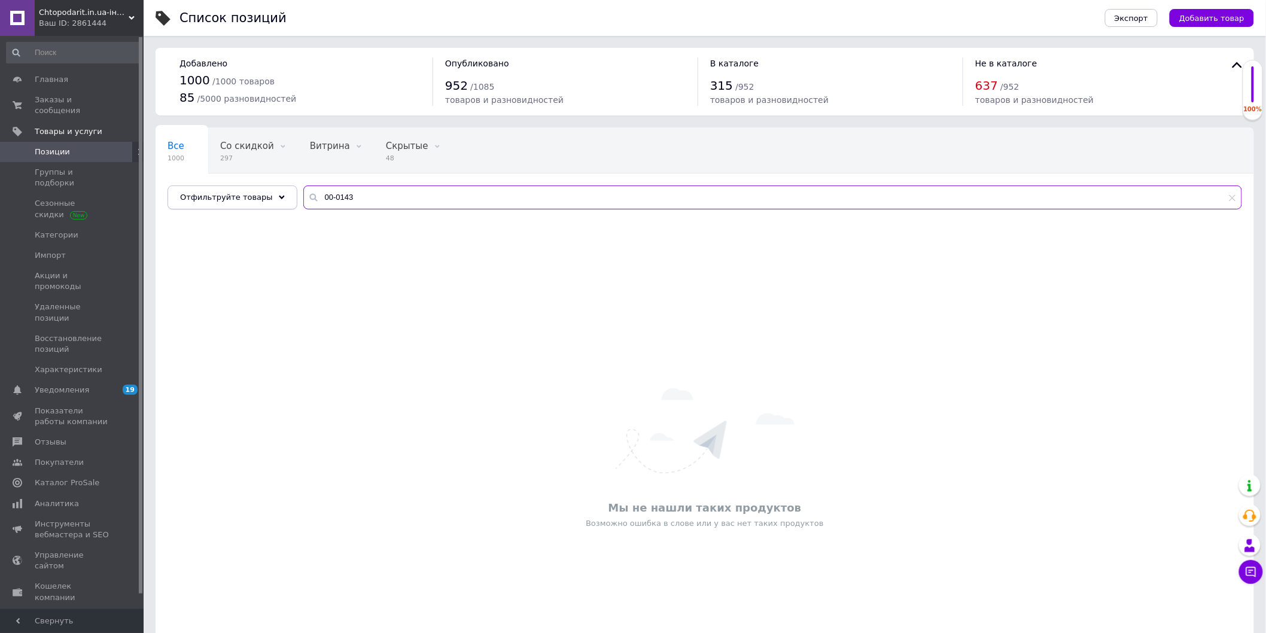
drag, startPoint x: 350, startPoint y: 202, endPoint x: 277, endPoint y: 199, distance: 72.5
click at [277, 199] on div "Отфильтруйте товары 00-0143" at bounding box center [705, 198] width 1075 height 24
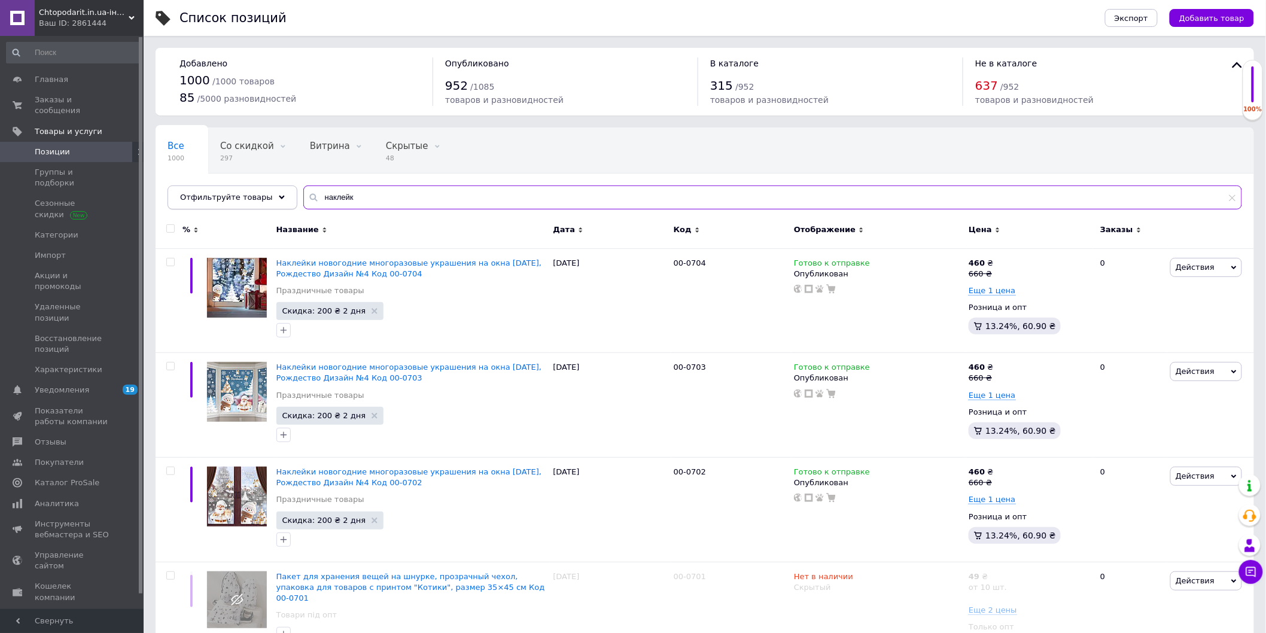
type input "наклейк"
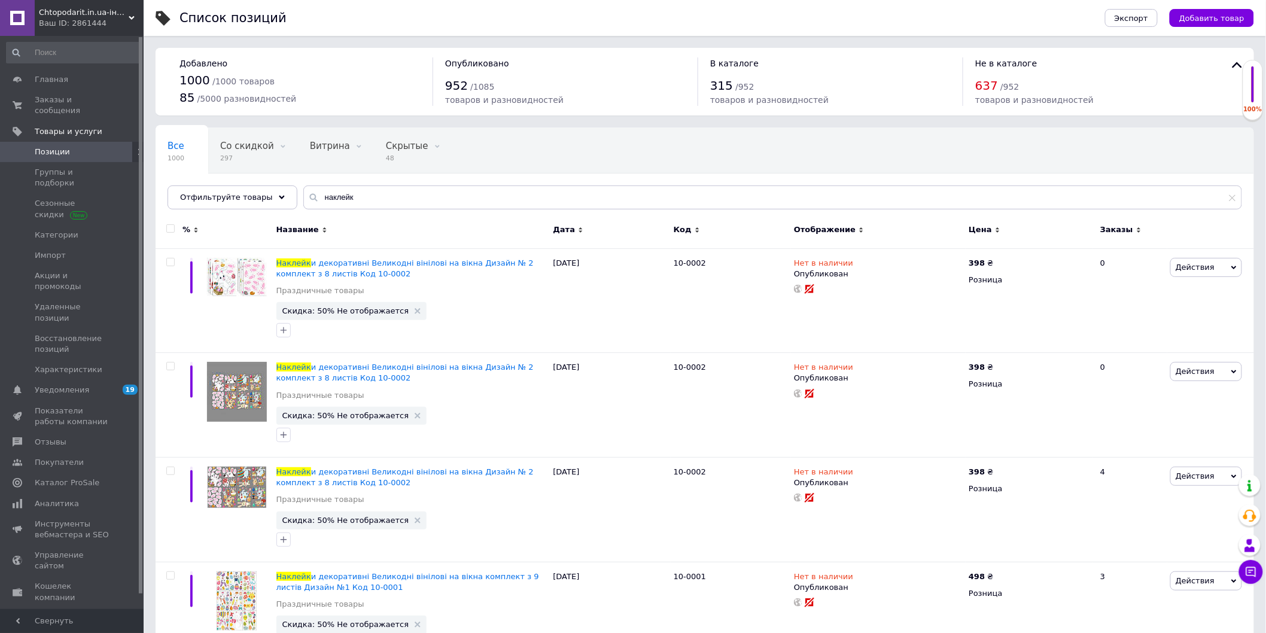
click at [108, 21] on div "Ваш ID: 2861444" at bounding box center [91, 23] width 105 height 11
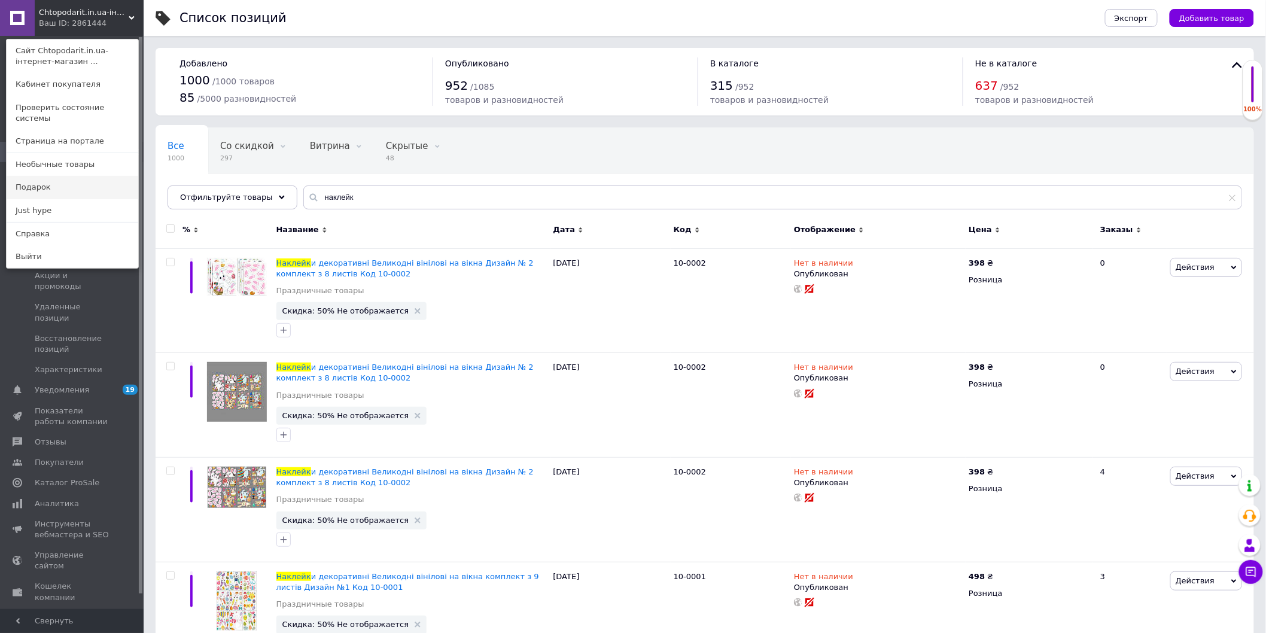
click at [57, 176] on link "Подарок" at bounding box center [73, 187] width 132 height 23
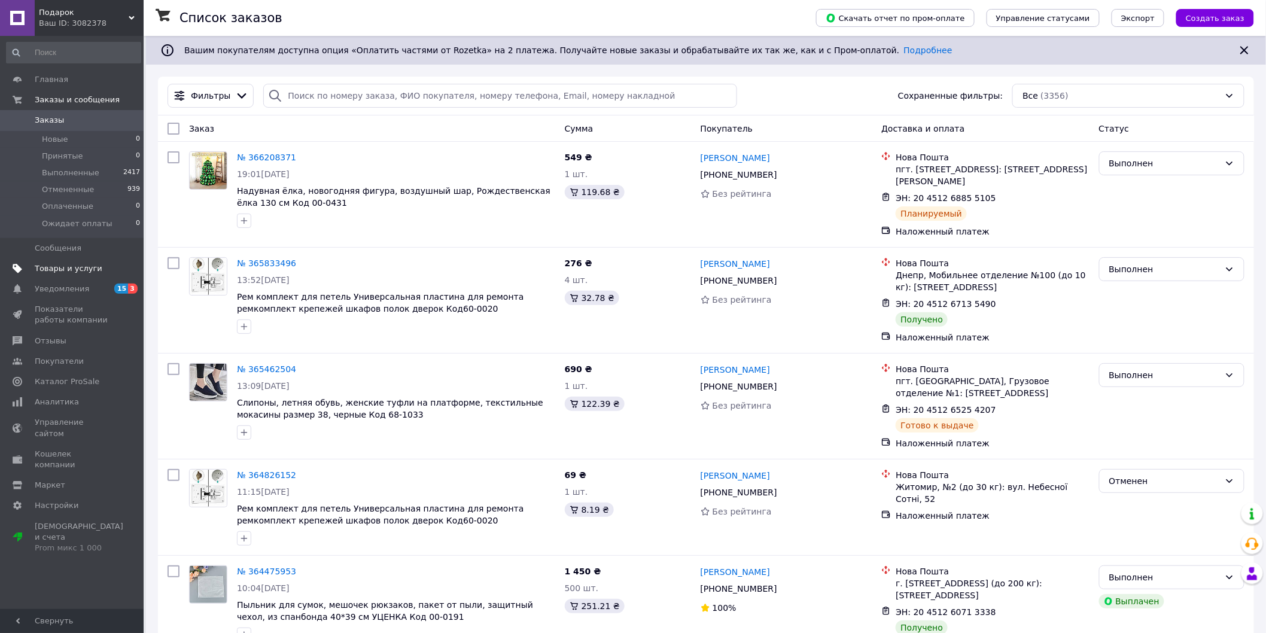
click at [61, 268] on span "Товары и услуги" at bounding box center [69, 268] width 68 height 11
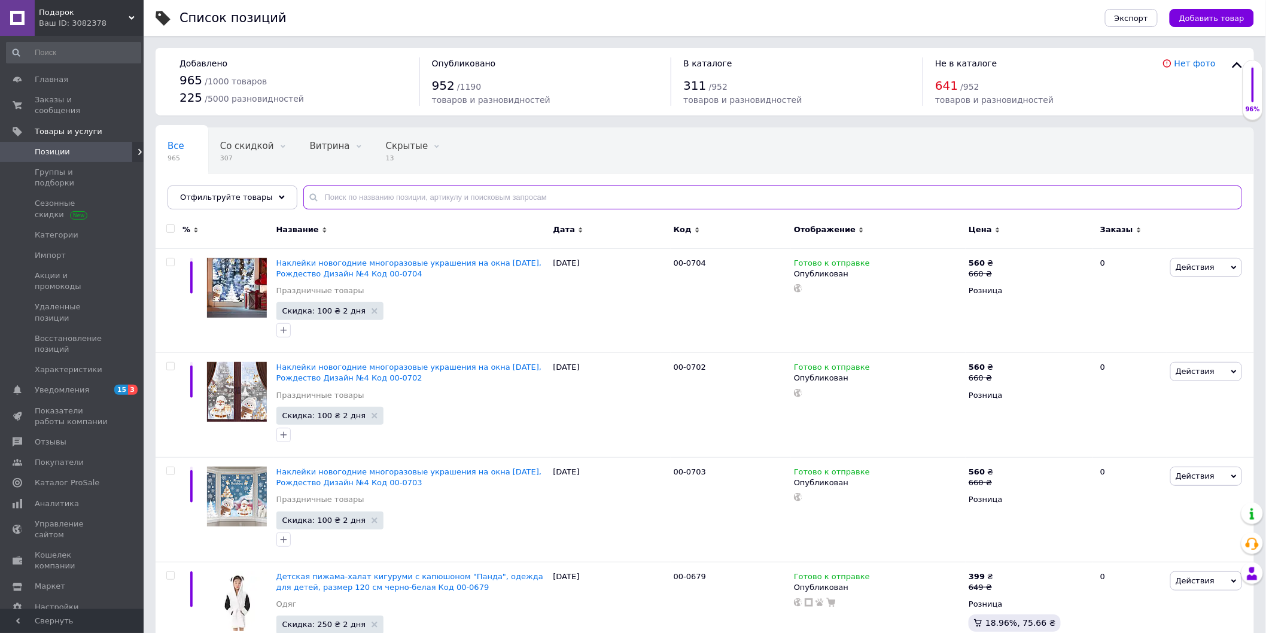
click at [328, 199] on input "text" at bounding box center [772, 198] width 939 height 24
paste input "00-0143"
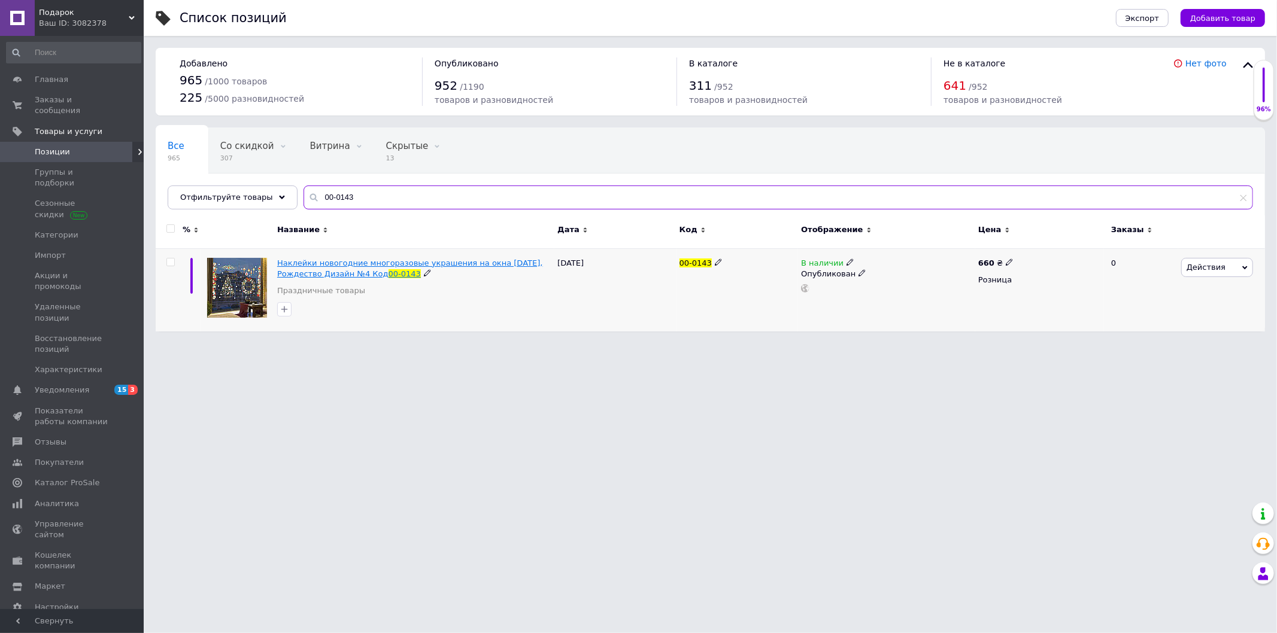
type input "00-0143"
click at [362, 271] on span "Наклейки новогодние многоразовые украшения на окна [DATE], Рождество Дизайн №4 …" at bounding box center [410, 269] width 266 height 20
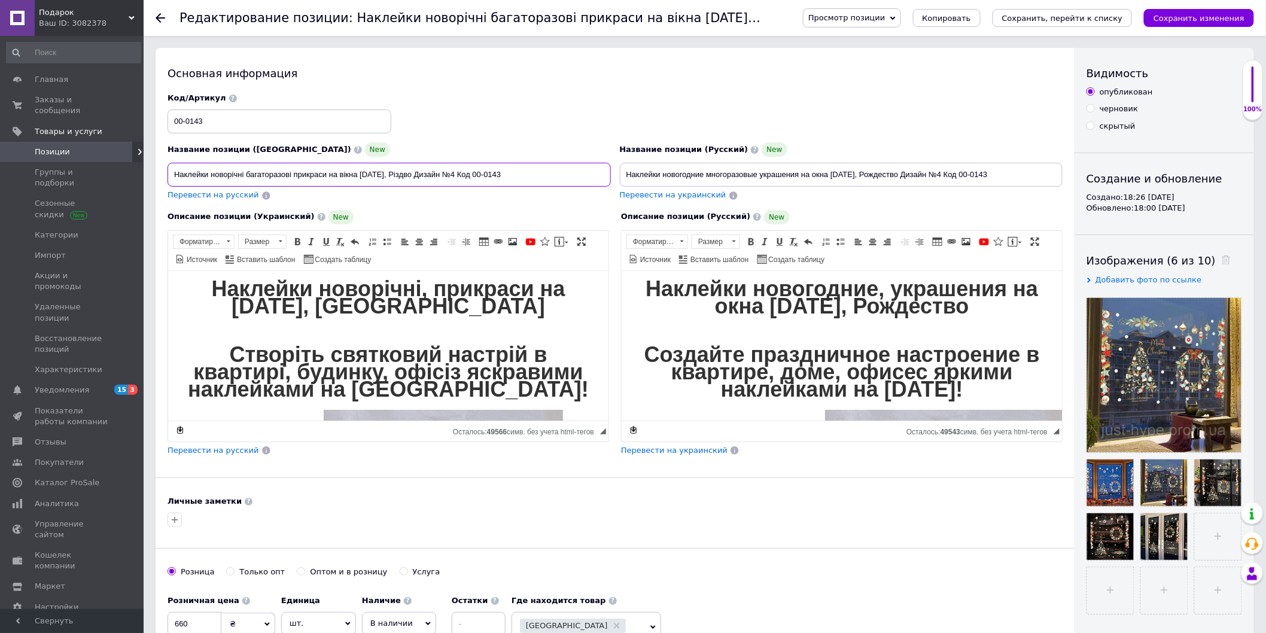
drag, startPoint x: 518, startPoint y: 172, endPoint x: 482, endPoint y: 180, distance: 36.2
click at [482, 180] on input "Наклейки новорічні багаторазові прикраси на вікна [DATE], Різдво Дизайн №4 Код …" at bounding box center [390, 175] width 444 height 24
paste input "10-3073"
type input "Наклейки новорічні багаторазові прикраси на вікна [DATE], Різдво Дизайн №4 Код …"
drag, startPoint x: 1022, startPoint y: 174, endPoint x: 972, endPoint y: 175, distance: 50.3
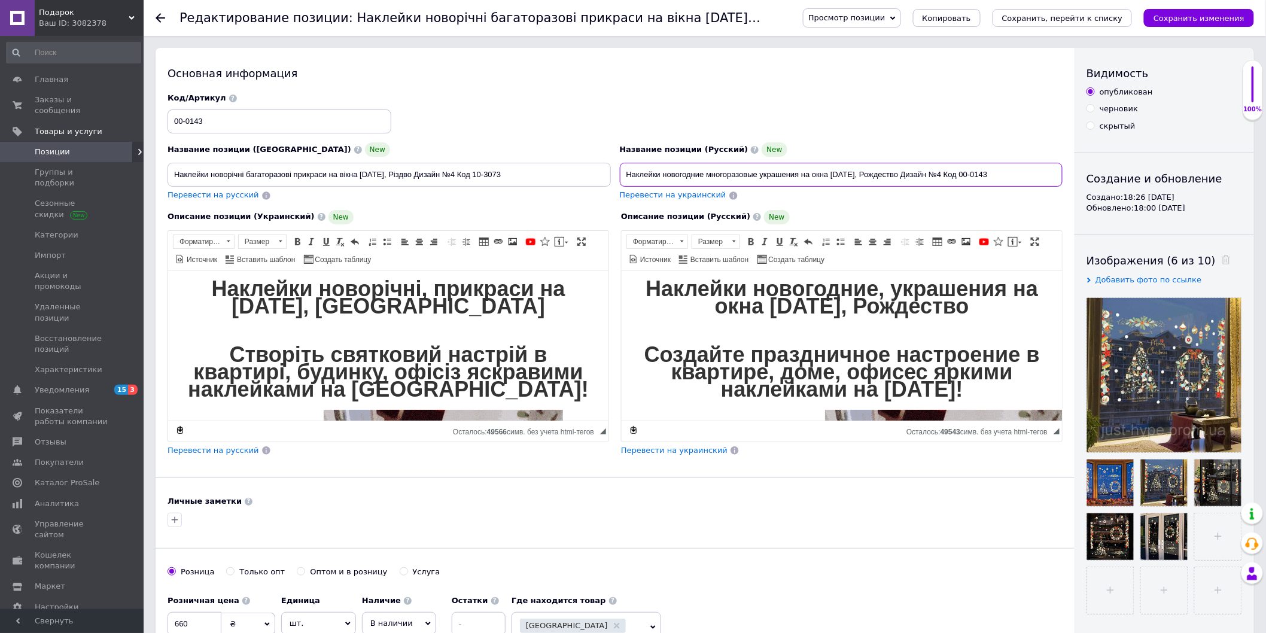
click at [972, 175] on input "Наклейки новогодние многоразовые украшения на окна [DATE], Рождество Дизайн №4 …" at bounding box center [842, 175] width 444 height 24
paste input "10-3073"
type input "Наклейки новогодние многоразовые украшения на окна [DATE], Рождество Дизайн №4 …"
drag, startPoint x: 208, startPoint y: 115, endPoint x: 107, endPoint y: 115, distance: 101.7
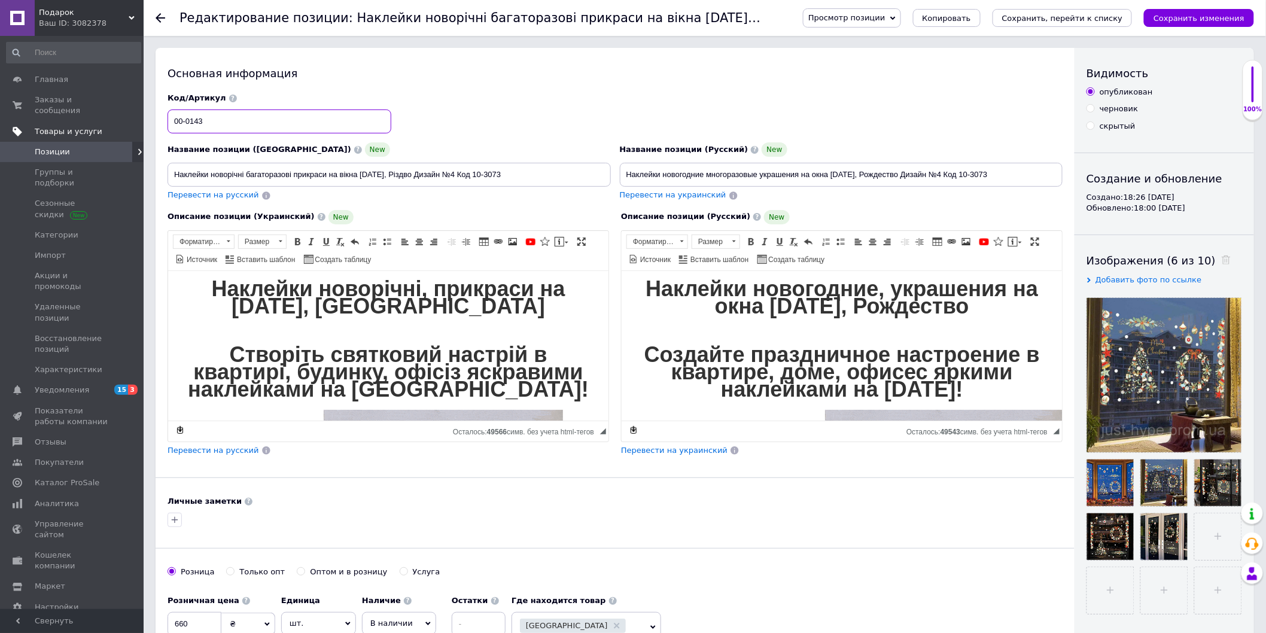
paste input "10-3073"
type input "10-3073"
click at [1199, 14] on icon "Сохранить изменения" at bounding box center [1199, 18] width 91 height 9
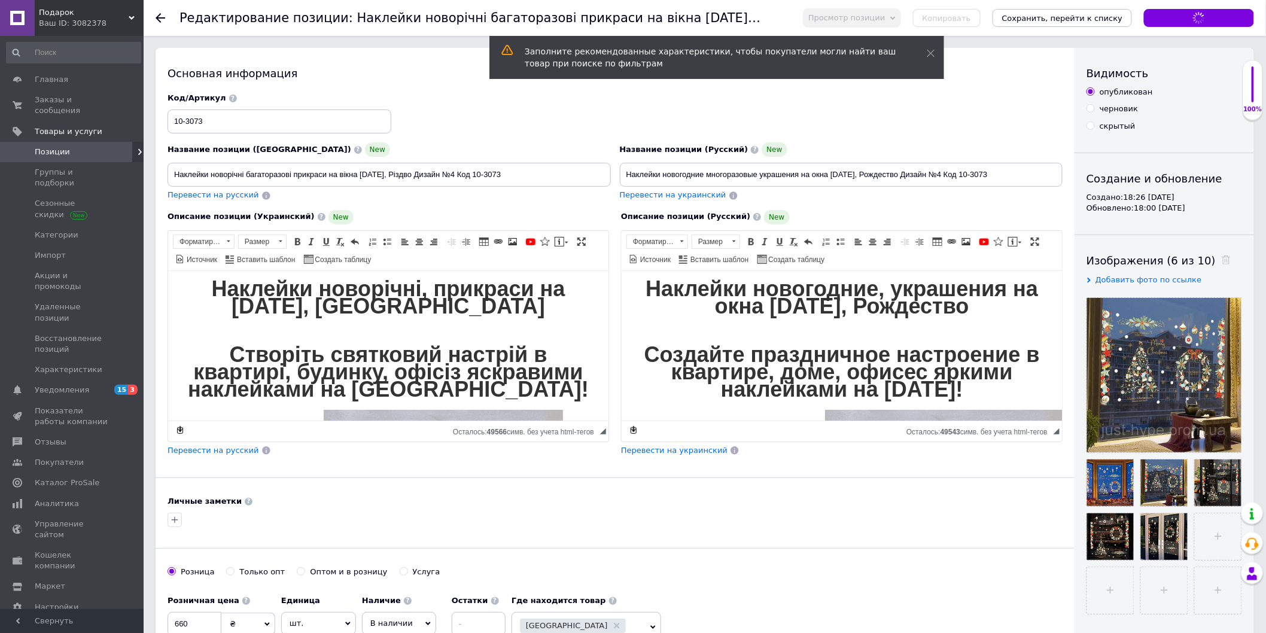
type input "Наклейки новорічні багаторазові прикраси на вікна [DATE], Різдво Дизайн №4 Код …"
type input "Наклейки новогодние многоразовые украшения на окна [DATE], Рождество Дизайн №4 …"
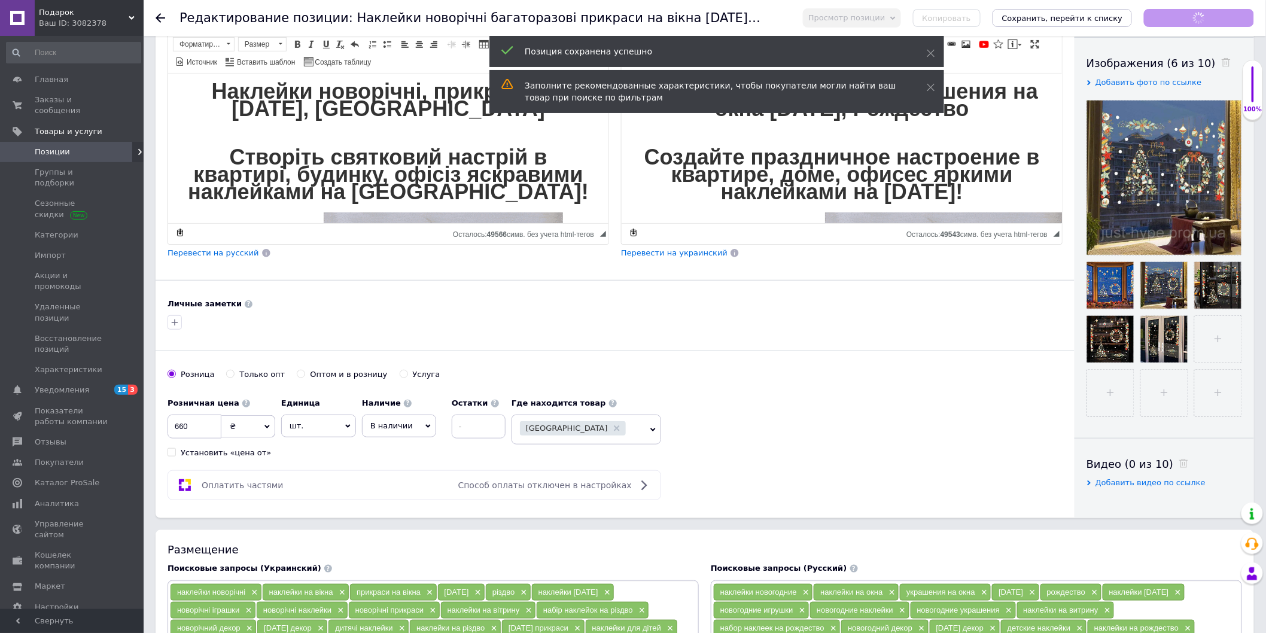
scroll to position [199, 0]
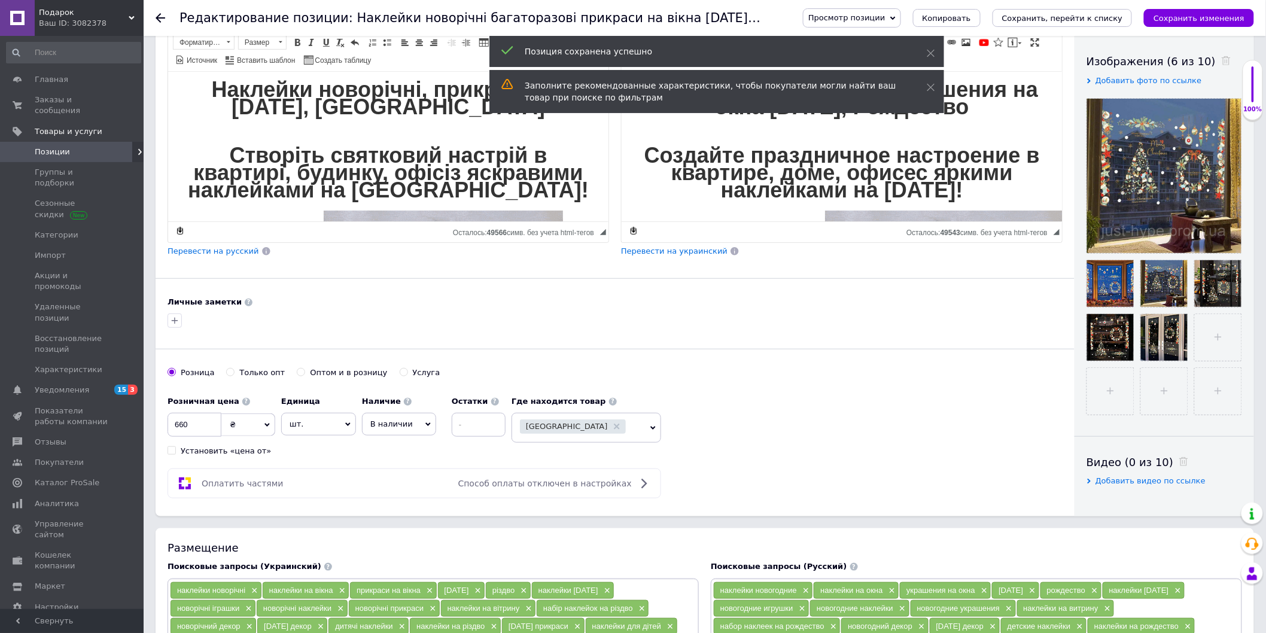
click at [411, 424] on span "В наличии" at bounding box center [399, 424] width 74 height 23
click at [388, 450] on li "Нет в наличии" at bounding box center [399, 449] width 73 height 17
drag, startPoint x: 353, startPoint y: 521, endPoint x: 494, endPoint y: 461, distance: 152.9
click at [354, 517] on div "Основная информация Название позиции (Украинский) New Наклейки новорічні багато…" at bounding box center [615, 183] width 919 height 668
click at [1196, 16] on icon "Сохранить изменения" at bounding box center [1199, 18] width 91 height 9
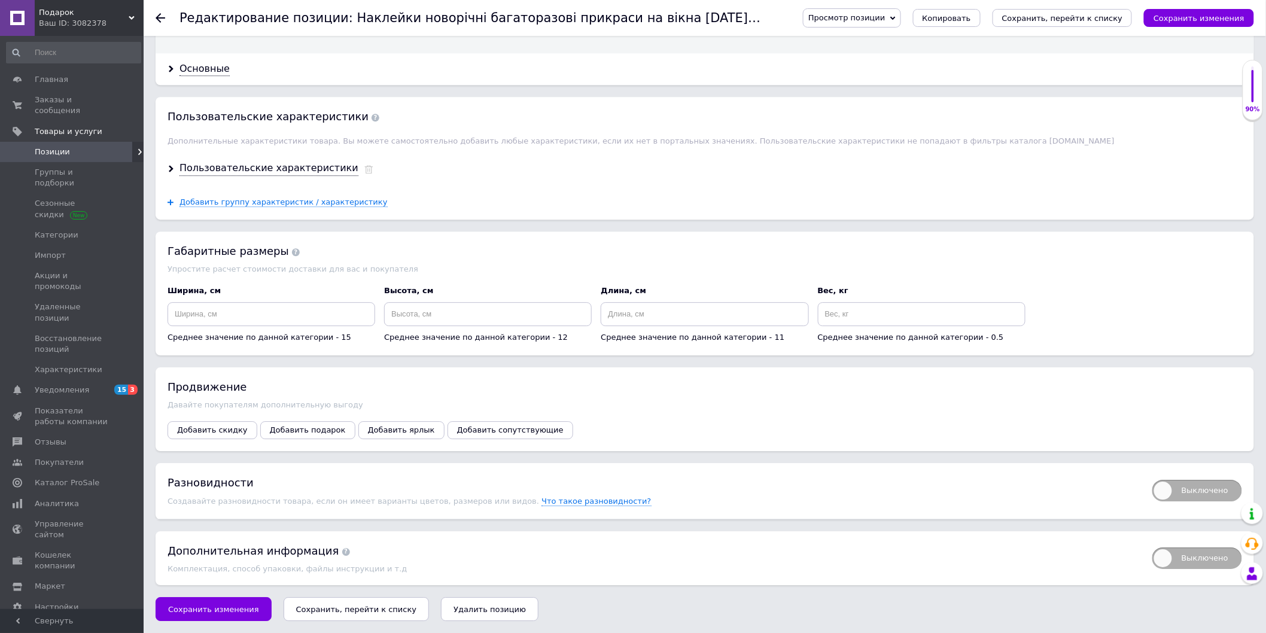
scroll to position [1471, 0]
click at [201, 609] on span "Сохранить изменения" at bounding box center [213, 609] width 91 height 9
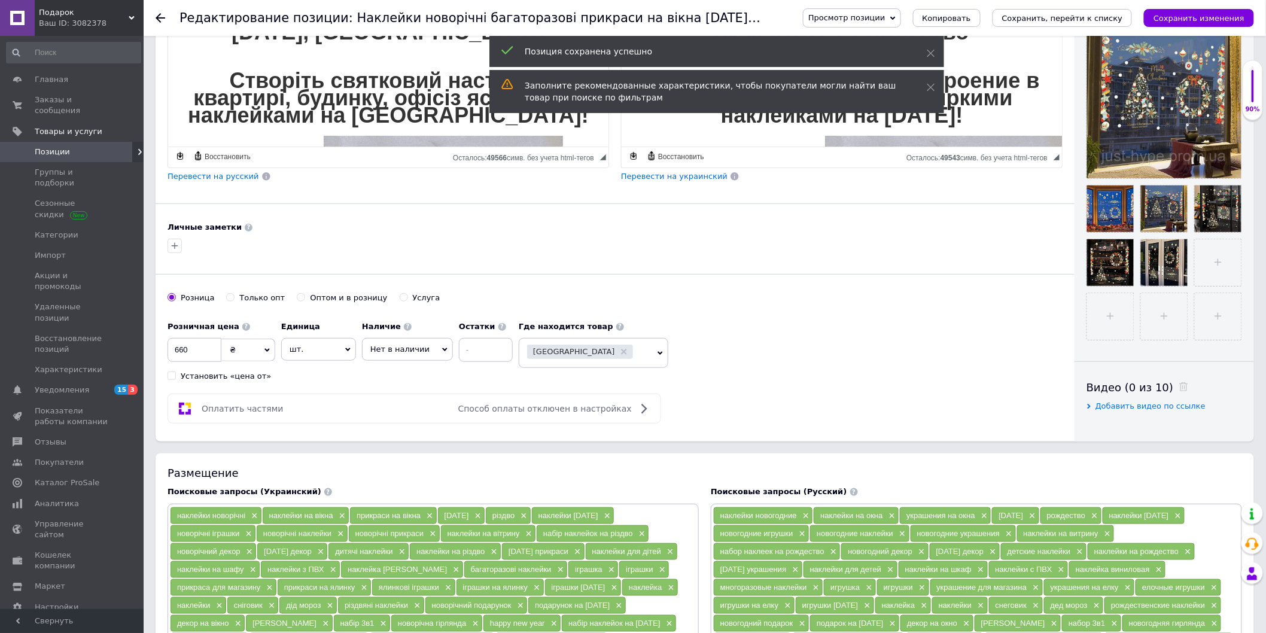
scroll to position [0, 0]
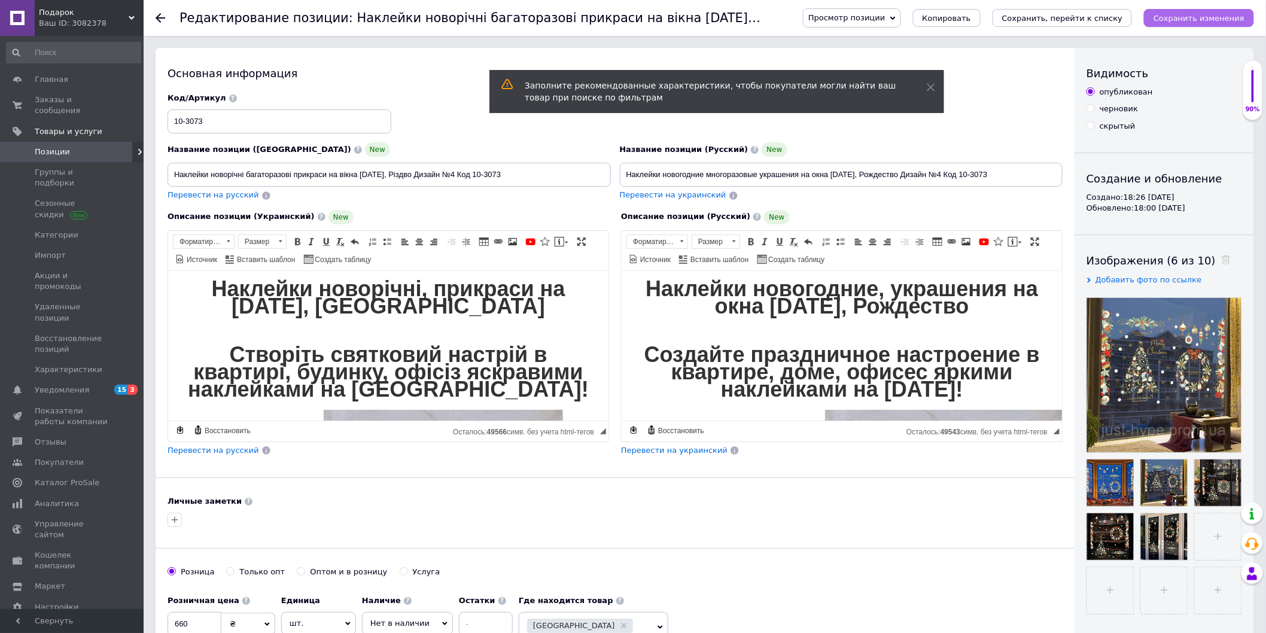
click at [1198, 14] on icon "Сохранить изменения" at bounding box center [1199, 18] width 91 height 9
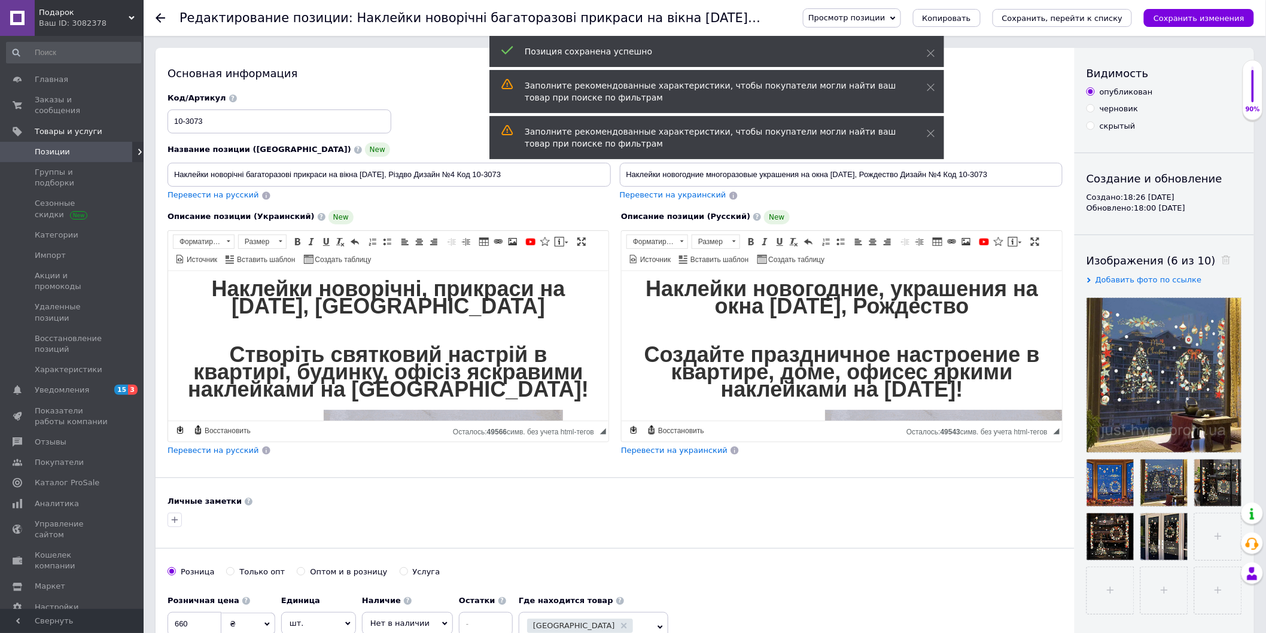
click at [124, 22] on div "Ваш ID: 3082378" at bounding box center [91, 23] width 105 height 11
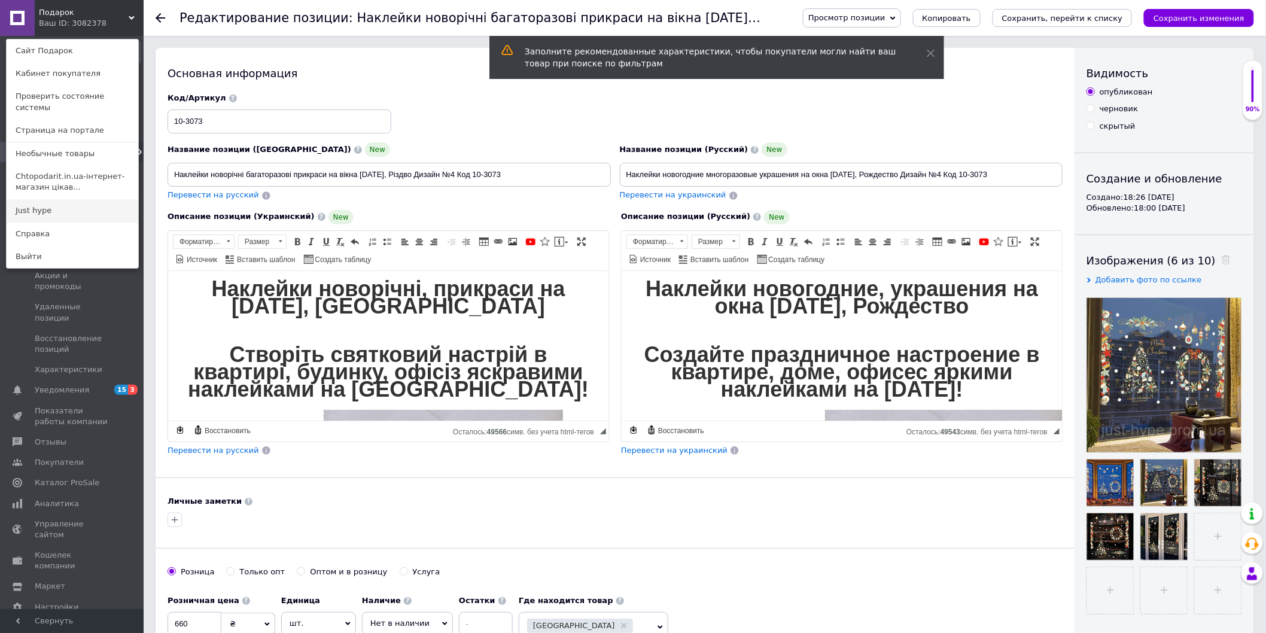
click at [40, 202] on link "Just hype" at bounding box center [73, 210] width 132 height 23
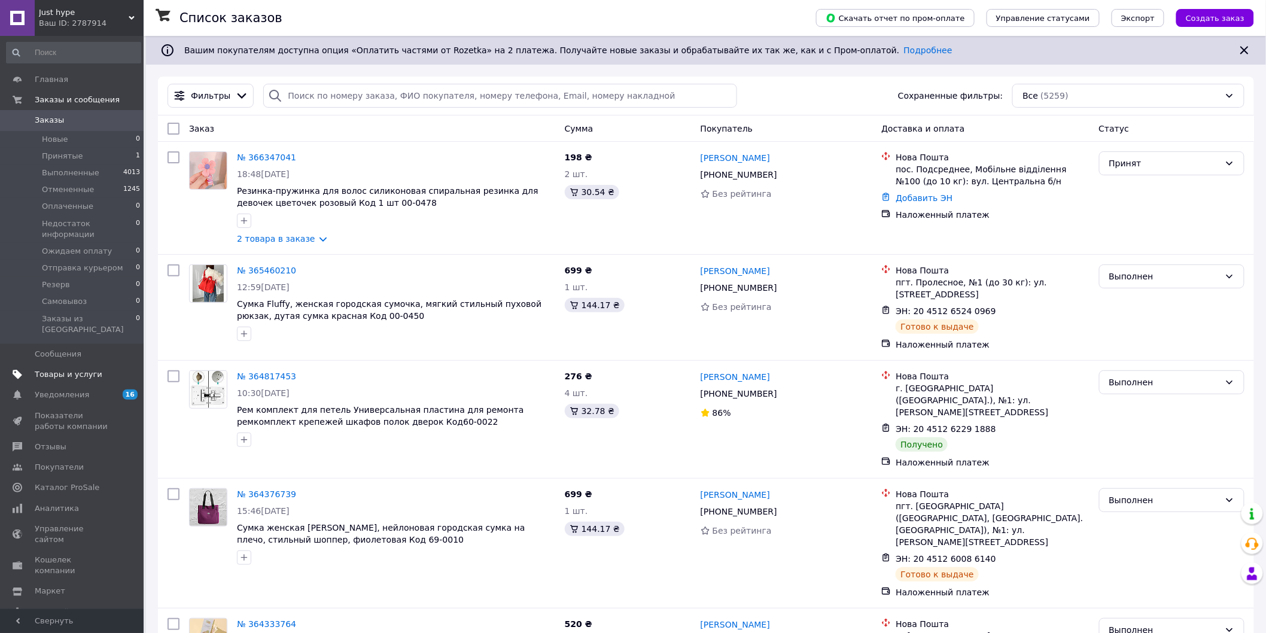
click at [60, 369] on span "Товары и услуги" at bounding box center [69, 374] width 68 height 11
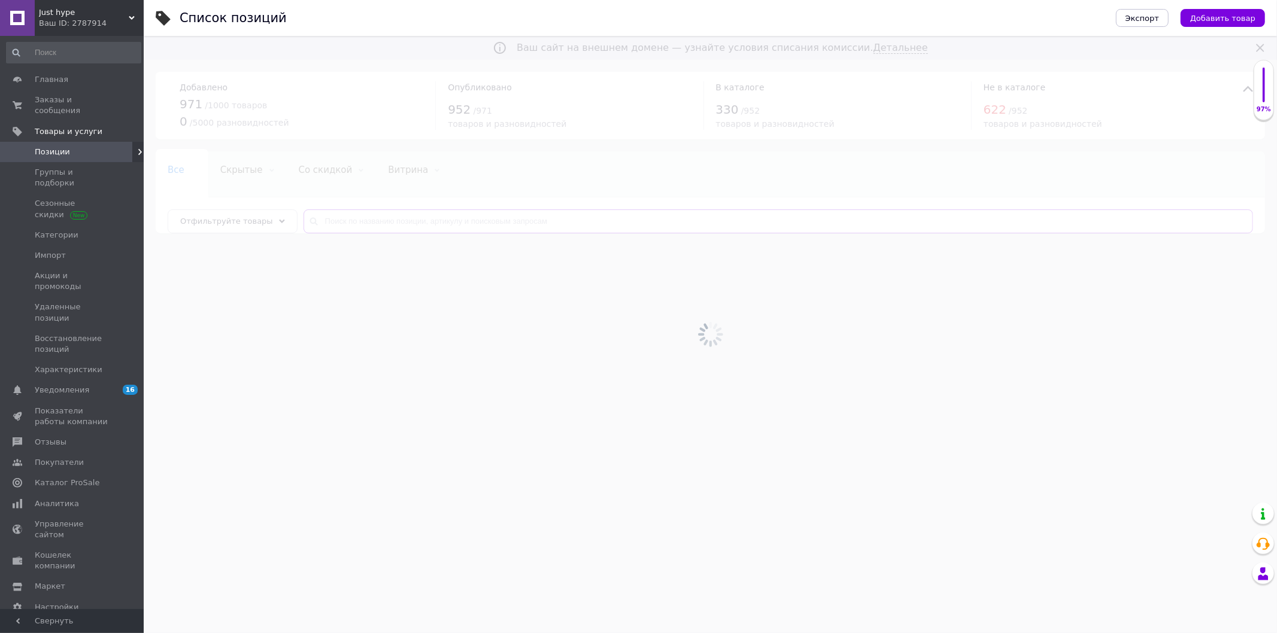
click at [336, 219] on input "text" at bounding box center [777, 221] width 949 height 24
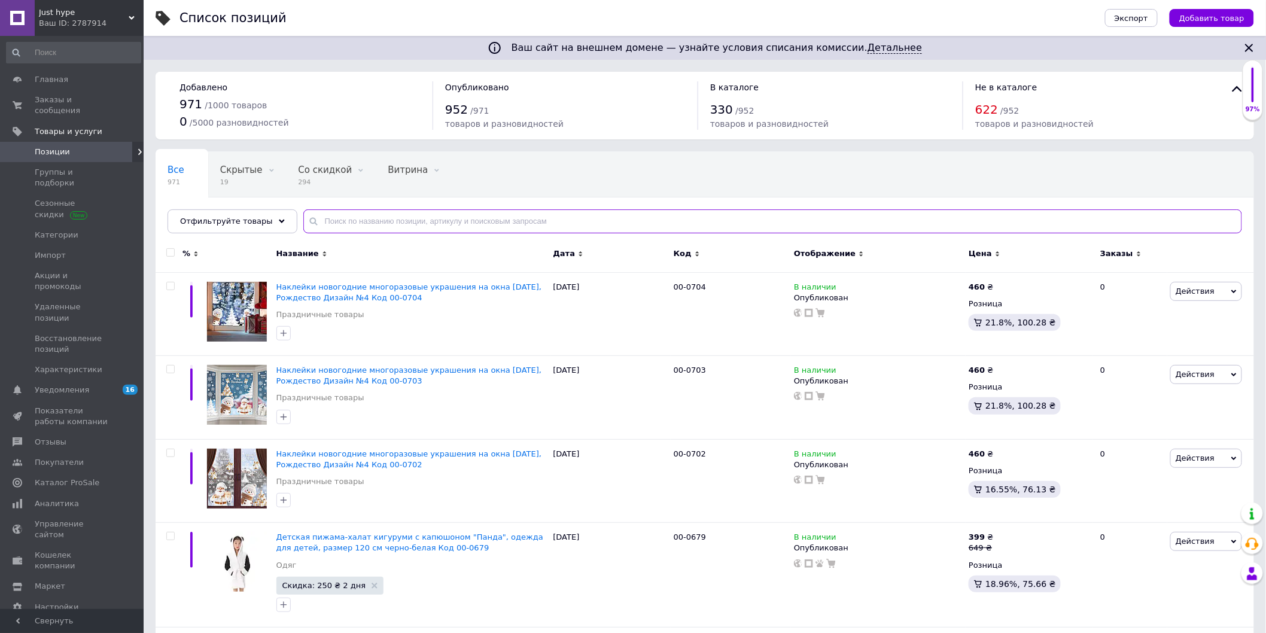
click at [336, 219] on input "text" at bounding box center [772, 221] width 939 height 24
paste input "Наклейки новогодние многоразовые украшения на окна [DATE], Рождество Дизайн №4 …"
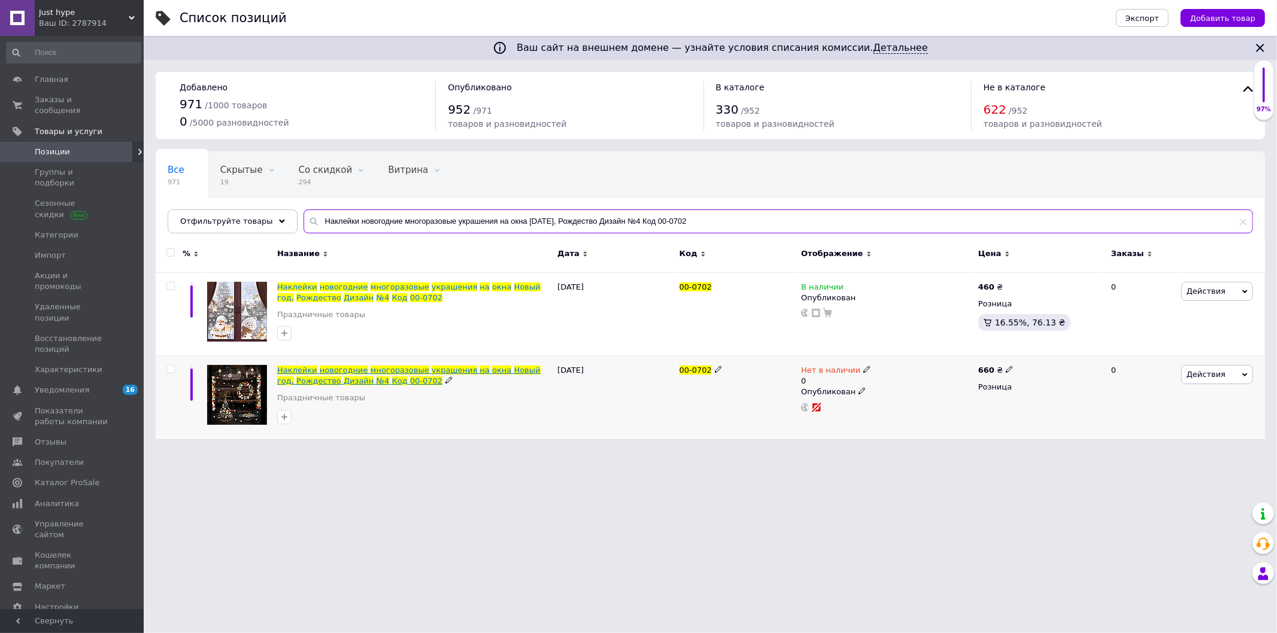
type input "Наклейки новогодние многоразовые украшения на окна [DATE], Рождество Дизайн №4 …"
click at [344, 378] on span "Дизайн" at bounding box center [359, 380] width 30 height 9
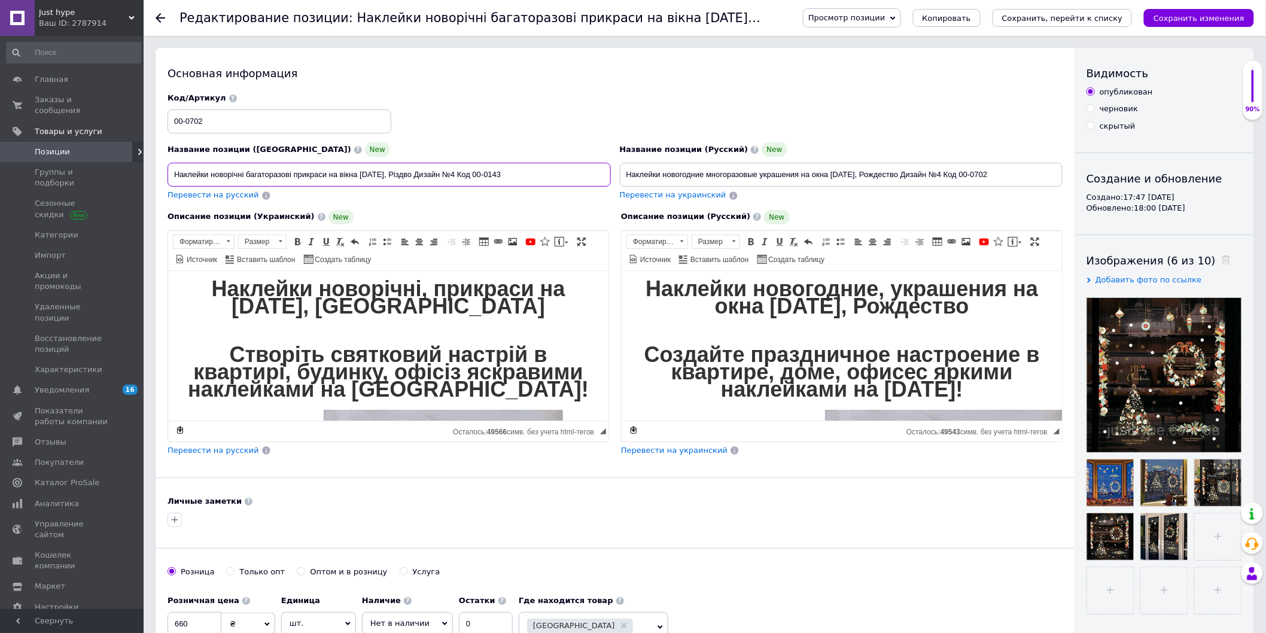
drag, startPoint x: 523, startPoint y: 175, endPoint x: 482, endPoint y: 174, distance: 40.7
click at [482, 174] on input "Наклейки новорічні багаторазові прикраси на вікна [DATE], Різдво Дизайн №4 Код …" at bounding box center [390, 175] width 444 height 24
paste input "10-3073"
type input "Наклейки новорічні багаторазові прикраси на вікна [DATE], Різдво Дизайн №4 Код …"
drag, startPoint x: 1015, startPoint y: 174, endPoint x: 973, endPoint y: 178, distance: 42.7
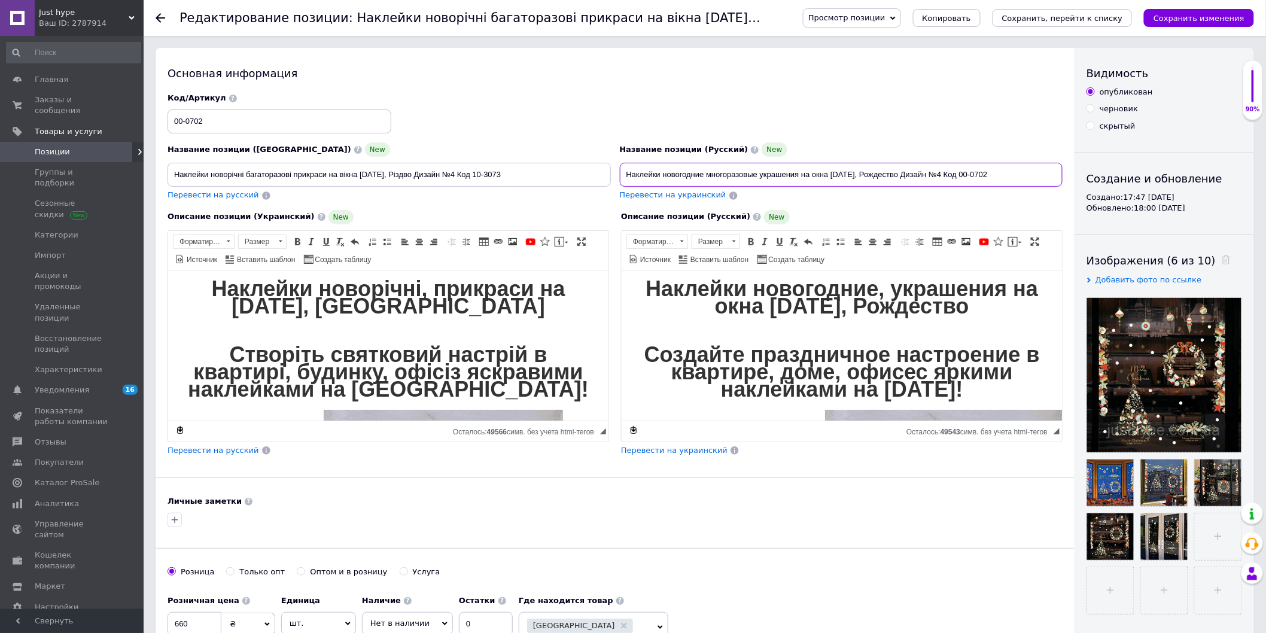
click at [973, 178] on input "Наклейки новогодние многоразовые украшения на окна [DATE], Рождество Дизайн №4 …" at bounding box center [842, 175] width 444 height 24
paste input "10-3073"
type input "Наклейки новогодние многоразовые украшения на окна [DATE], Рождество Дизайн №4 …"
drag, startPoint x: 244, startPoint y: 113, endPoint x: 106, endPoint y: 121, distance: 137.9
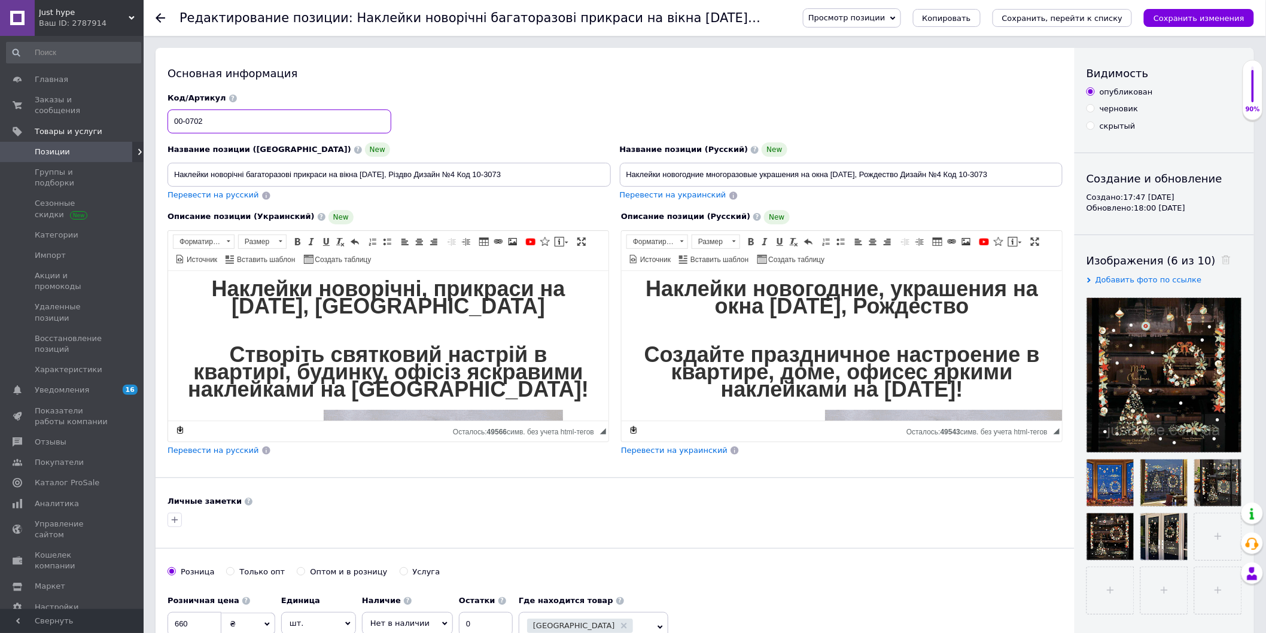
paste input "10-3073"
type input "10-3073"
click at [1206, 17] on icon "Сохранить изменения" at bounding box center [1199, 18] width 91 height 9
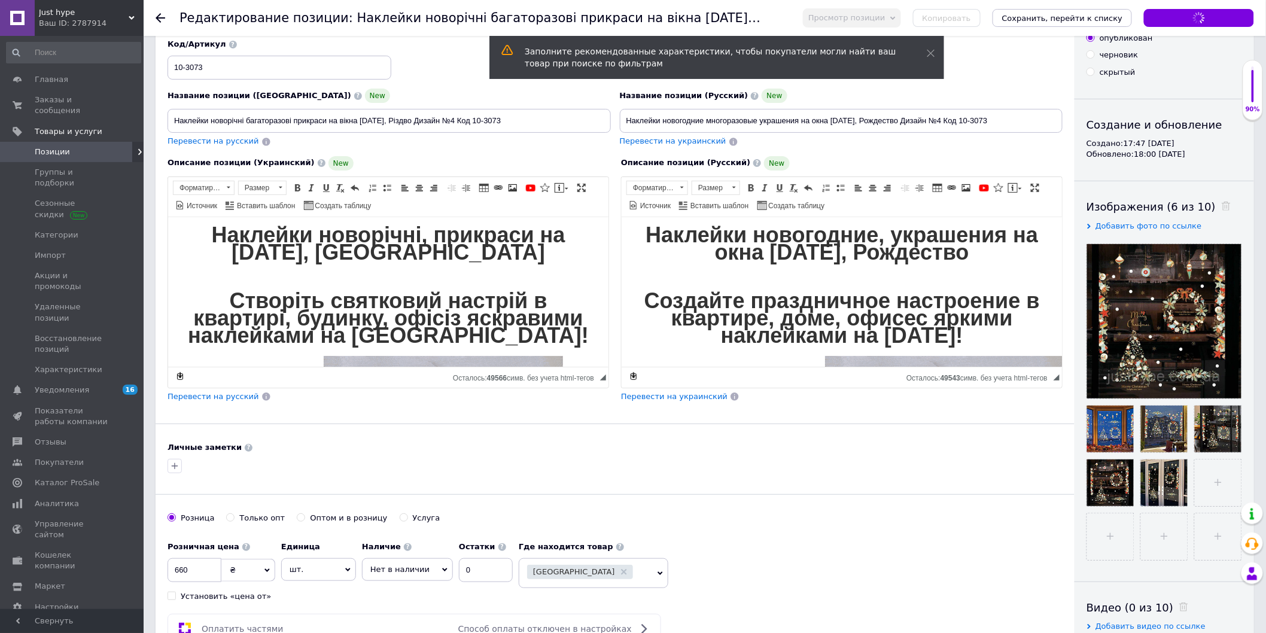
type input "Наклейки новорічні багаторазові прикраси на вікна [DATE], Різдво Дизайн №4 Код …"
type input "Наклейки новогодние многоразовые украшения на окна [DATE], Рождество Дизайн №4 …"
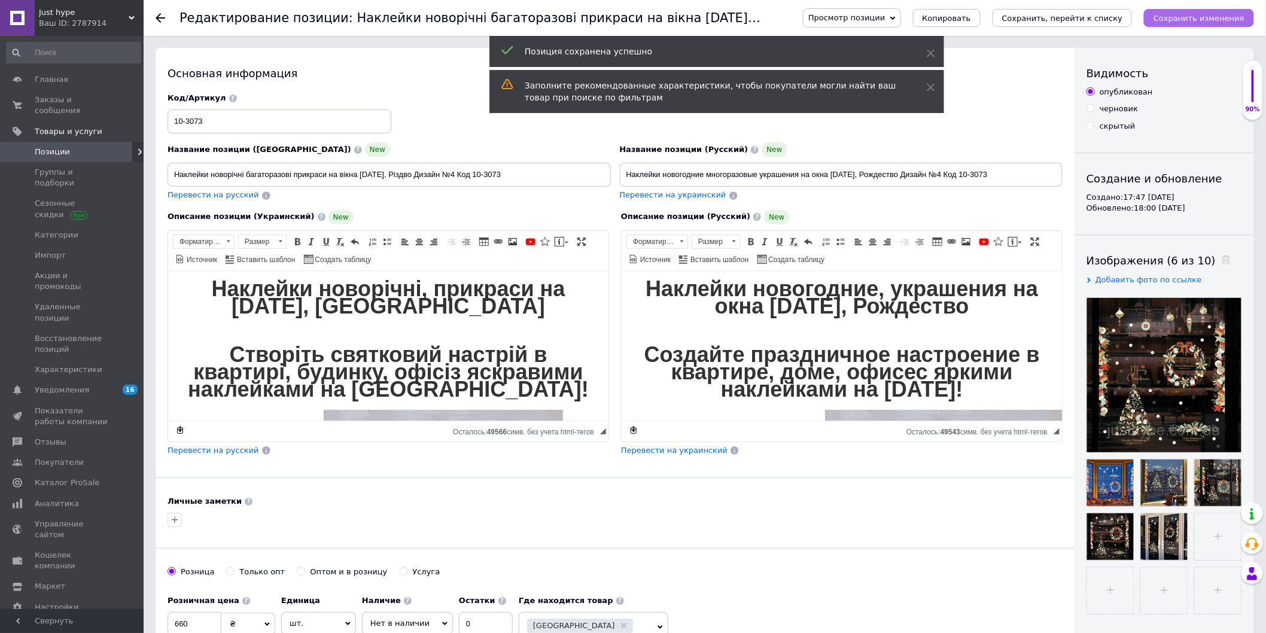
click at [1206, 14] on icon "Сохранить изменения" at bounding box center [1199, 18] width 91 height 9
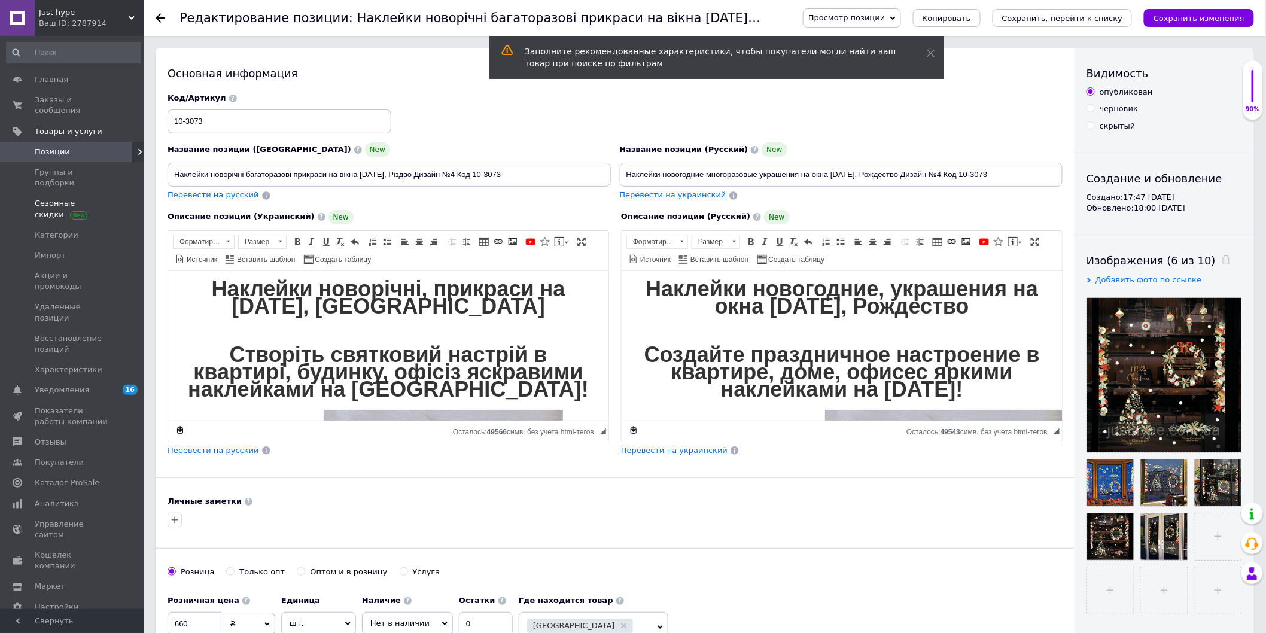
click at [48, 198] on span "Сезонные скидки" at bounding box center [73, 209] width 76 height 22
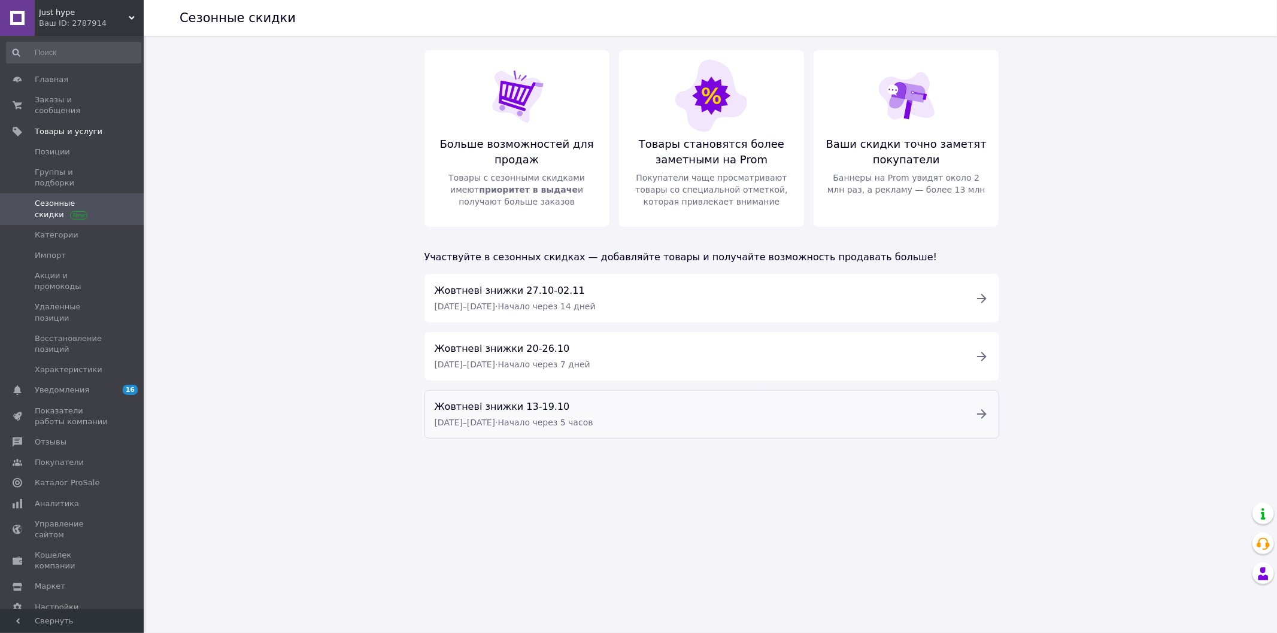
click at [666, 422] on div "Жовтневі знижки 13-19.10 [DATE] – [DATE] · Начало через 5 часов" at bounding box center [697, 414] width 540 height 31
